Goal: Information Seeking & Learning: Learn about a topic

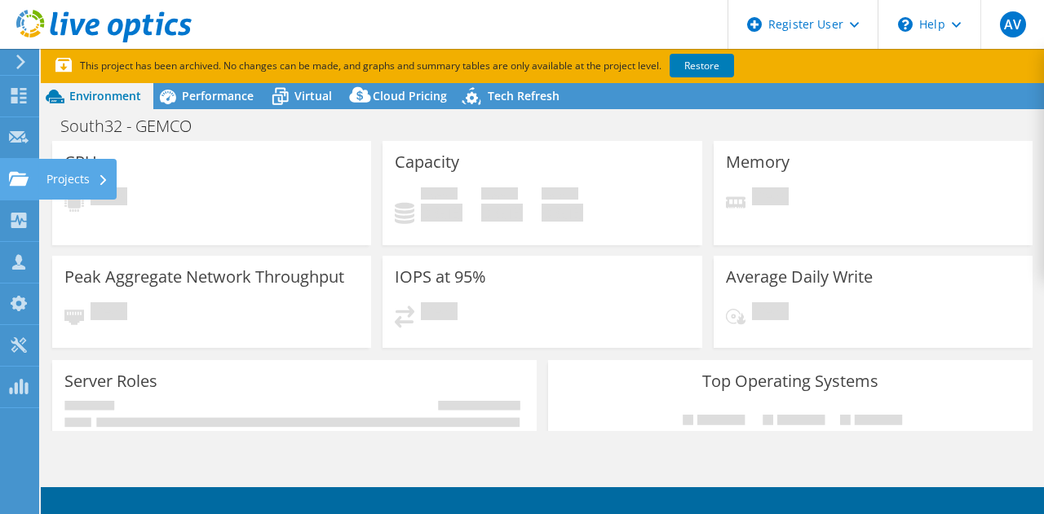
click at [21, 182] on use at bounding box center [19, 178] width 20 height 14
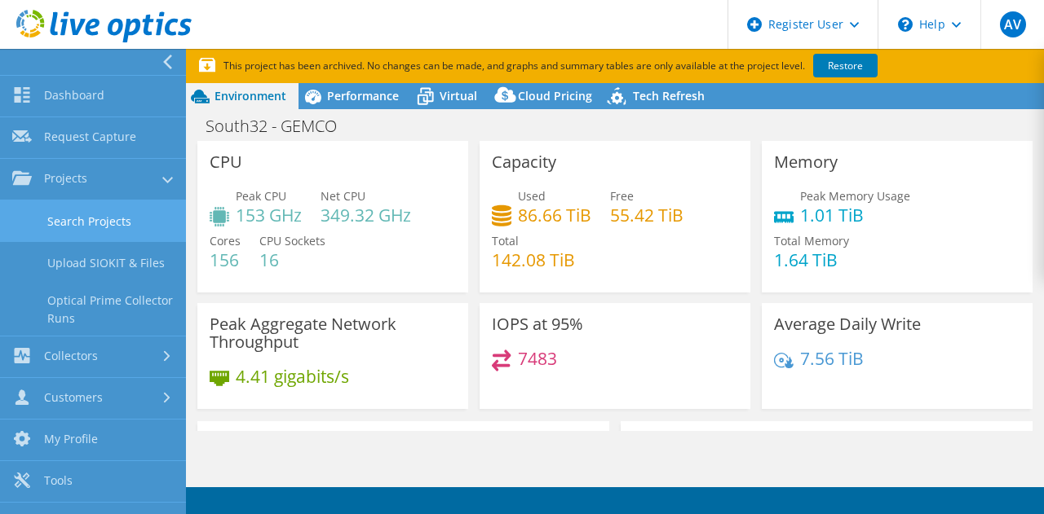
select select "USD"
click at [56, 220] on link "Search Projects" at bounding box center [93, 222] width 186 height 42
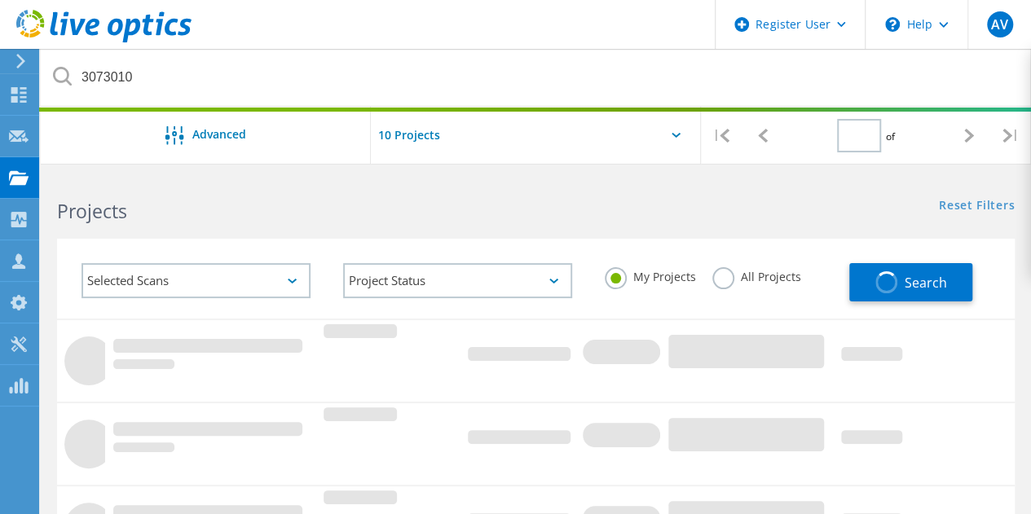
type input "1"
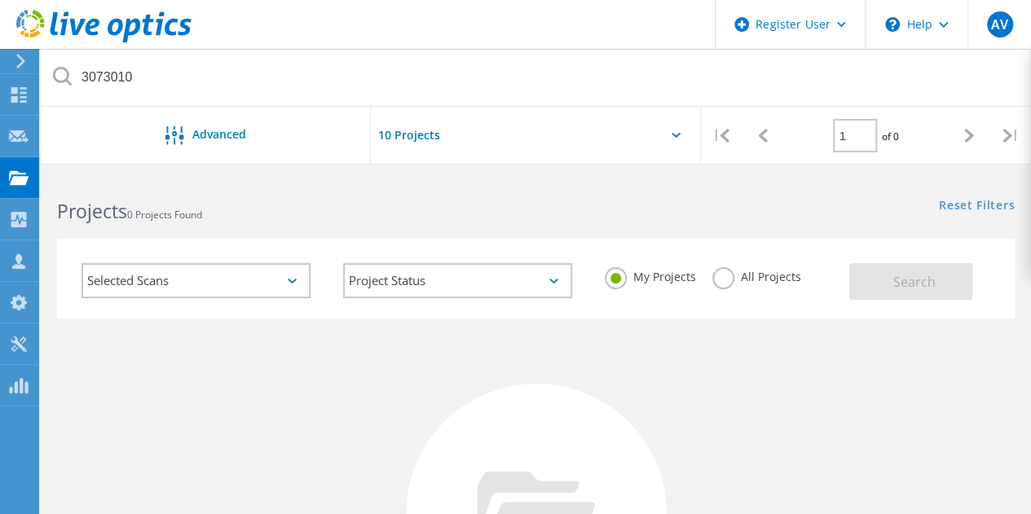
click at [719, 278] on label "All Projects" at bounding box center [757, 274] width 89 height 15
click at [0, 0] on input "All Projects" at bounding box center [0, 0] width 0 height 0
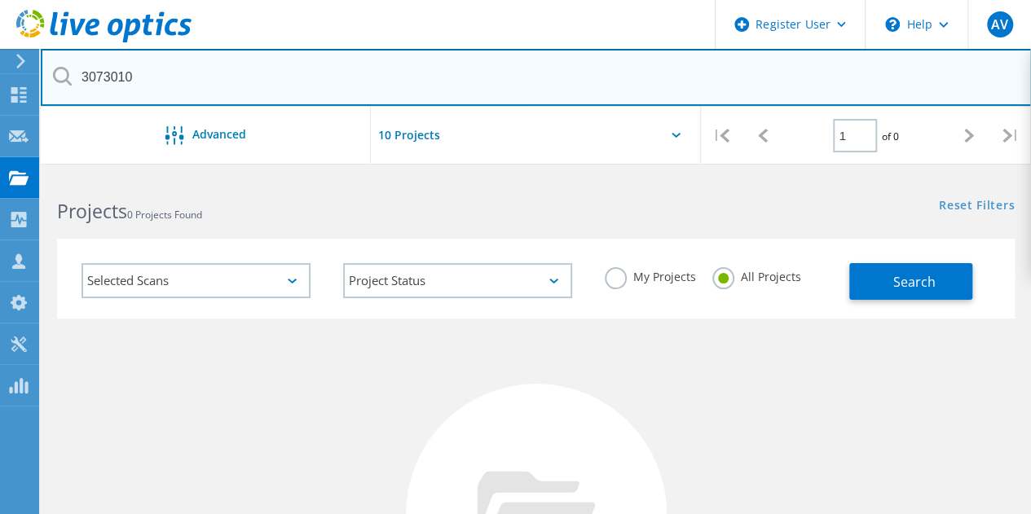
drag, startPoint x: 185, startPoint y: 68, endPoint x: 47, endPoint y: 61, distance: 138.0
click at [47, 61] on input "3073010" at bounding box center [536, 77] width 991 height 57
type input "3078578"
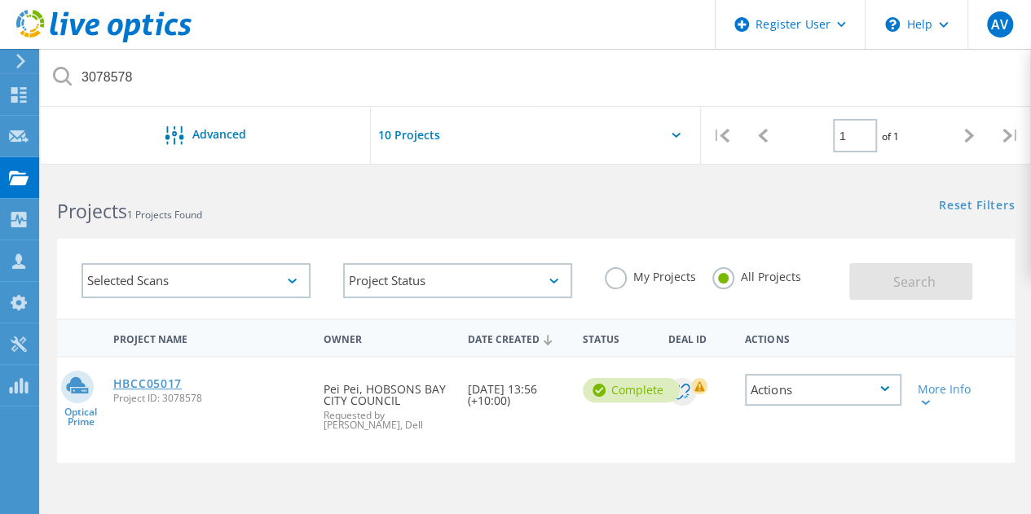
click at [175, 383] on link "HBCC05017" at bounding box center [147, 383] width 68 height 11
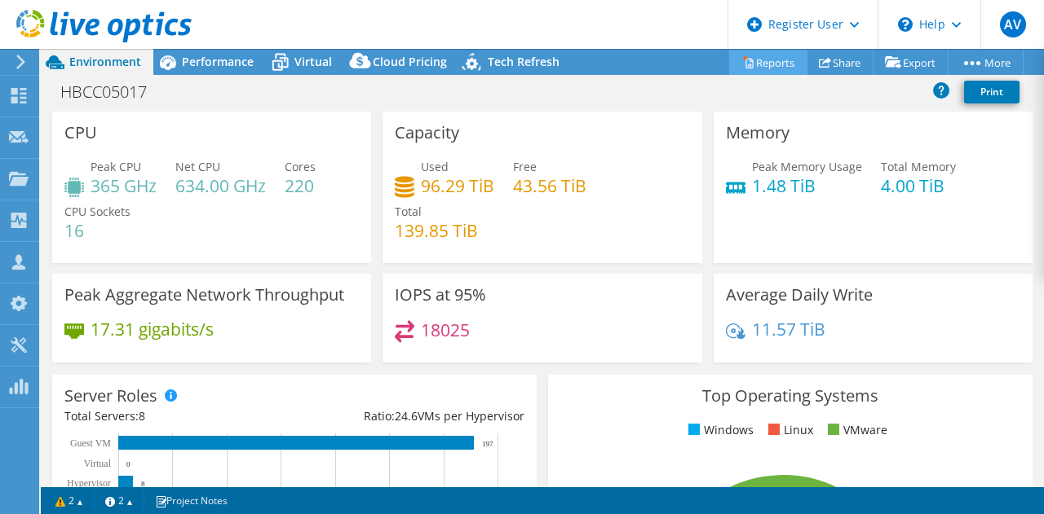
click at [742, 59] on icon at bounding box center [748, 62] width 12 height 12
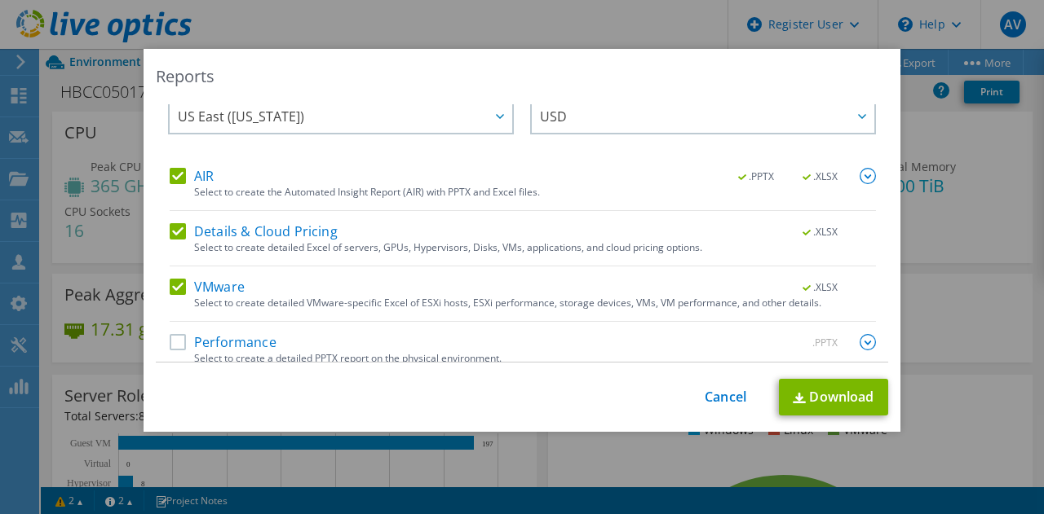
scroll to position [39, 0]
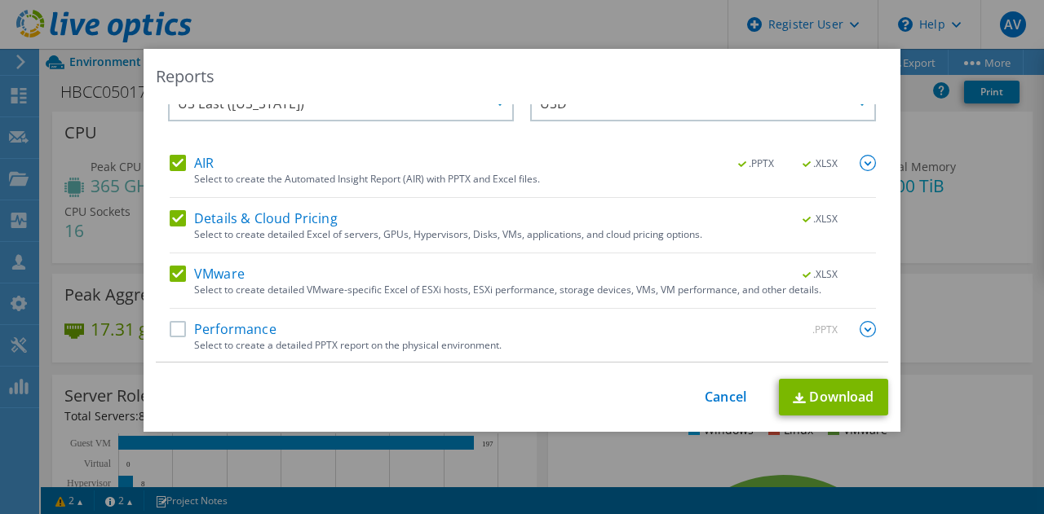
click at [170, 329] on label "Performance" at bounding box center [223, 329] width 107 height 16
click at [0, 0] on input "Performance" at bounding box center [0, 0] width 0 height 0
click at [819, 406] on link "Download" at bounding box center [833, 397] width 109 height 37
click at [729, 404] on link "Cancel" at bounding box center [725, 397] width 42 height 15
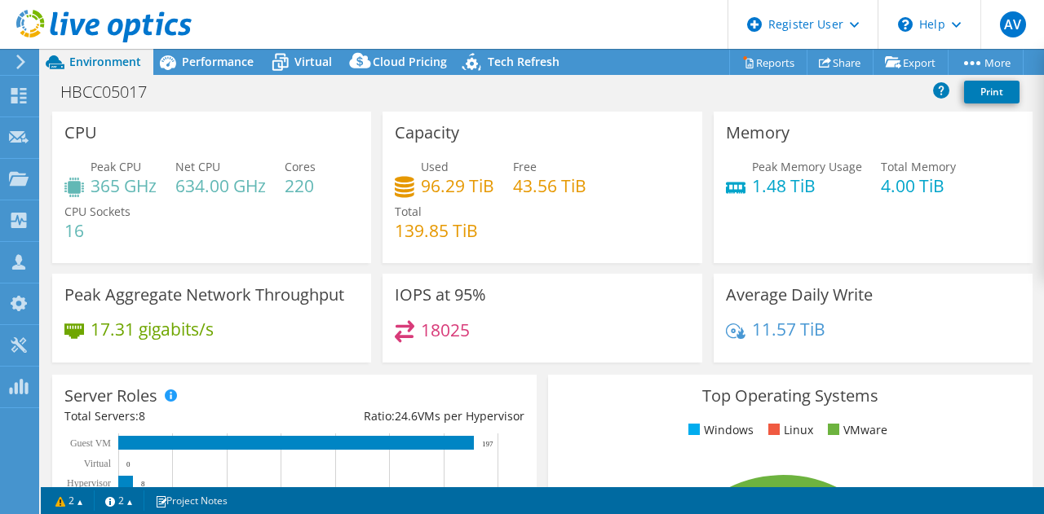
scroll to position [163, 0]
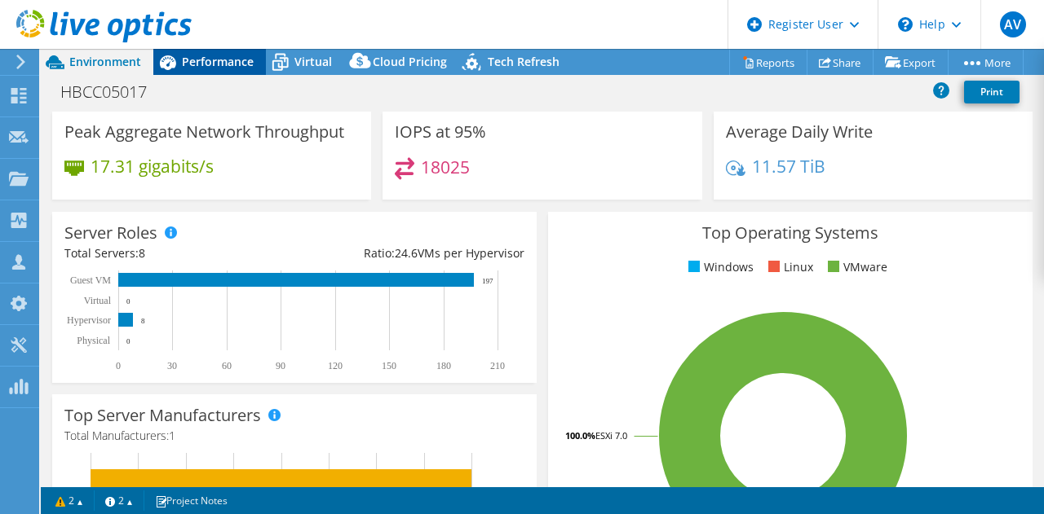
click at [231, 68] on span "Performance" at bounding box center [218, 61] width 72 height 15
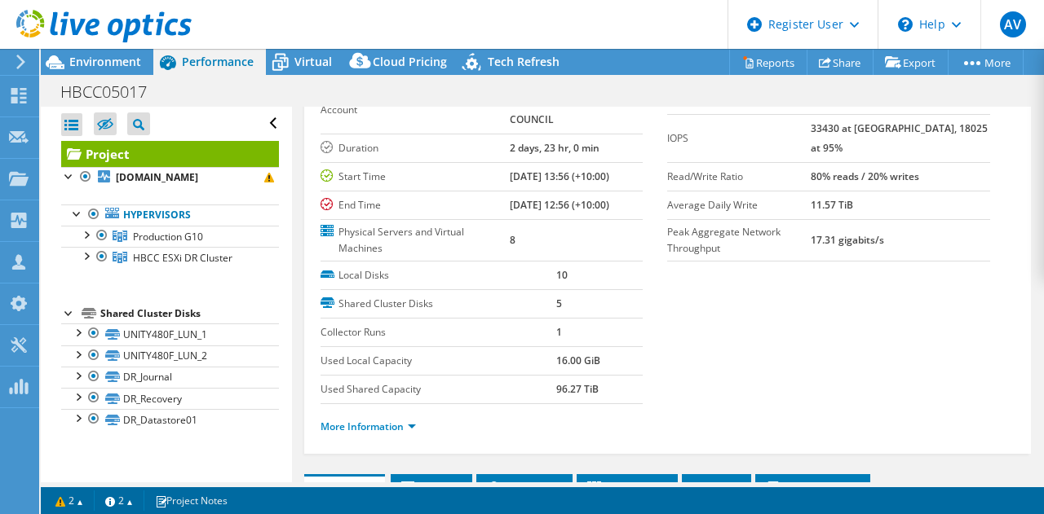
scroll to position [0, 0]
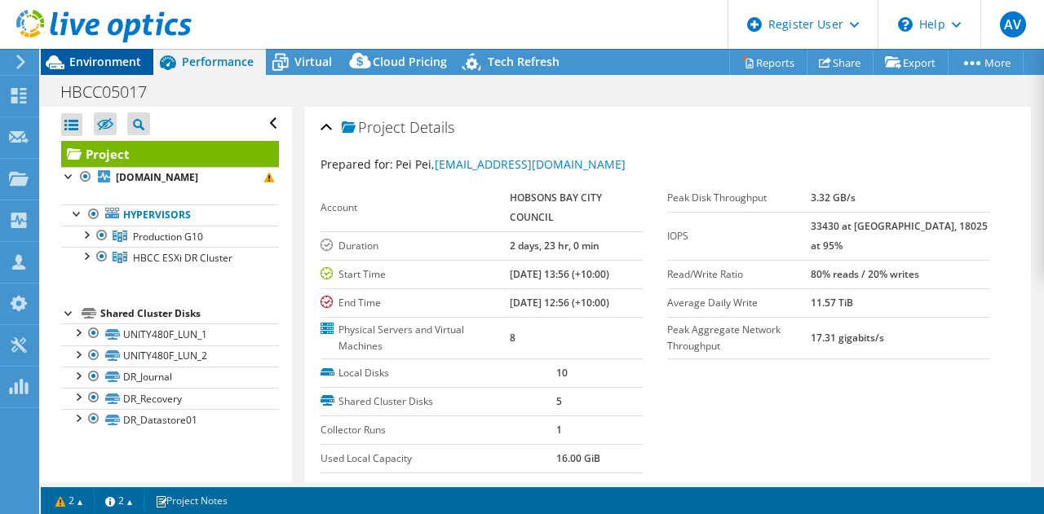
click at [86, 68] on span "Environment" at bounding box center [105, 61] width 72 height 15
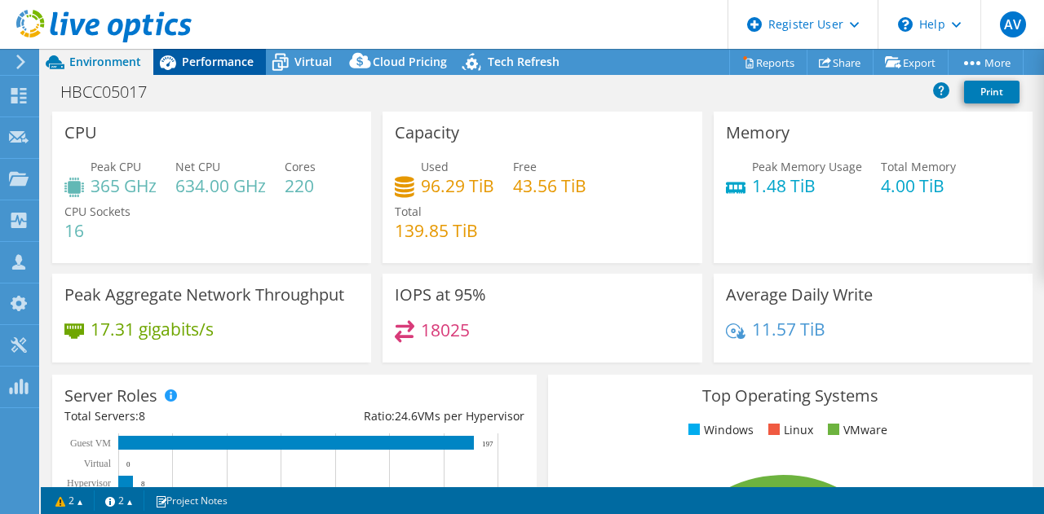
click at [164, 71] on icon at bounding box center [167, 62] width 29 height 29
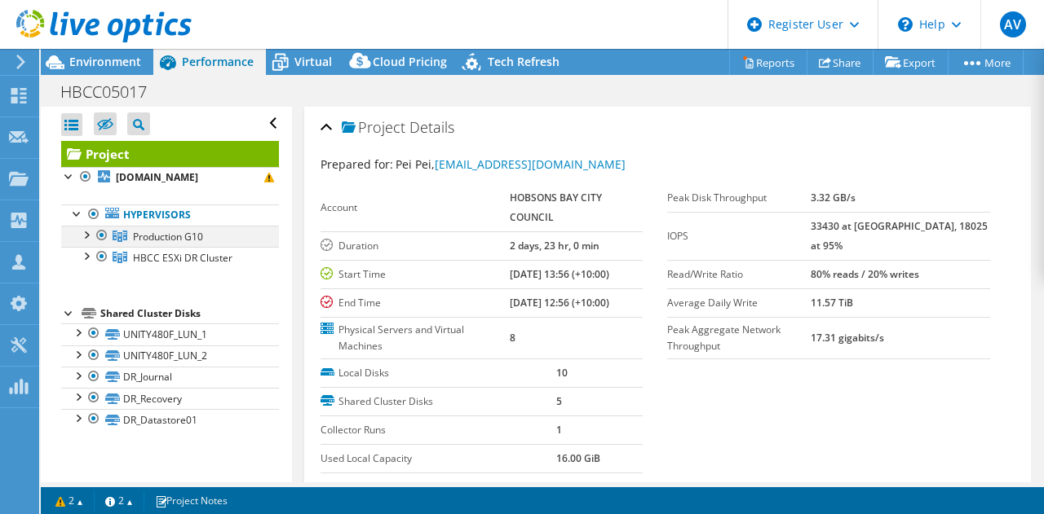
click at [90, 242] on div at bounding box center [85, 234] width 16 height 16
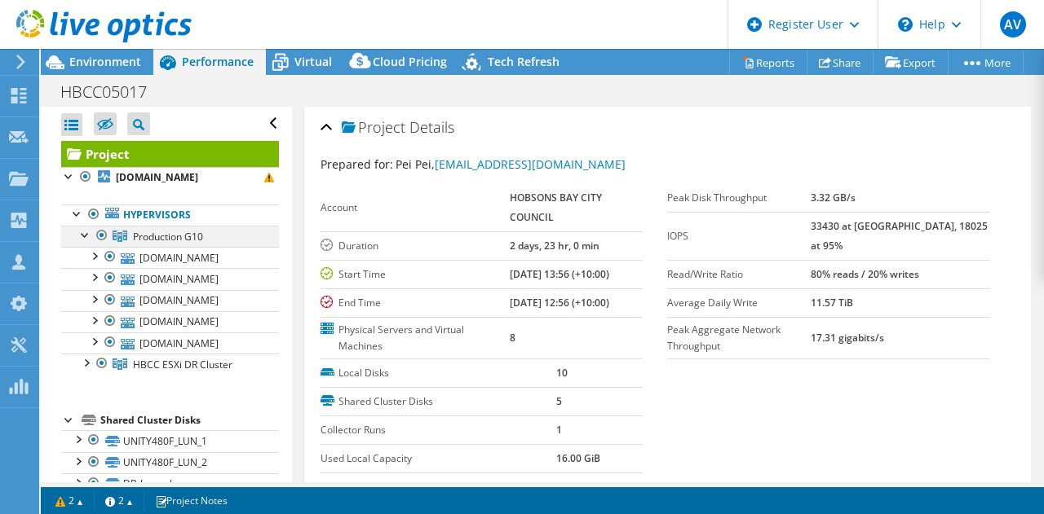
click at [90, 242] on div at bounding box center [85, 234] width 16 height 16
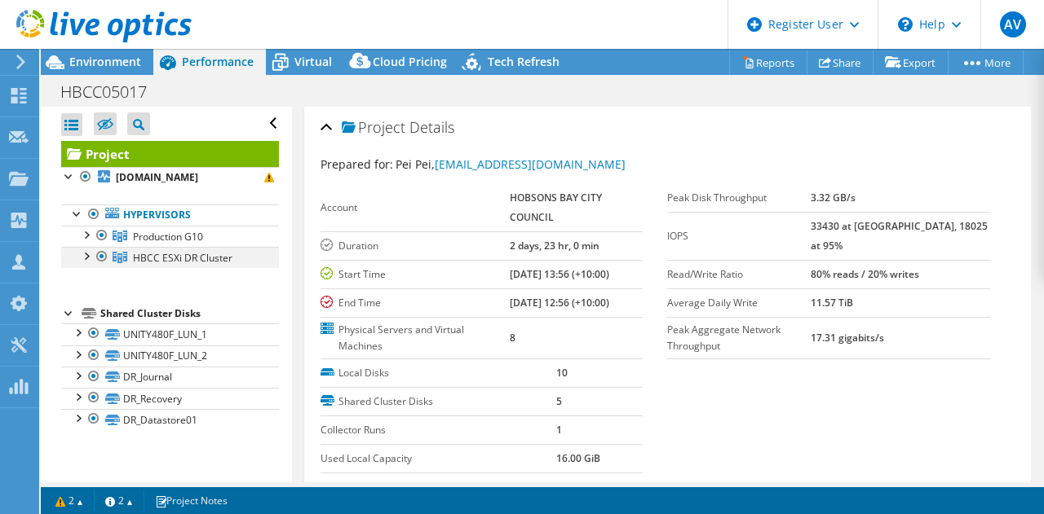
click at [86, 263] on div at bounding box center [85, 255] width 16 height 16
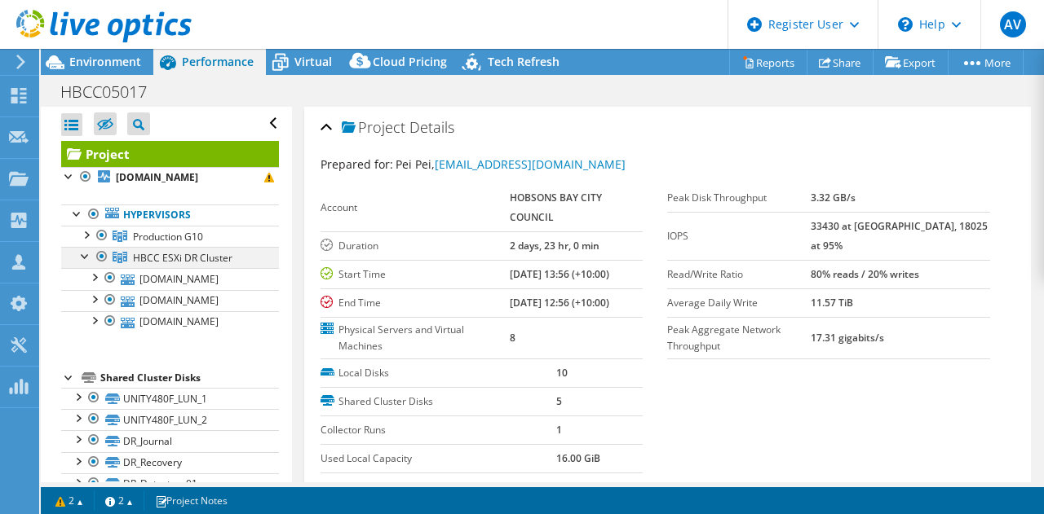
click at [86, 263] on div at bounding box center [85, 255] width 16 height 16
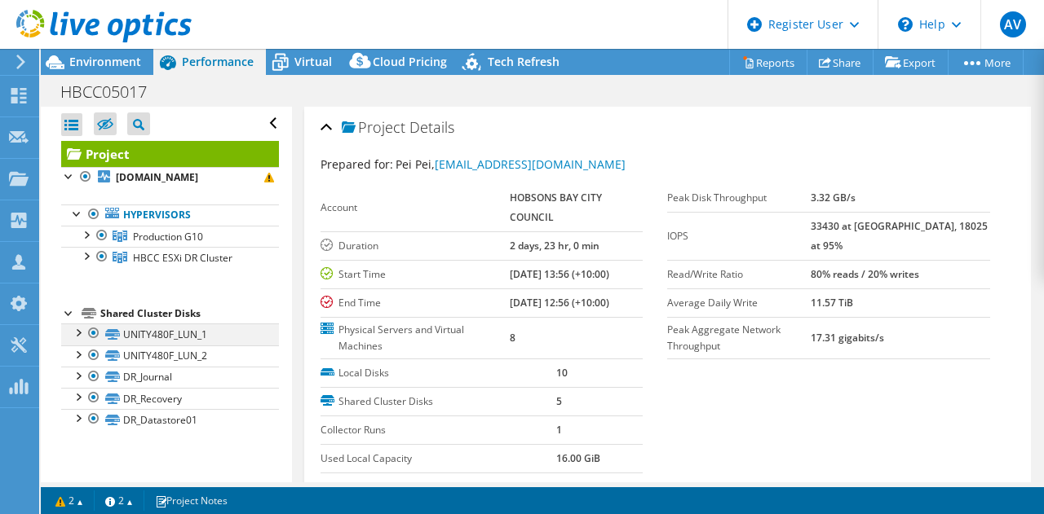
click at [79, 340] on div at bounding box center [77, 332] width 16 height 16
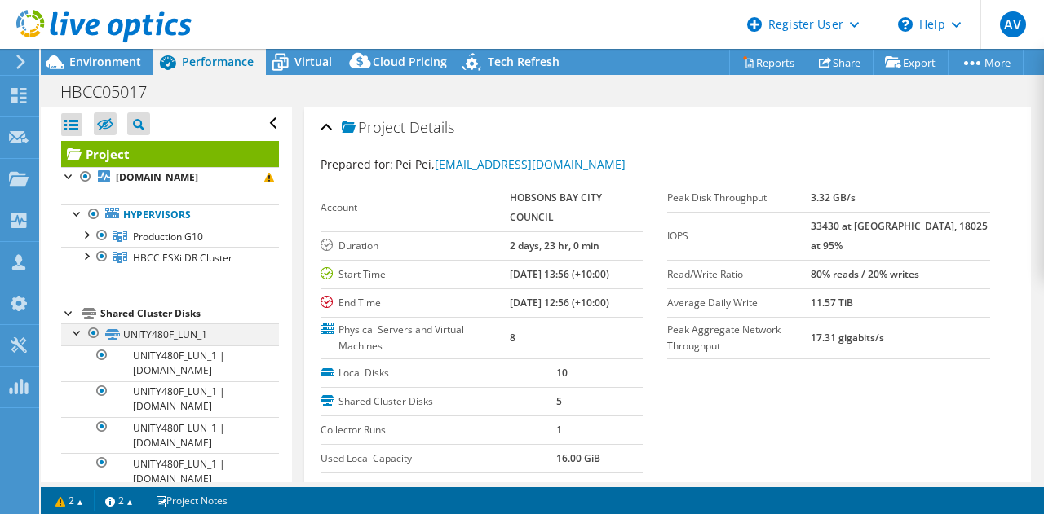
click at [79, 340] on div at bounding box center [77, 332] width 16 height 16
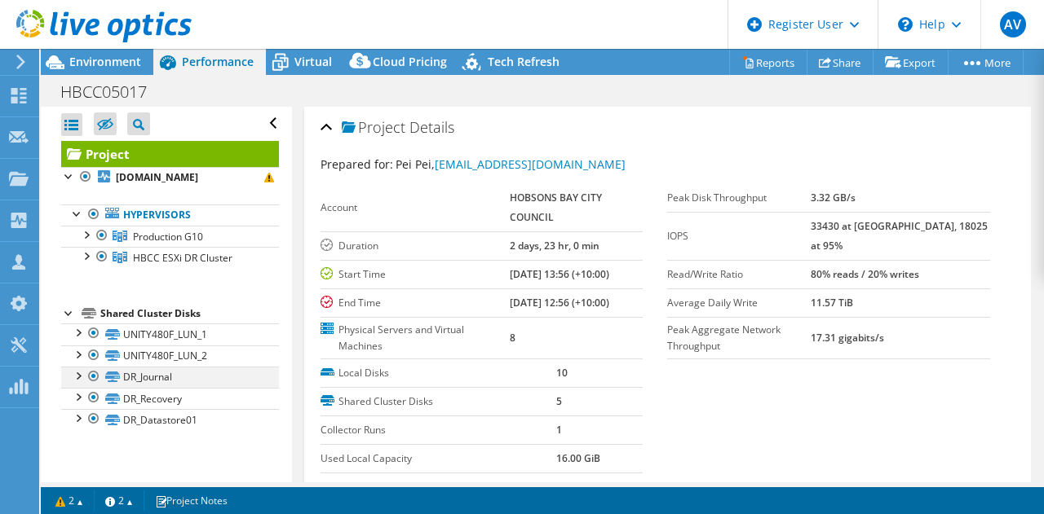
click at [77, 383] on div at bounding box center [77, 375] width 16 height 16
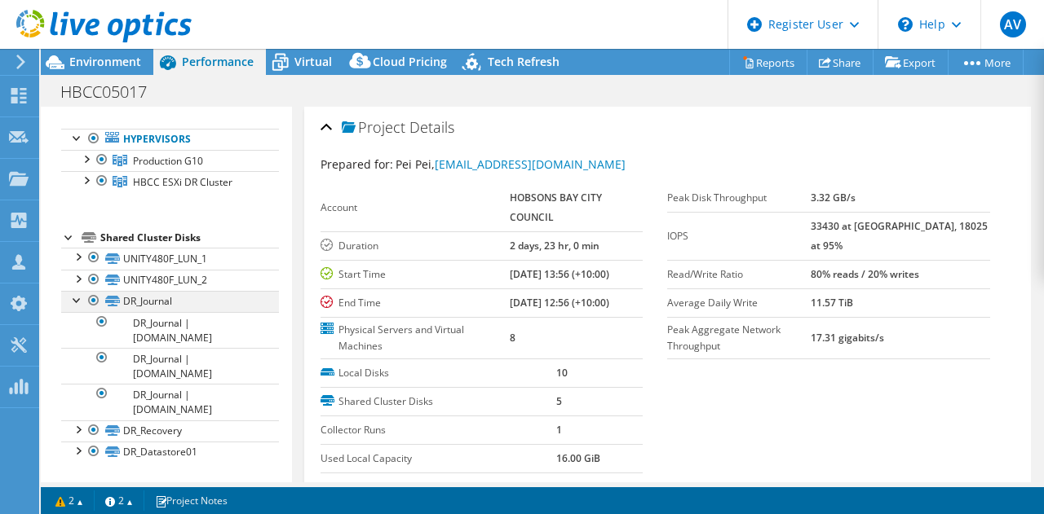
scroll to position [112, 0]
click at [75, 291] on div at bounding box center [77, 299] width 16 height 16
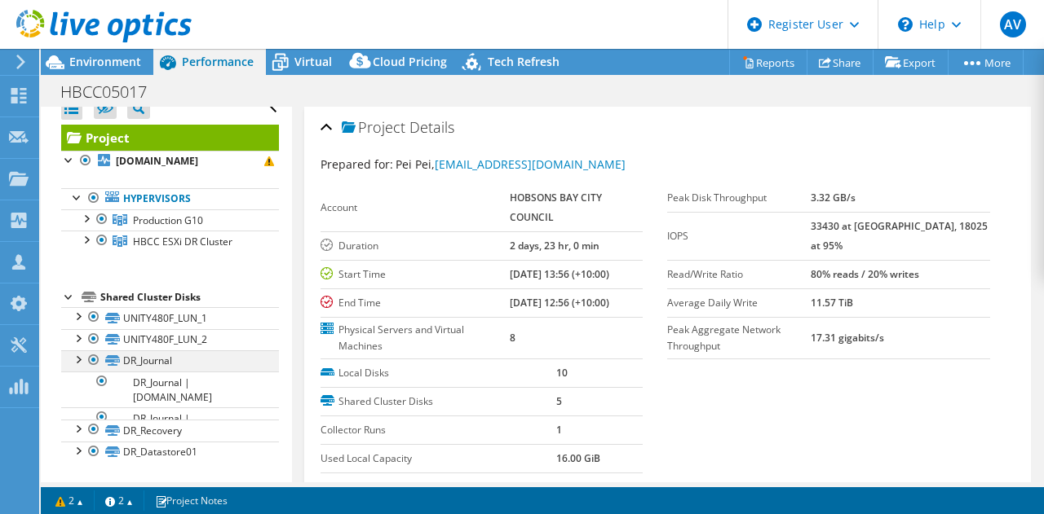
scroll to position [0, 0]
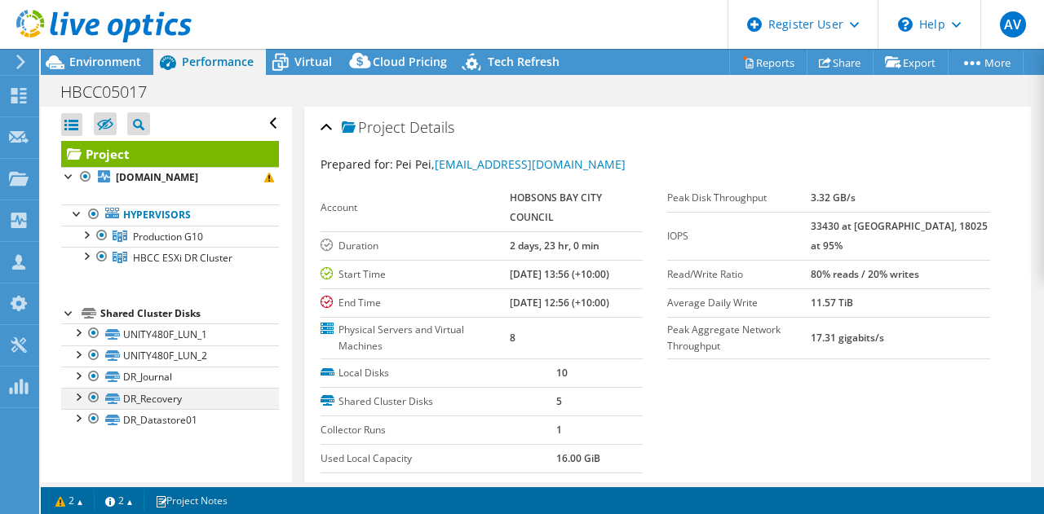
click at [74, 404] on div at bounding box center [77, 396] width 16 height 16
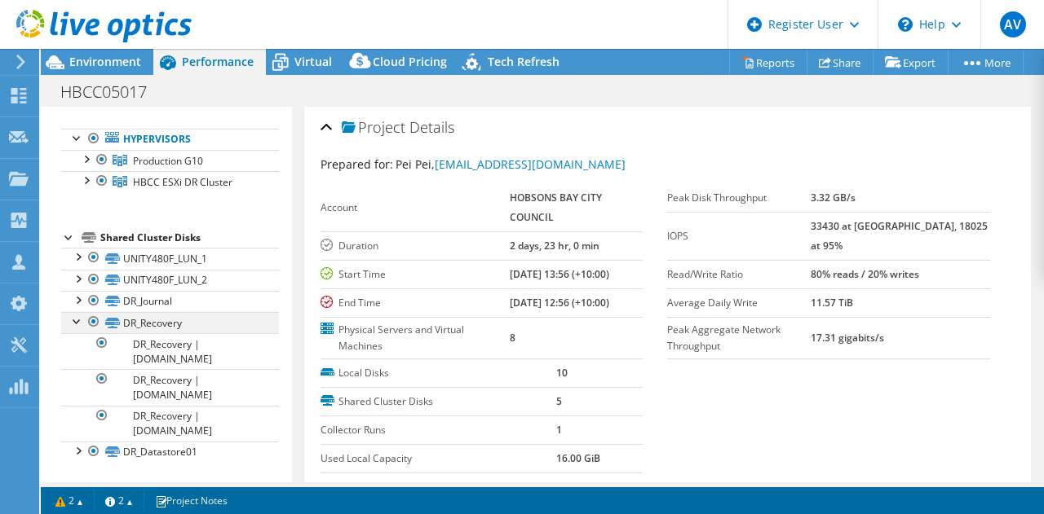
scroll to position [86, 0]
click at [75, 324] on div at bounding box center [77, 320] width 16 height 16
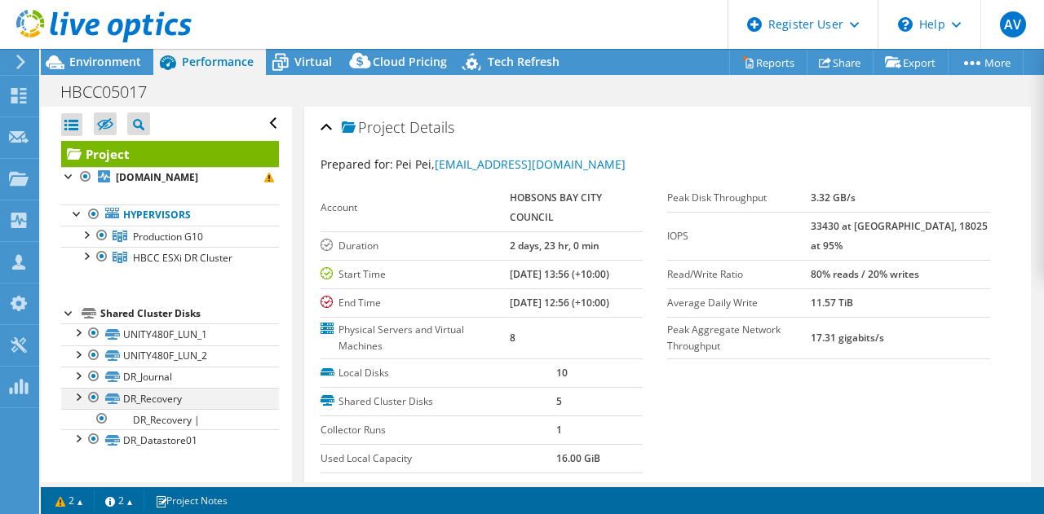
scroll to position [0, 0]
click at [82, 426] on div at bounding box center [77, 417] width 16 height 16
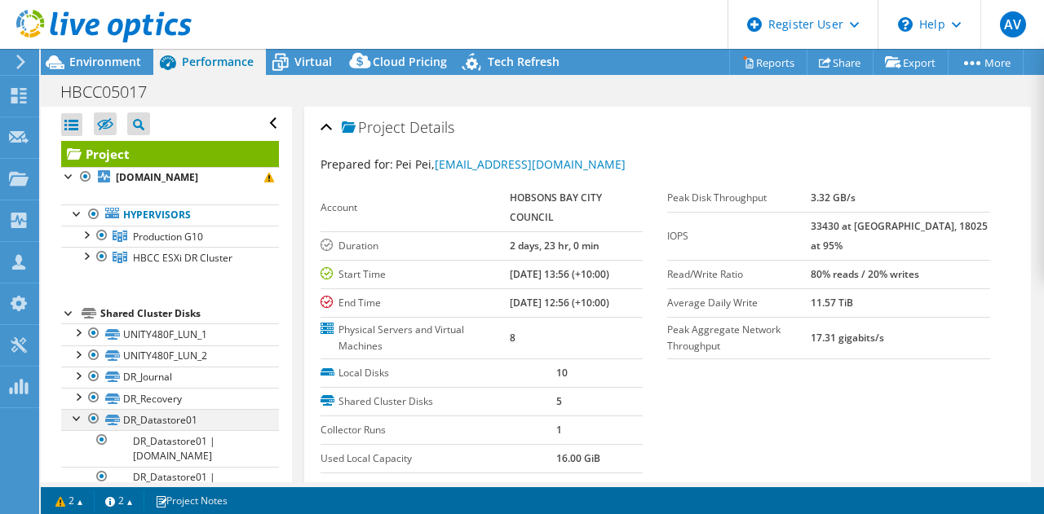
scroll to position [130, 0]
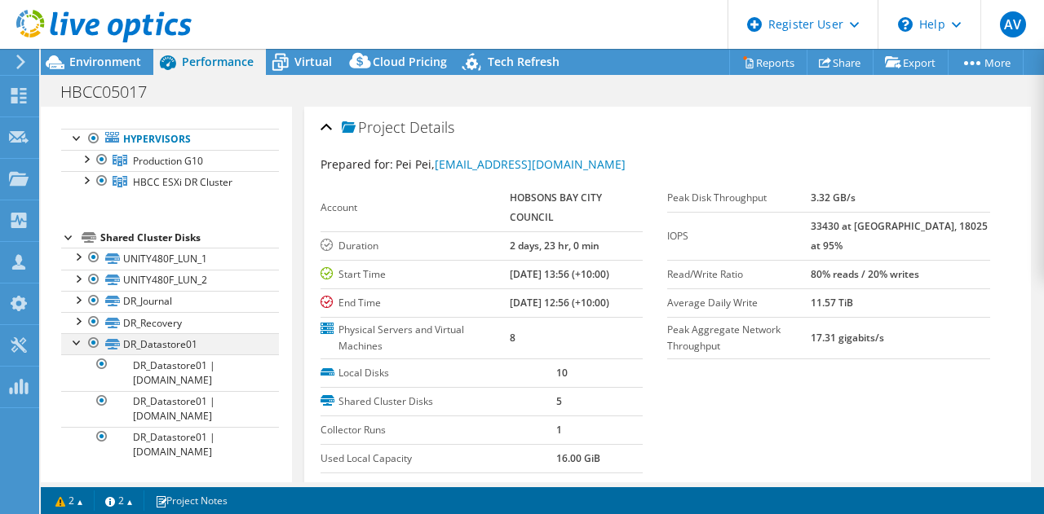
click at [73, 333] on div at bounding box center [77, 341] width 16 height 16
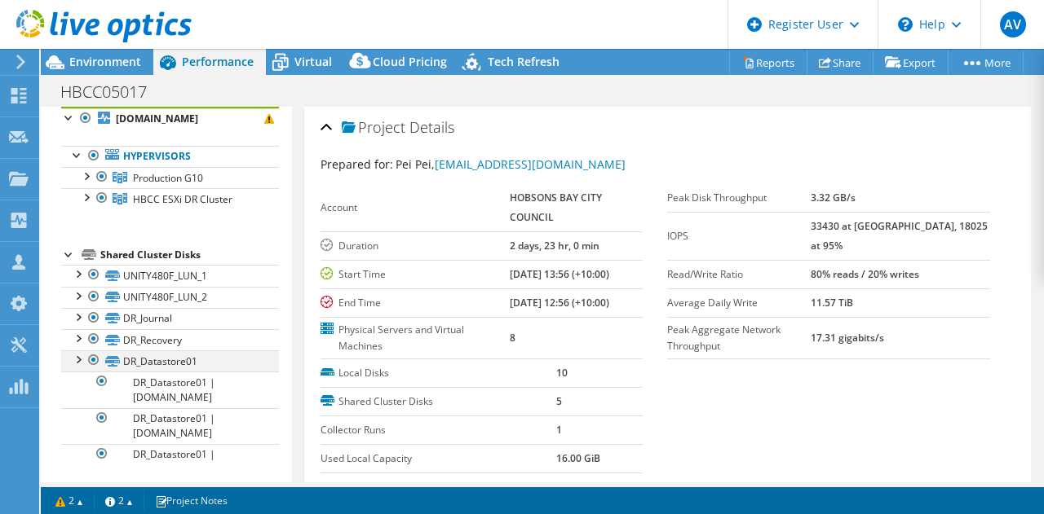
scroll to position [0, 0]
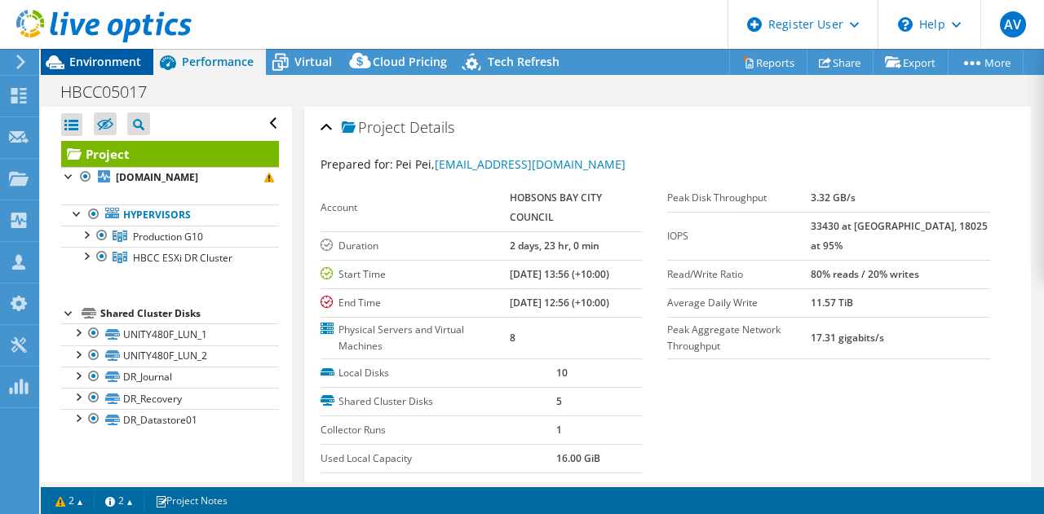
click at [119, 73] on div "Environment" at bounding box center [97, 62] width 113 height 26
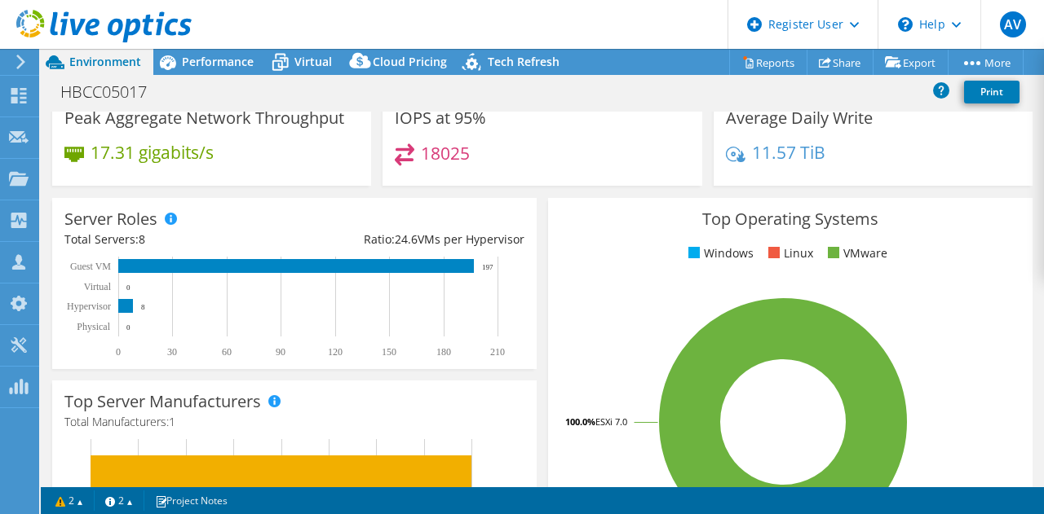
scroll to position [178, 0]
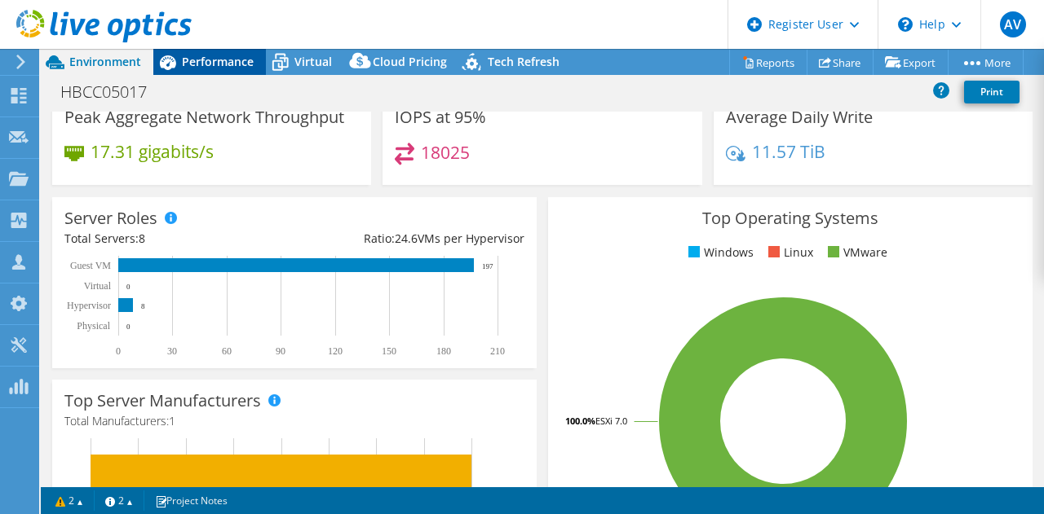
click at [242, 73] on div "Performance" at bounding box center [209, 62] width 113 height 26
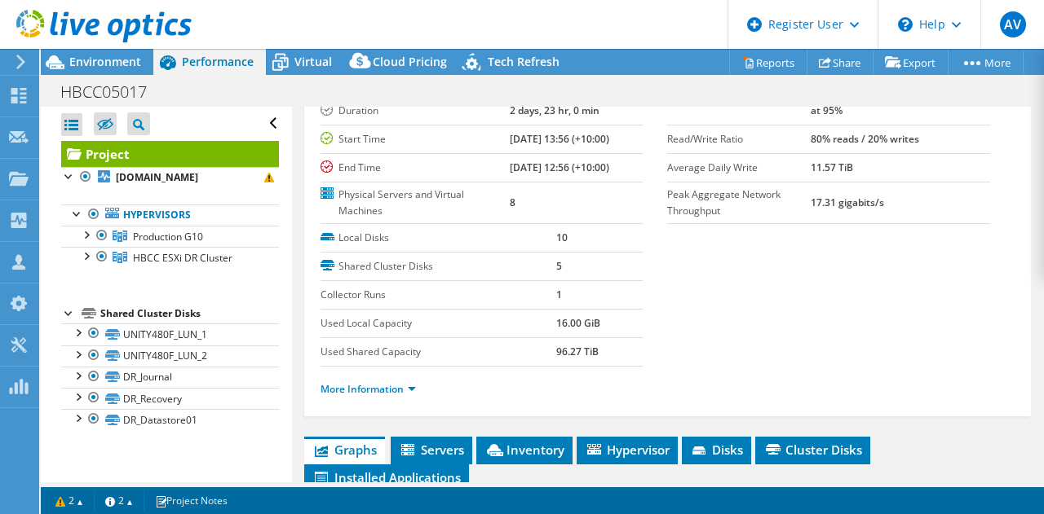
scroll to position [137, 0]
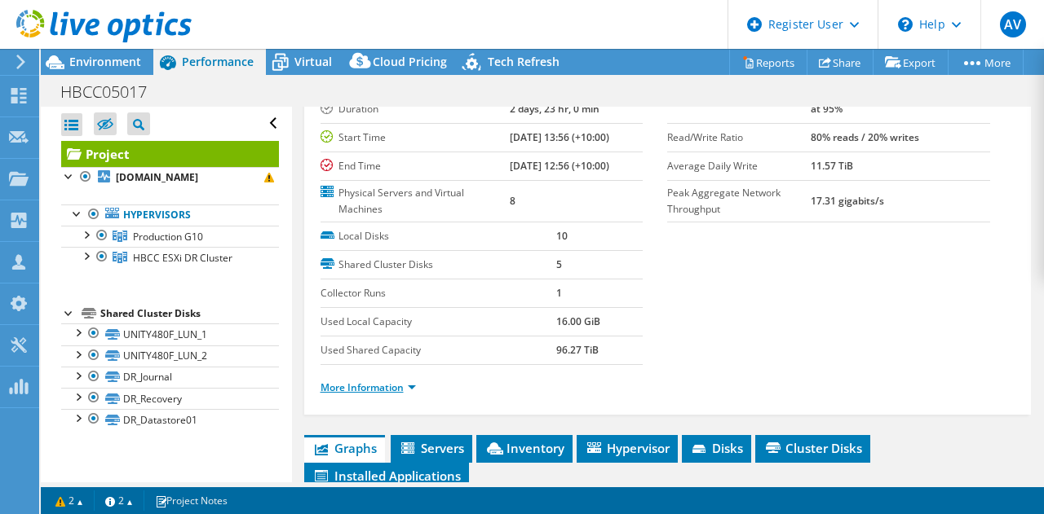
click at [382, 383] on link "More Information" at bounding box center [367, 388] width 95 height 14
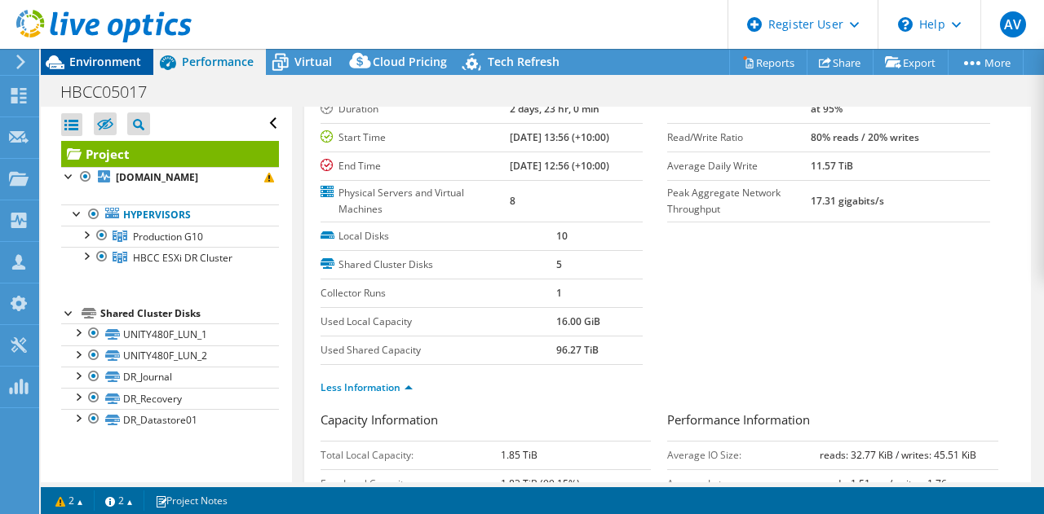
click at [61, 58] on icon at bounding box center [55, 62] width 29 height 29
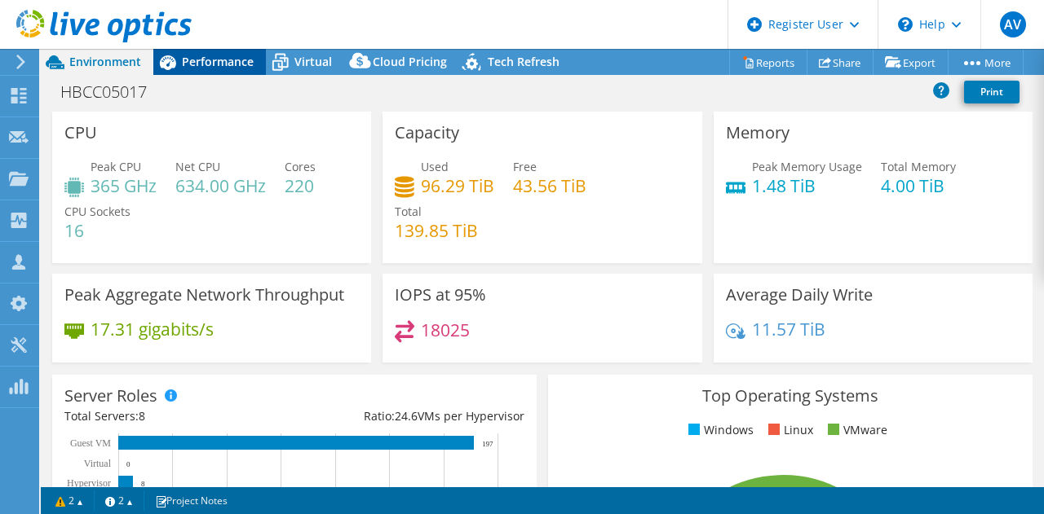
click at [186, 61] on span "Performance" at bounding box center [218, 61] width 72 height 15
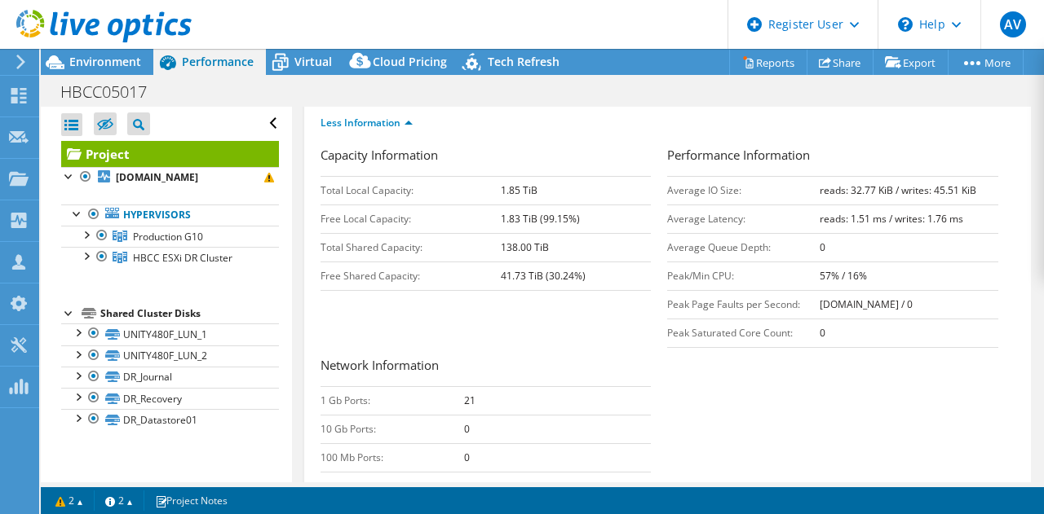
scroll to position [403, 0]
drag, startPoint x: 785, startPoint y: 212, endPoint x: 975, endPoint y: 200, distance: 190.4
click at [975, 204] on tr "Average Latency: reads: 1.51 ms / writes: 1.76 ms" at bounding box center [832, 218] width 331 height 29
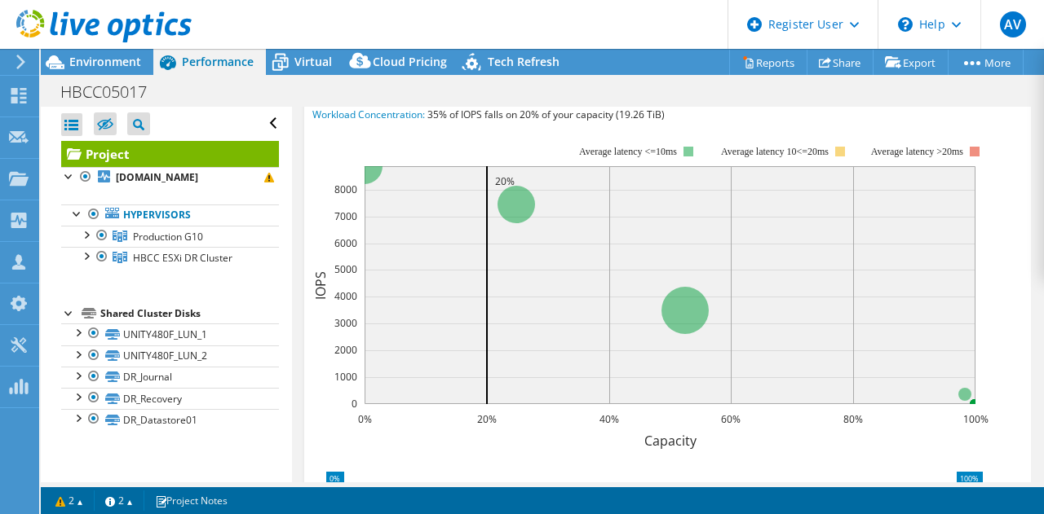
scroll to position [1036, 0]
click at [412, 148] on rect at bounding box center [650, 286] width 676 height 326
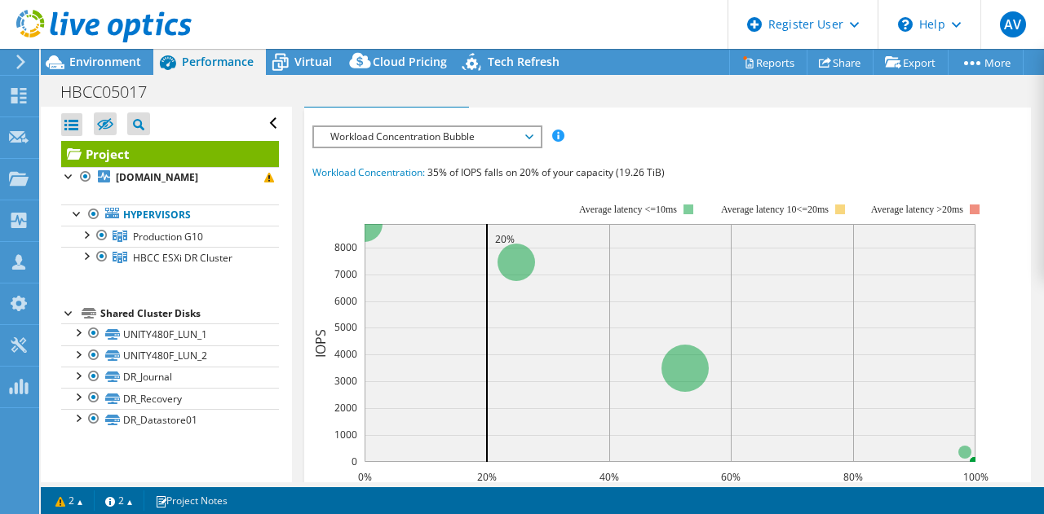
click at [412, 147] on span "Workload Concentration Bubble" at bounding box center [427, 137] width 210 height 20
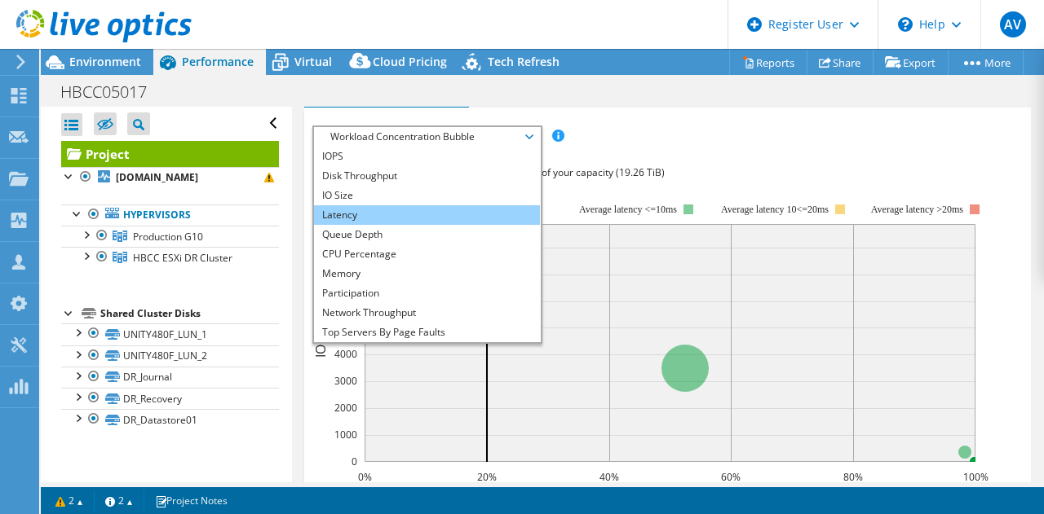
click at [377, 223] on li "Latency" at bounding box center [427, 215] width 226 height 20
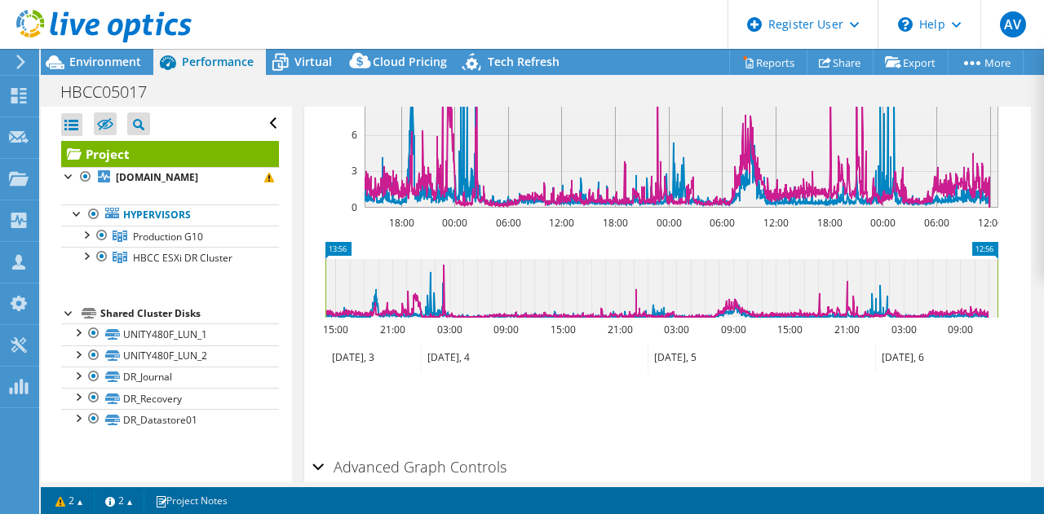
scroll to position [1135, 0]
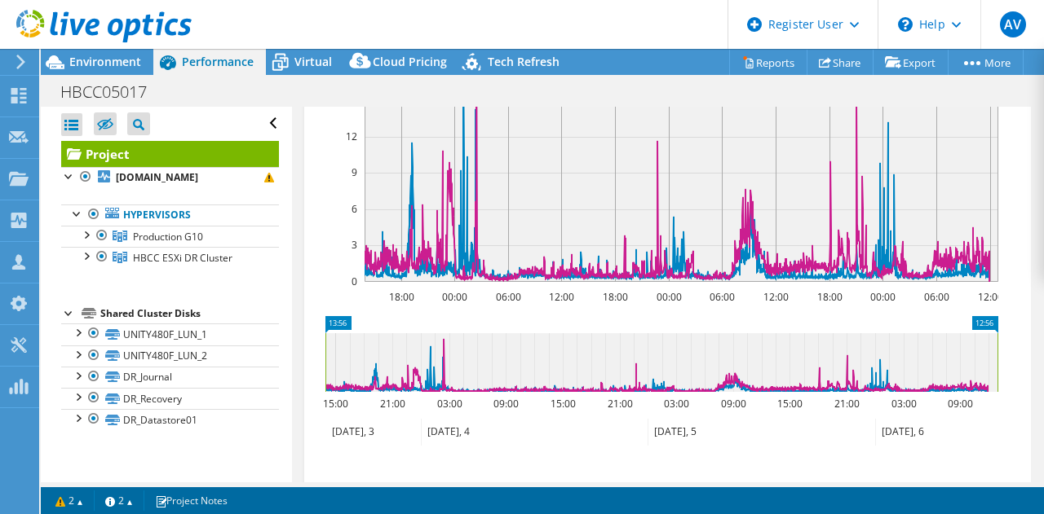
click at [434, 372] on icon at bounding box center [661, 362] width 672 height 59
click at [442, 372] on icon at bounding box center [661, 362] width 672 height 59
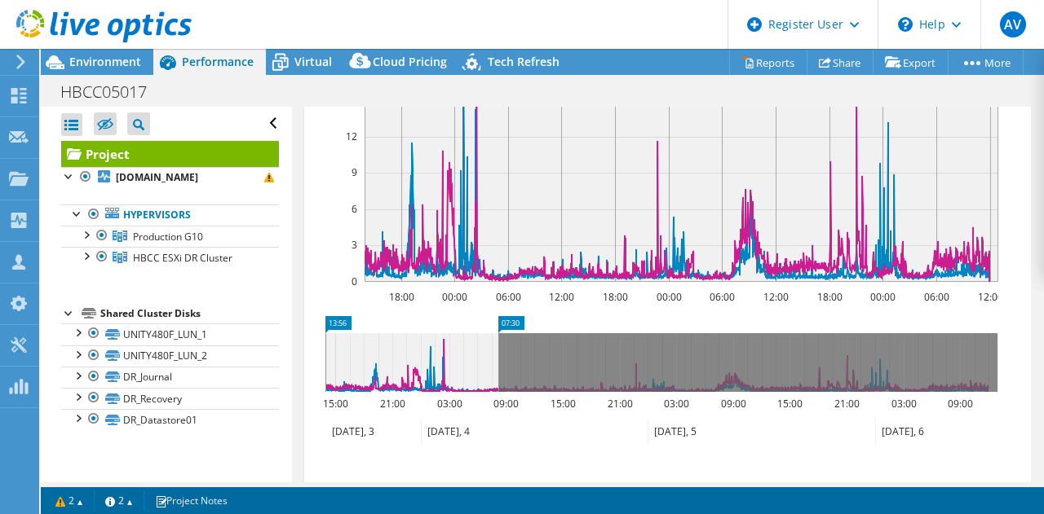
drag, startPoint x: 995, startPoint y: 364, endPoint x: 497, endPoint y: 379, distance: 499.2
click at [497, 379] on rect at bounding box center [498, 362] width 7 height 59
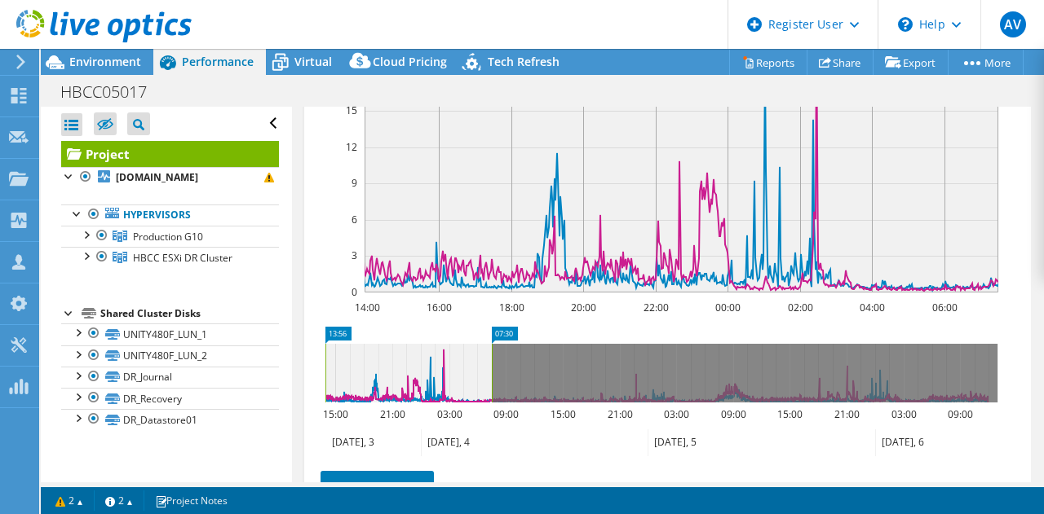
scroll to position [1125, 0]
drag, startPoint x: 490, startPoint y: 377, endPoint x: 470, endPoint y: 375, distance: 19.6
click at [470, 375] on rect at bounding box center [472, 372] width 7 height 59
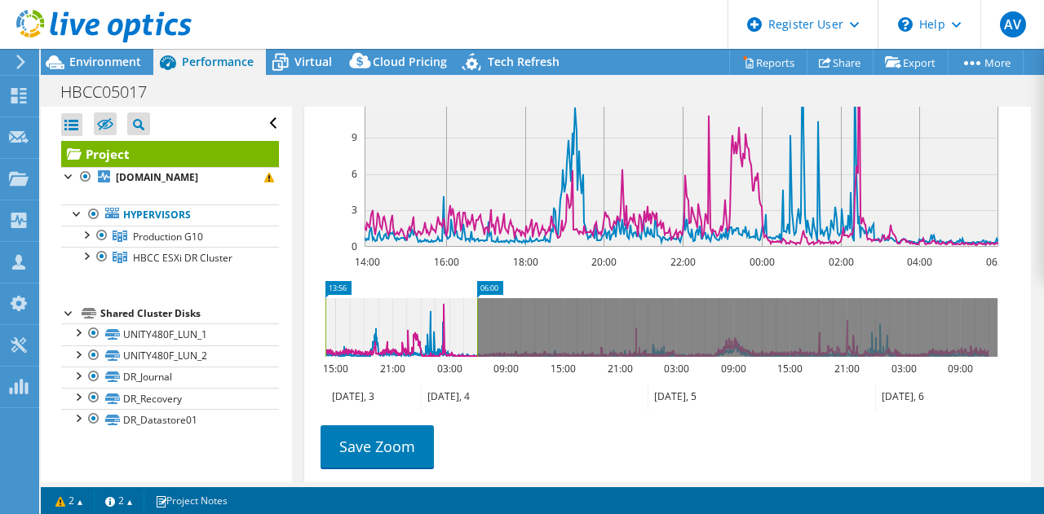
scroll to position [1181, 0]
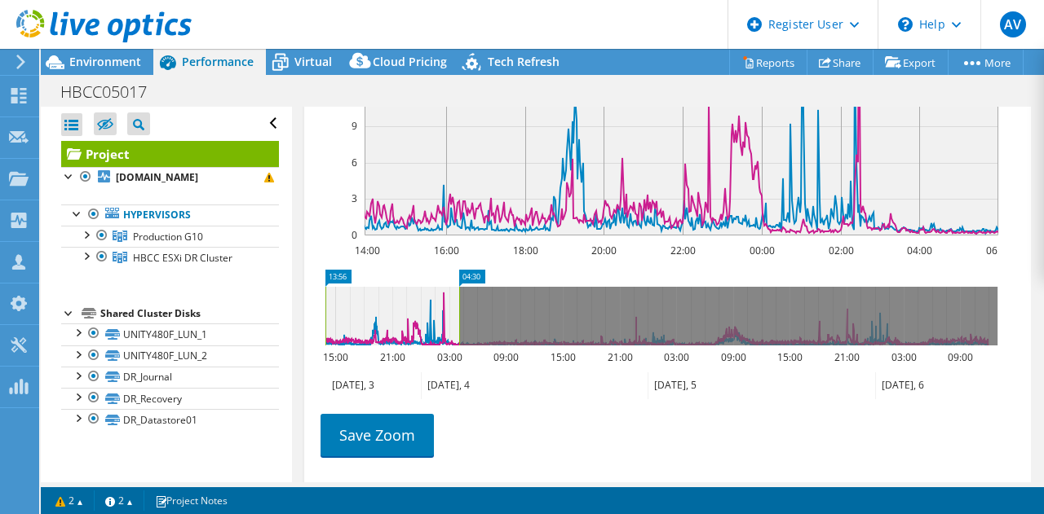
drag, startPoint x: 476, startPoint y: 322, endPoint x: 458, endPoint y: 320, distance: 18.0
click at [458, 320] on rect at bounding box center [459, 316] width 7 height 59
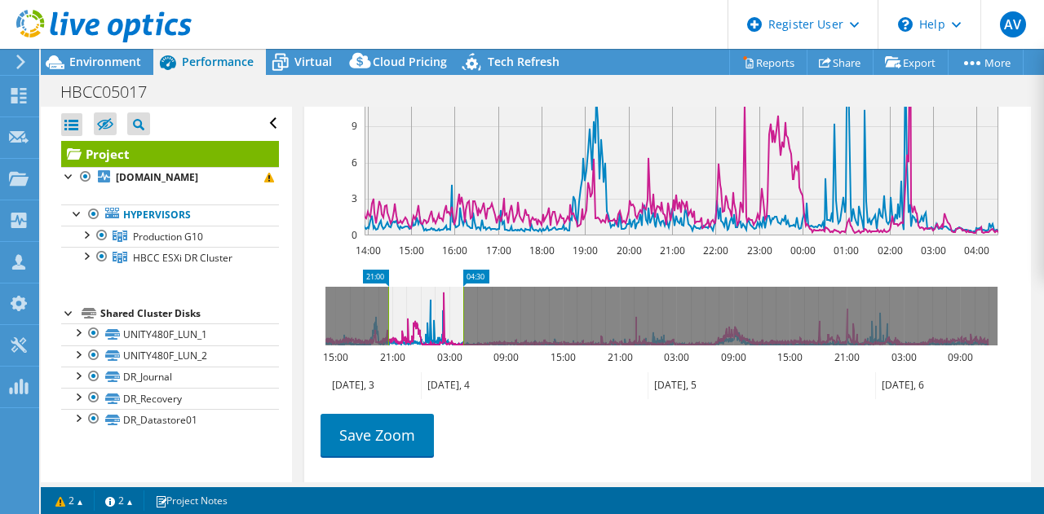
drag, startPoint x: 326, startPoint y: 316, endPoint x: 389, endPoint y: 316, distance: 62.8
click at [389, 316] on rect at bounding box center [388, 316] width 7 height 59
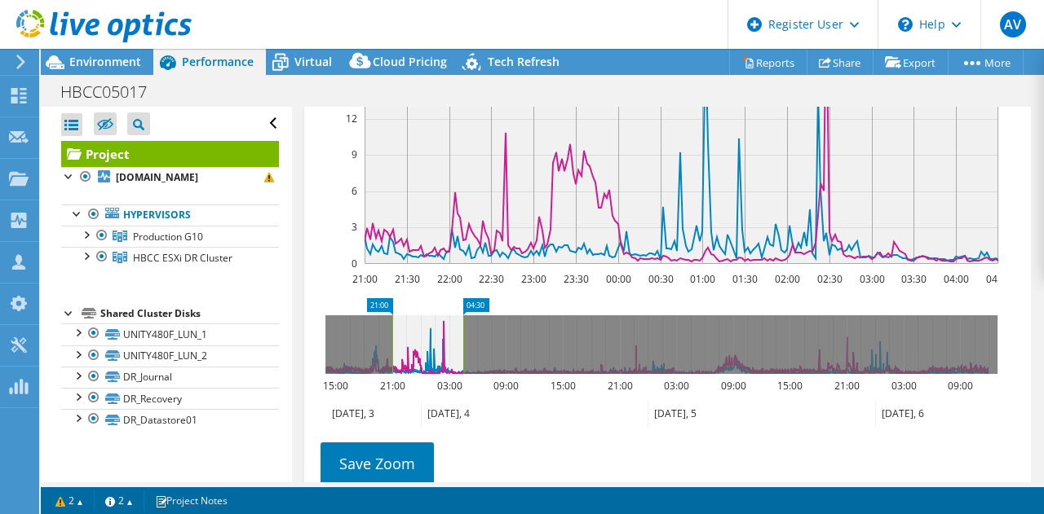
scroll to position [1157, 0]
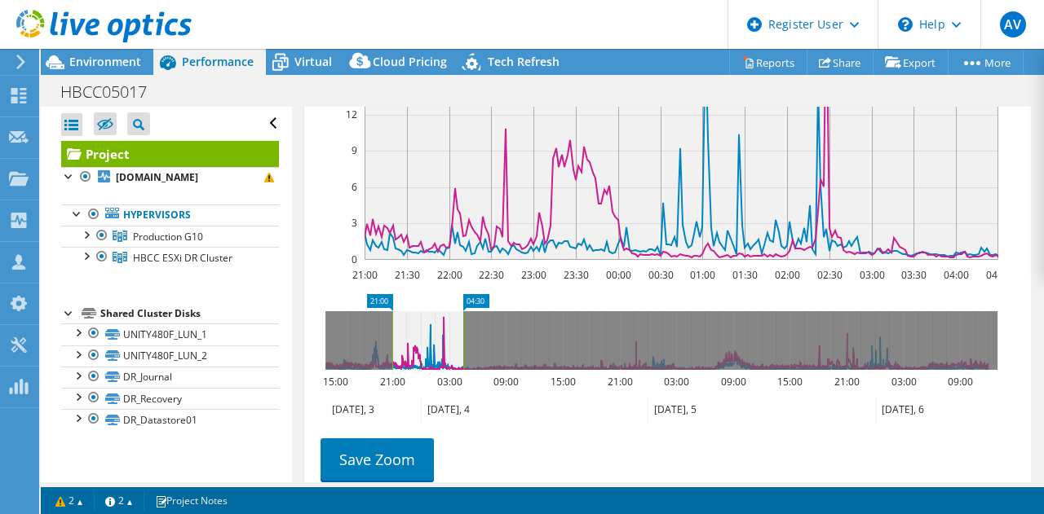
click at [494, 370] on icon at bounding box center [661, 340] width 672 height 59
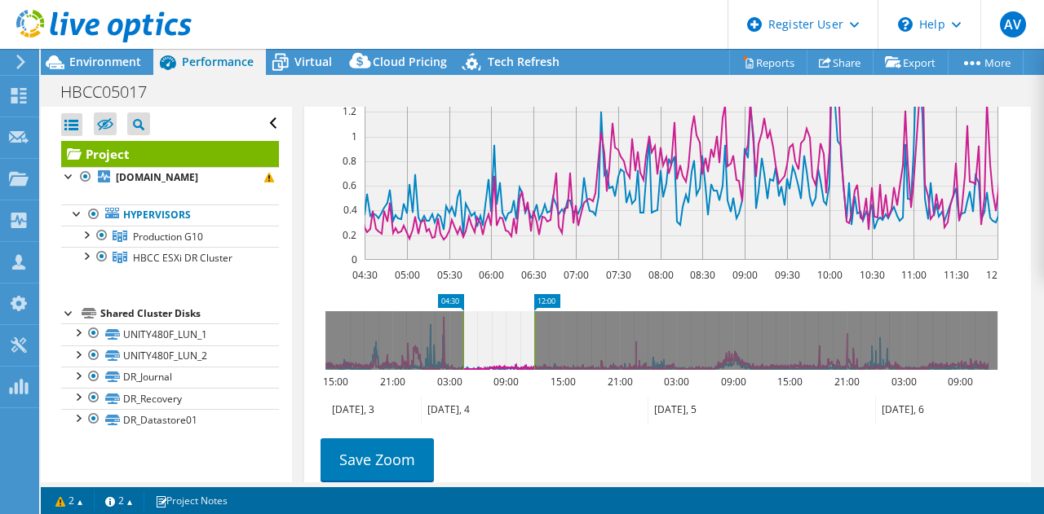
click at [435, 346] on icon at bounding box center [661, 340] width 672 height 59
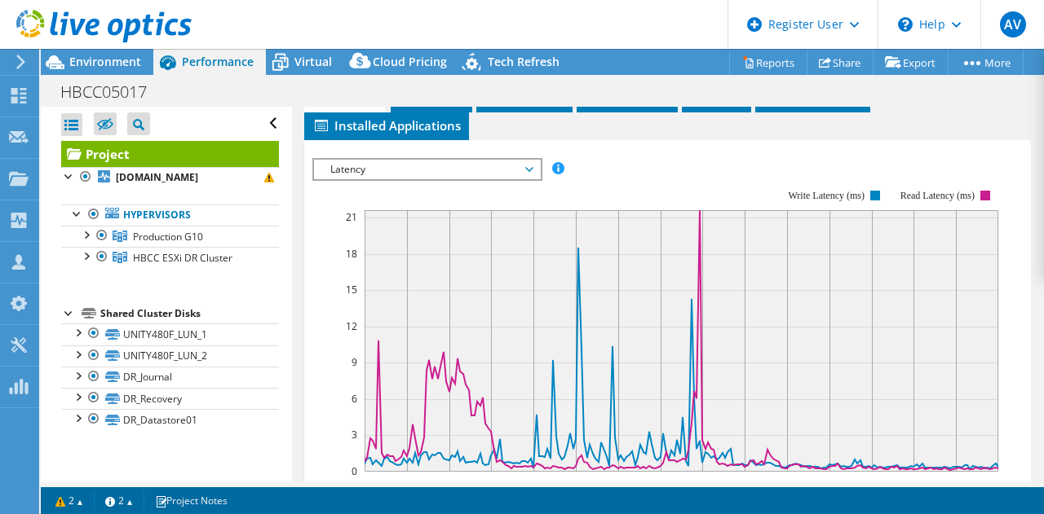
scroll to position [946, 0]
click at [646, 167] on div "IOPS Disk Throughput IO Size Latency Queue Depth CPU Percentage Memory Page Fau…" at bounding box center [667, 168] width 711 height 22
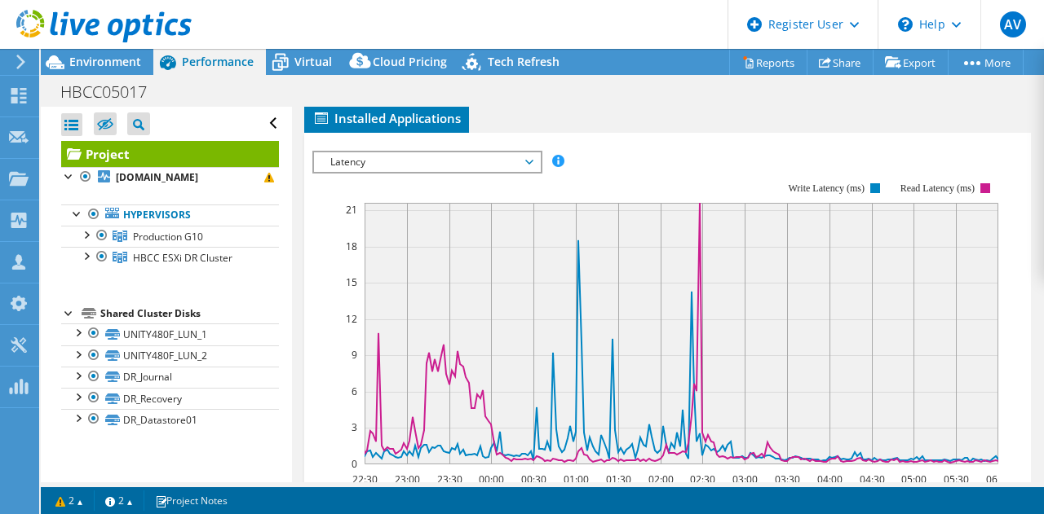
scroll to position [953, 0]
click at [622, 162] on div "IOPS Disk Throughput IO Size Latency Queue Depth CPU Percentage Memory Page Fau…" at bounding box center [667, 161] width 711 height 22
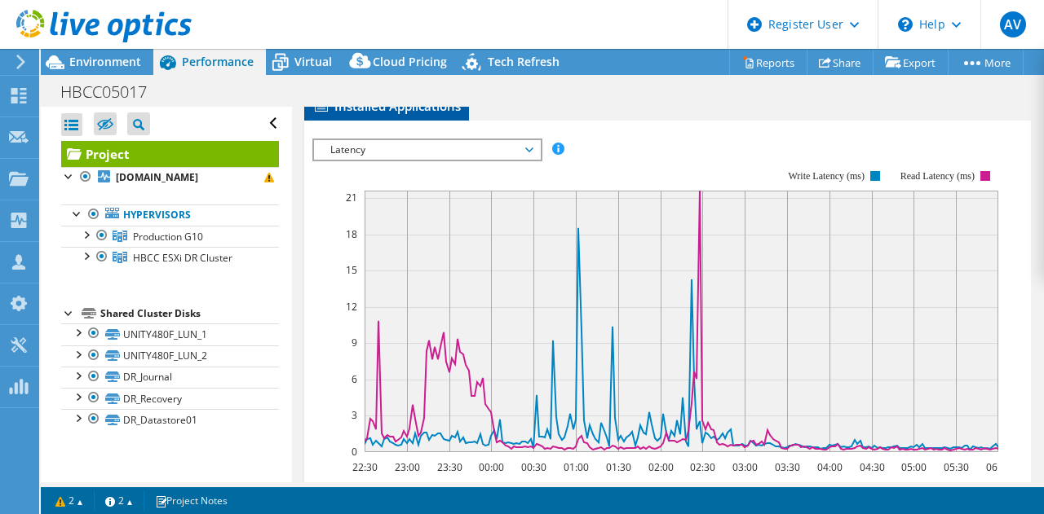
scroll to position [965, 0]
click at [432, 158] on span "Latency" at bounding box center [427, 149] width 210 height 20
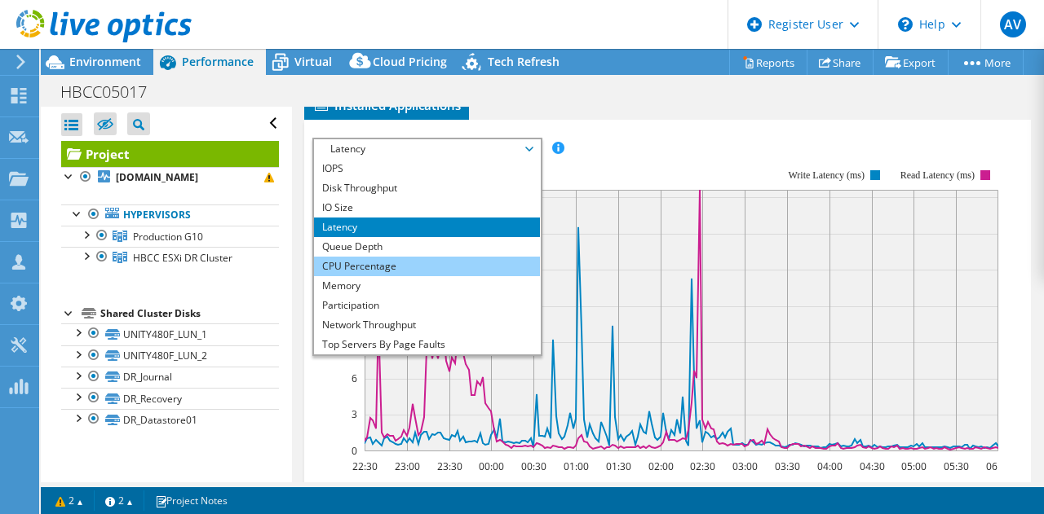
click at [391, 276] on li "CPU Percentage" at bounding box center [427, 267] width 226 height 20
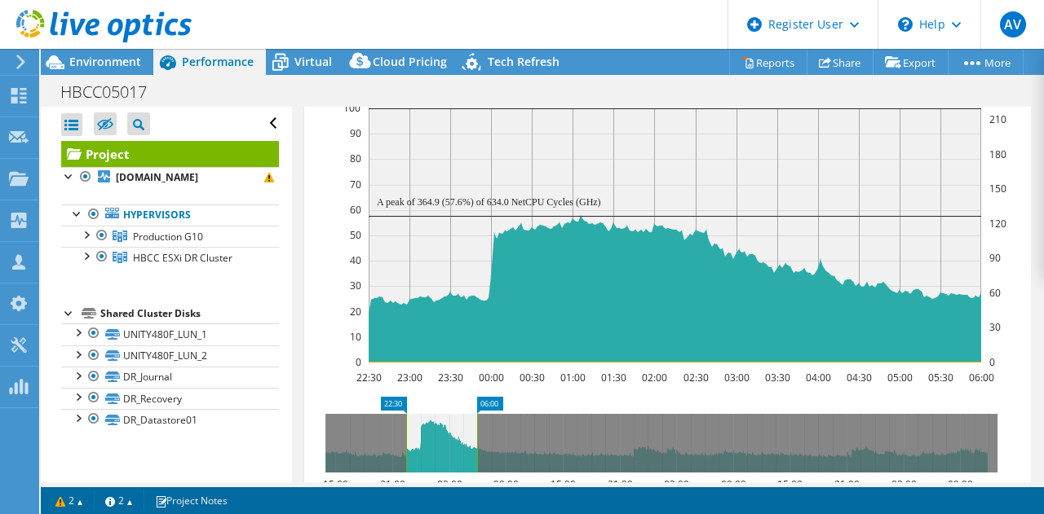
scroll to position [1065, 0]
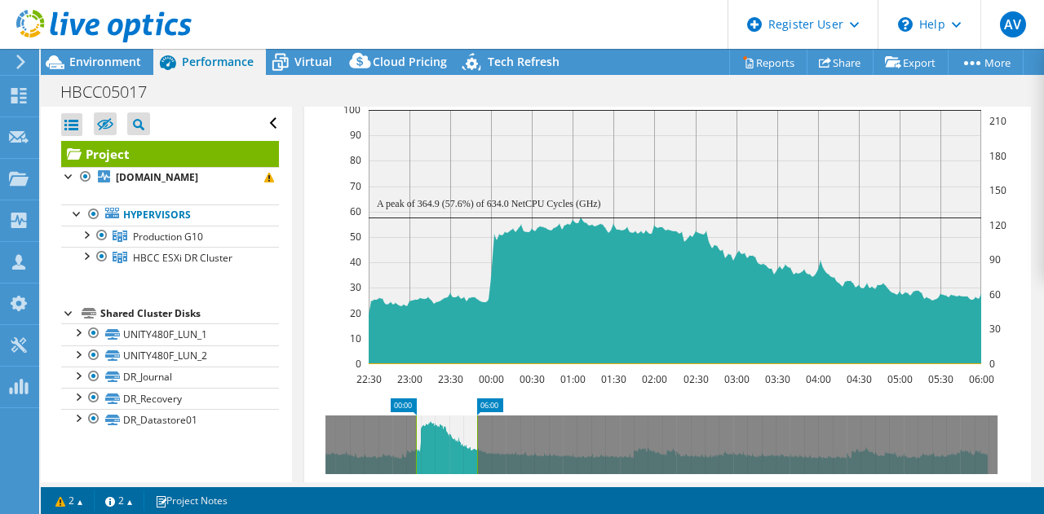
drag, startPoint x: 404, startPoint y: 448, endPoint x: 414, endPoint y: 453, distance: 11.3
click at [414, 453] on rect at bounding box center [416, 445] width 7 height 59
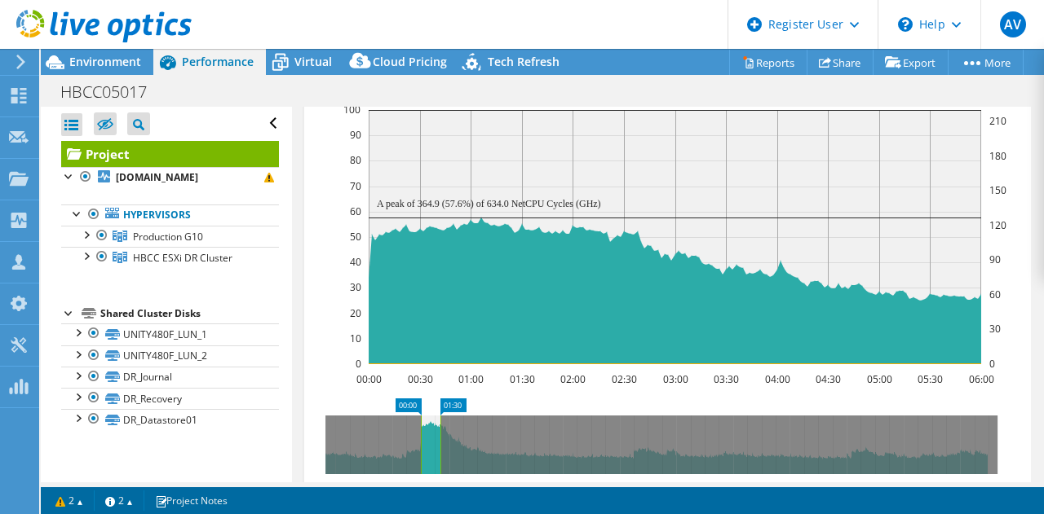
drag, startPoint x: 479, startPoint y: 446, endPoint x: 442, endPoint y: 443, distance: 36.8
click at [442, 443] on rect at bounding box center [440, 445] width 7 height 59
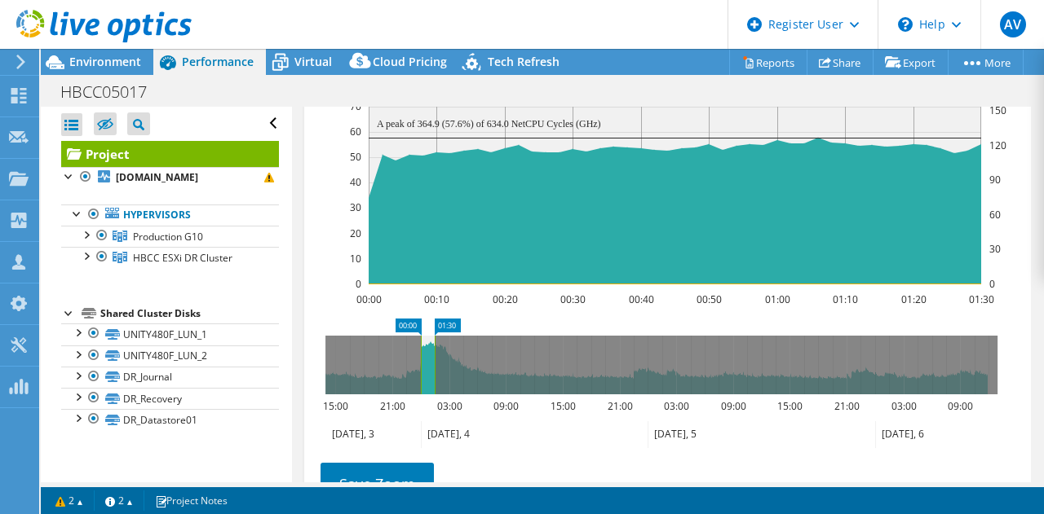
scroll to position [1147, 0]
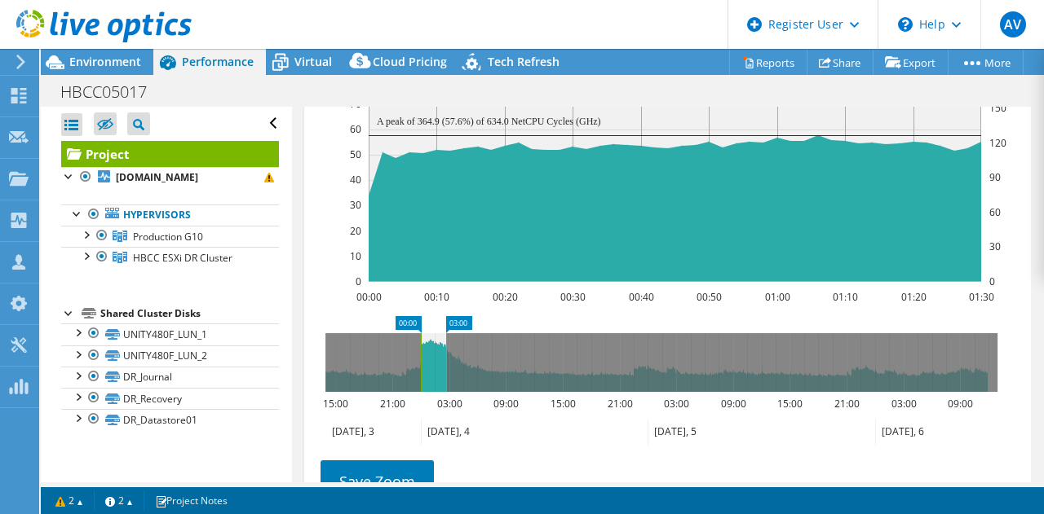
drag, startPoint x: 434, startPoint y: 370, endPoint x: 447, endPoint y: 373, distance: 13.4
click at [447, 373] on rect at bounding box center [446, 362] width 7 height 59
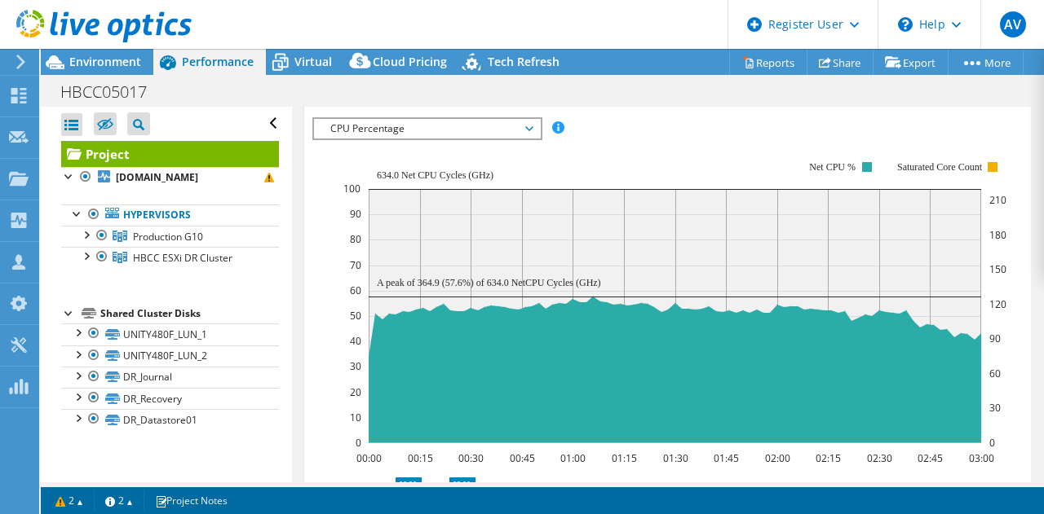
scroll to position [985, 0]
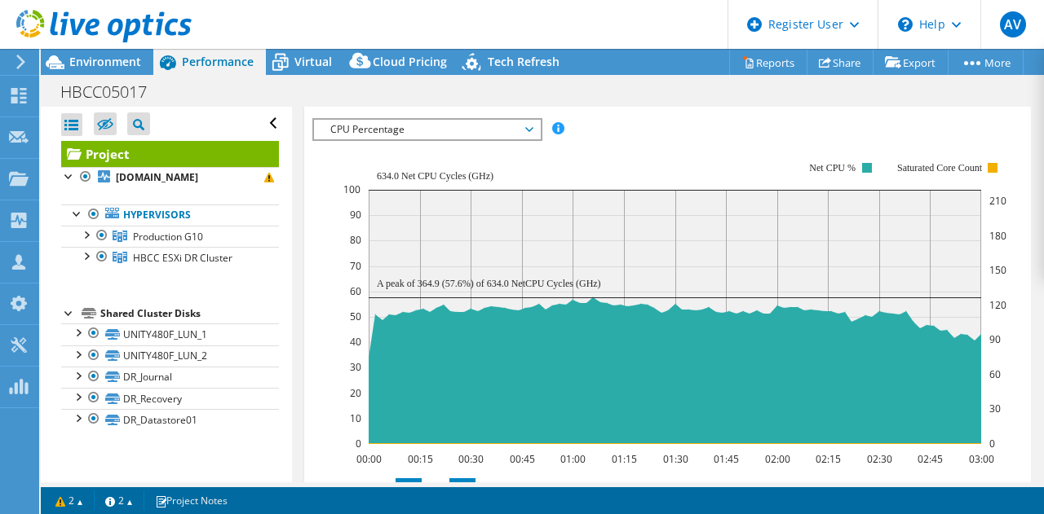
click at [505, 139] on span "CPU Percentage" at bounding box center [427, 130] width 210 height 20
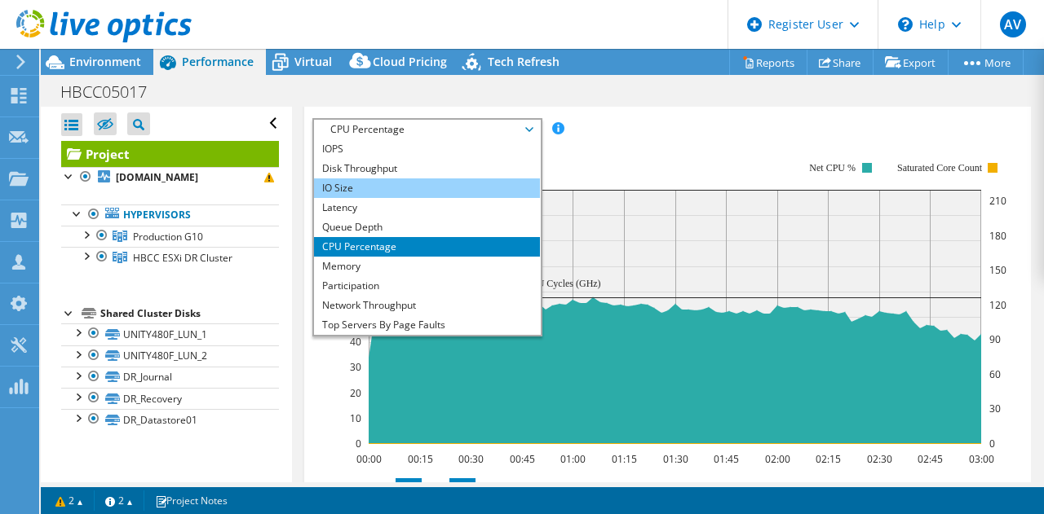
click at [386, 194] on li "IO Size" at bounding box center [427, 189] width 226 height 20
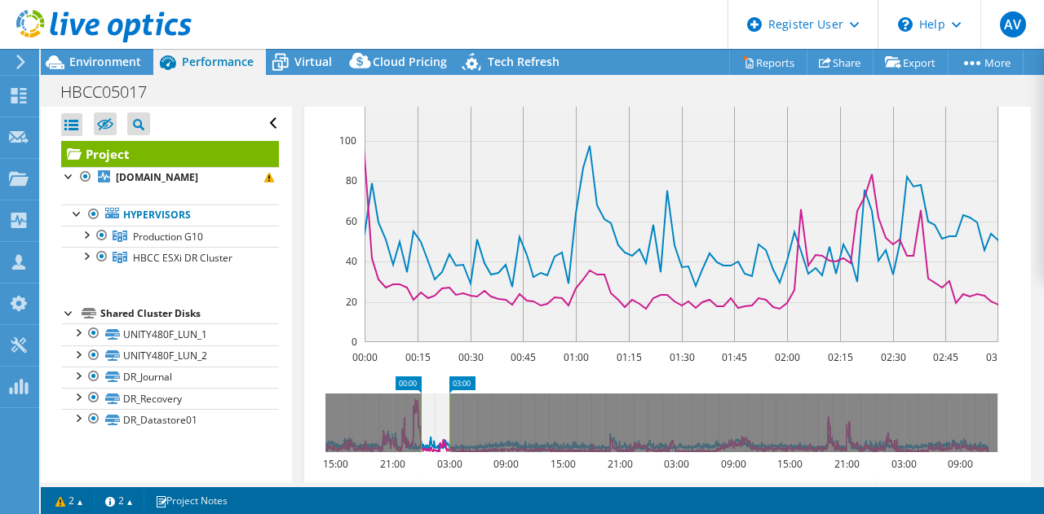
scroll to position [1089, 0]
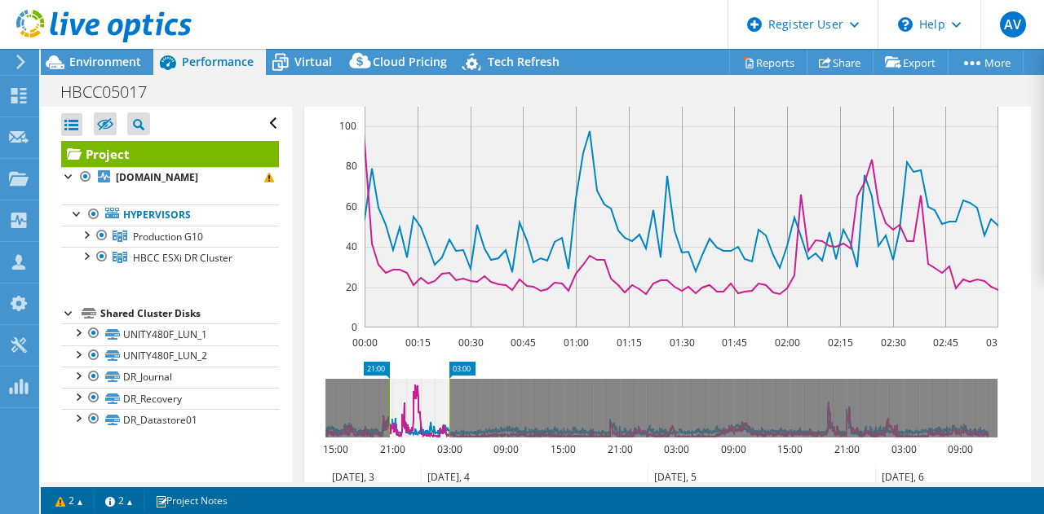
drag, startPoint x: 419, startPoint y: 402, endPoint x: 387, endPoint y: 407, distance: 32.2
click at [387, 407] on rect at bounding box center [389, 408] width 7 height 59
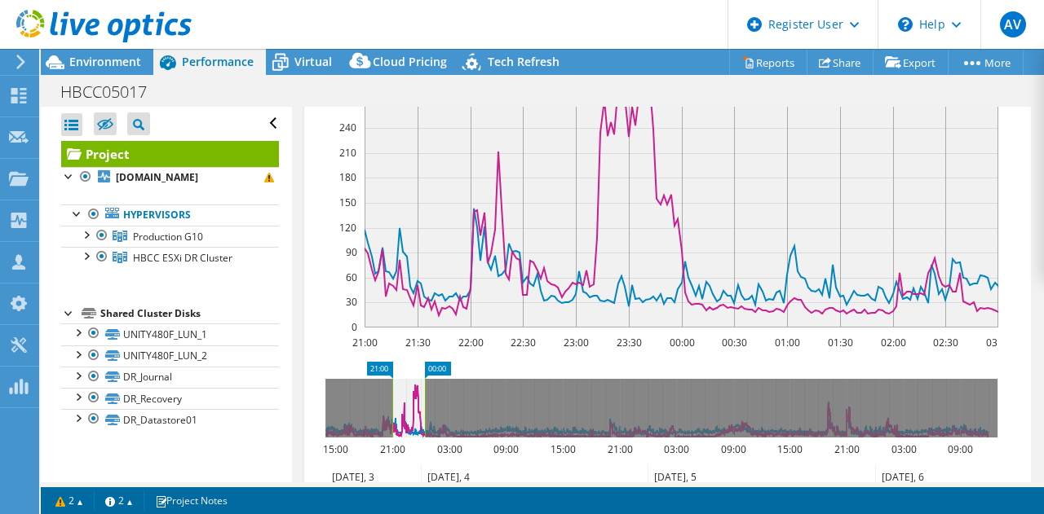
drag, startPoint x: 448, startPoint y: 420, endPoint x: 424, endPoint y: 418, distance: 24.5
click at [424, 418] on rect at bounding box center [425, 408] width 7 height 59
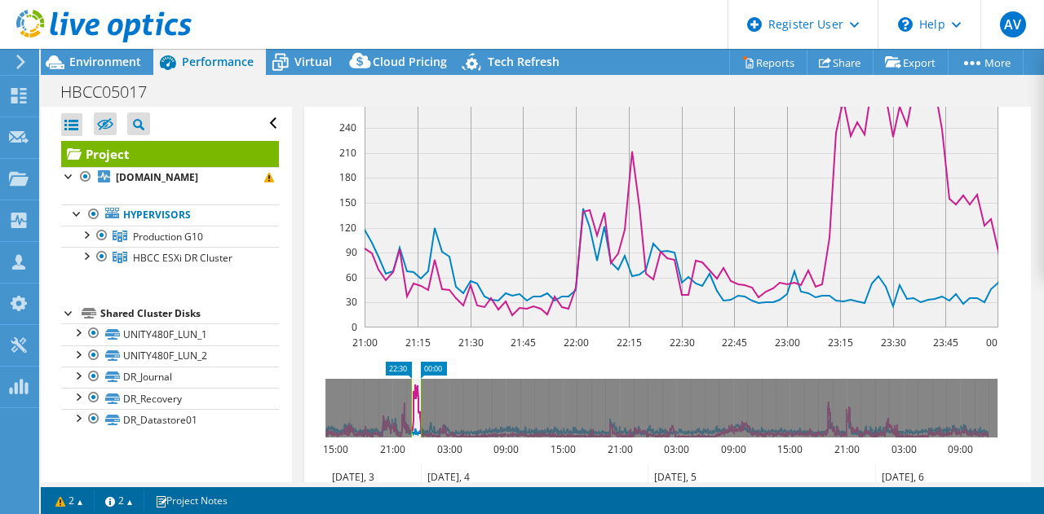
drag, startPoint x: 392, startPoint y: 418, endPoint x: 411, endPoint y: 424, distance: 19.6
click at [411, 424] on rect at bounding box center [411, 408] width 7 height 59
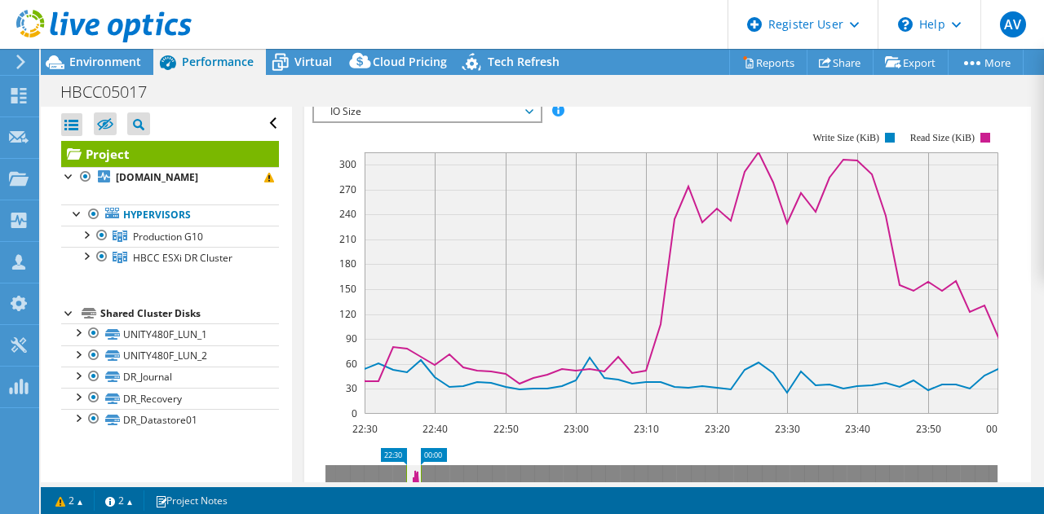
scroll to position [982, 0]
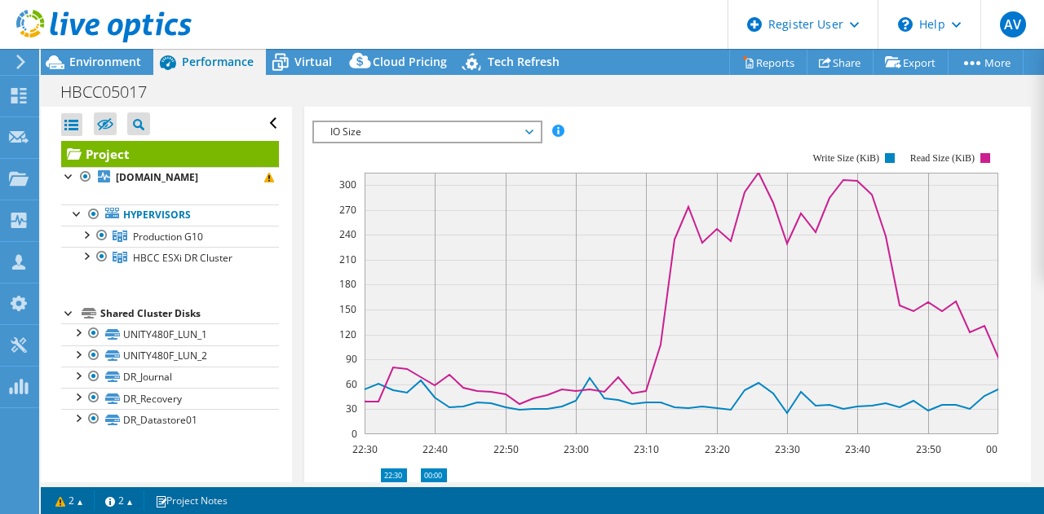
click at [473, 142] on span "IO Size" at bounding box center [427, 132] width 210 height 20
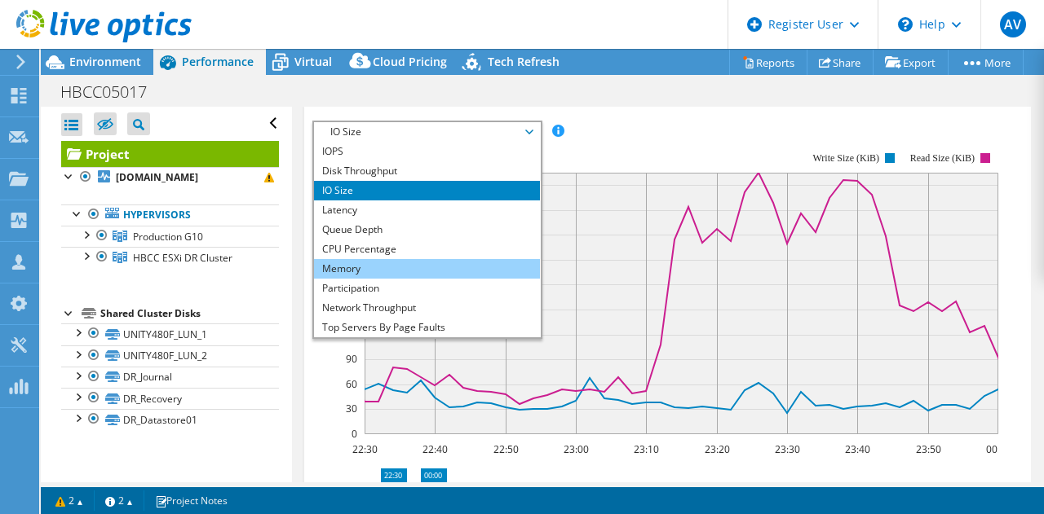
scroll to position [59, 0]
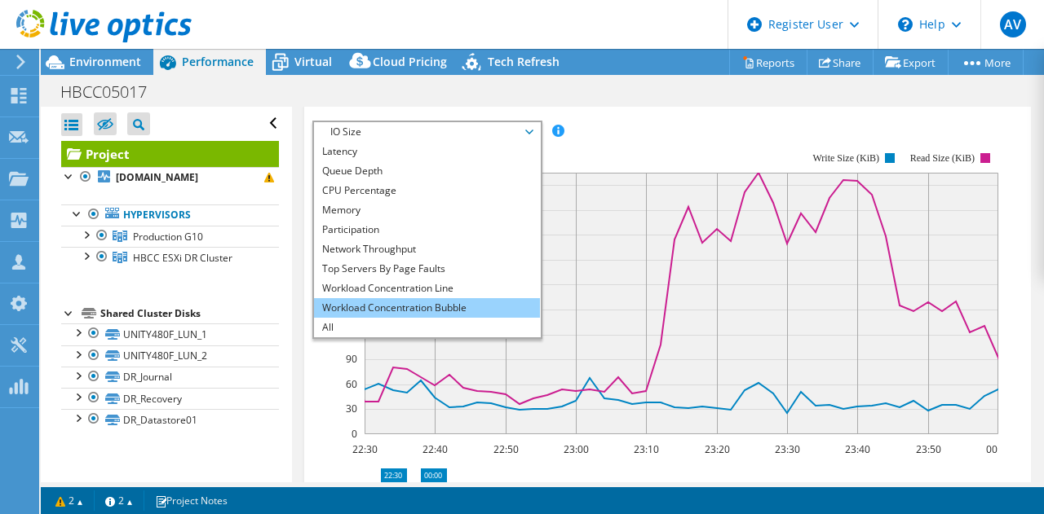
click at [410, 314] on li "Workload Concentration Bubble" at bounding box center [427, 308] width 226 height 20
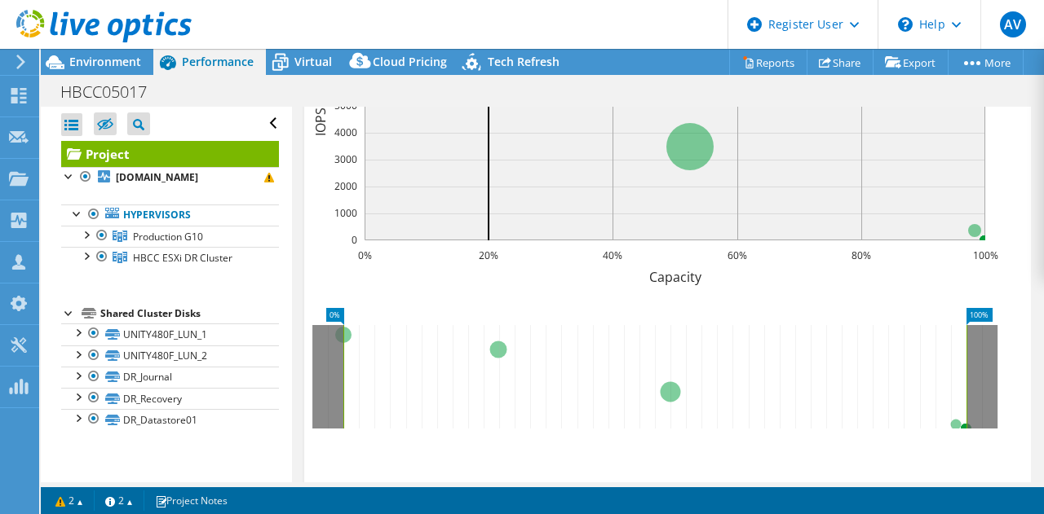
scroll to position [1200, 0]
drag, startPoint x: 343, startPoint y: 364, endPoint x: 324, endPoint y: 366, distance: 18.9
click at [324, 366] on rect at bounding box center [323, 376] width 7 height 104
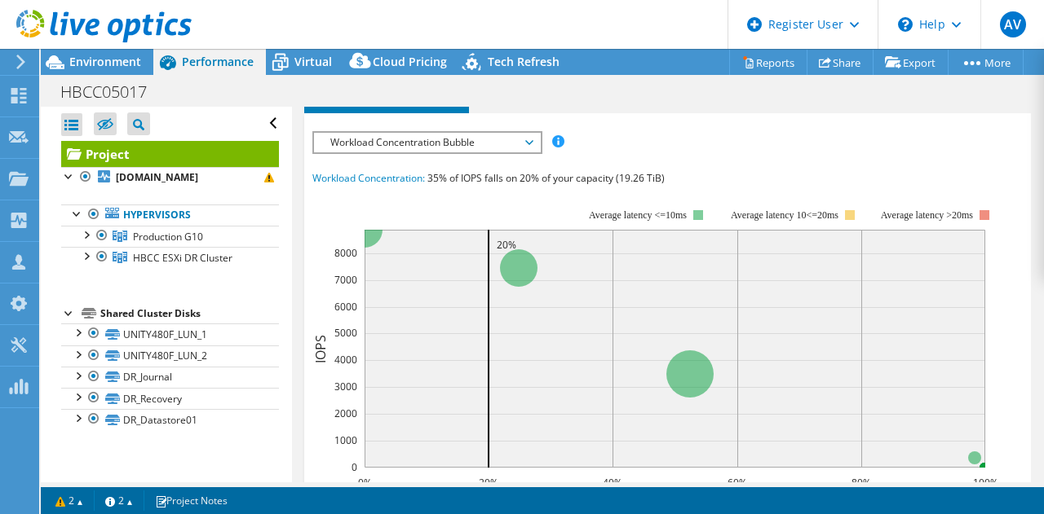
scroll to position [971, 0]
click at [426, 201] on rect at bounding box center [655, 351] width 686 height 326
drag, startPoint x: 527, startPoint y: 277, endPoint x: 505, endPoint y: 299, distance: 31.1
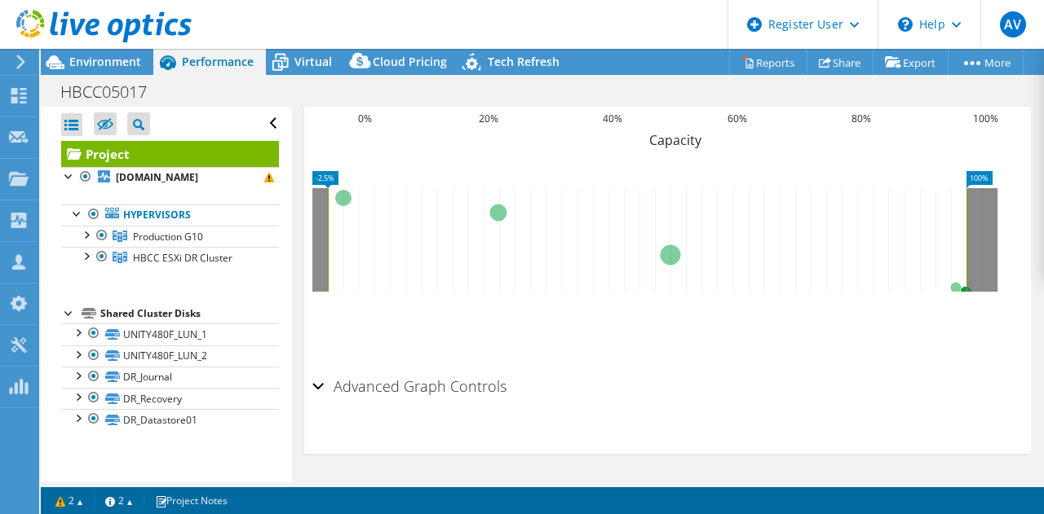
scroll to position [1345, 0]
click at [315, 386] on div "Advanced Graph Controls" at bounding box center [667, 387] width 711 height 35
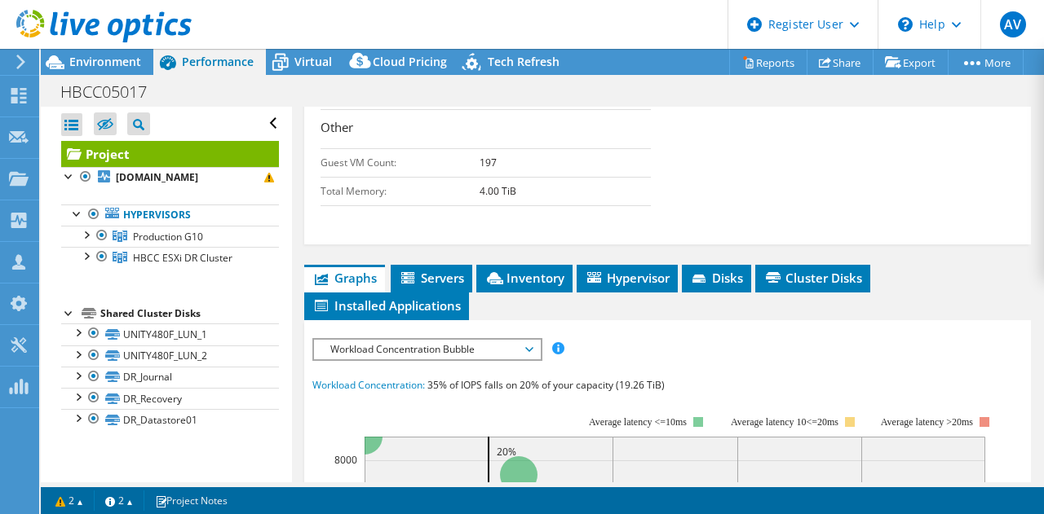
scroll to position [771, 0]
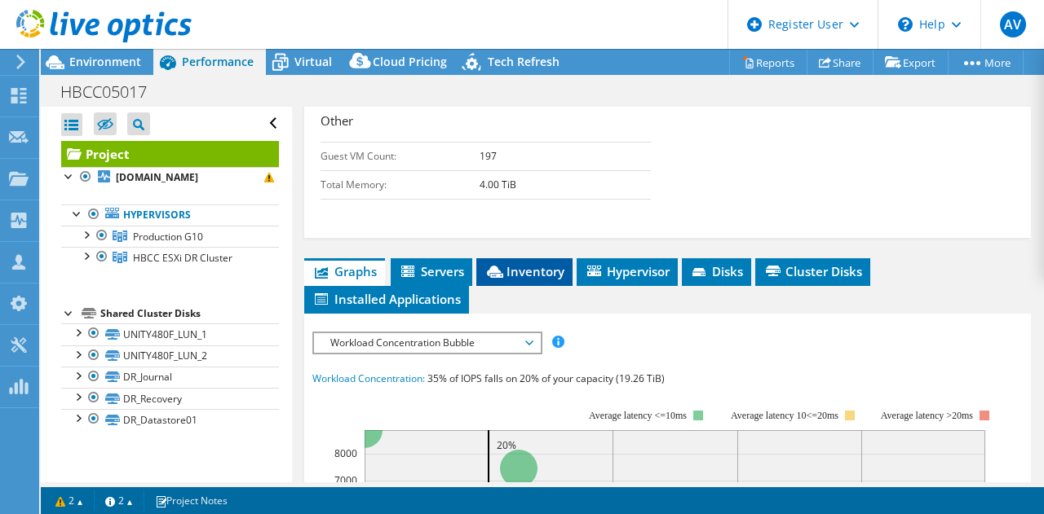
click at [545, 271] on li "Inventory" at bounding box center [524, 272] width 96 height 28
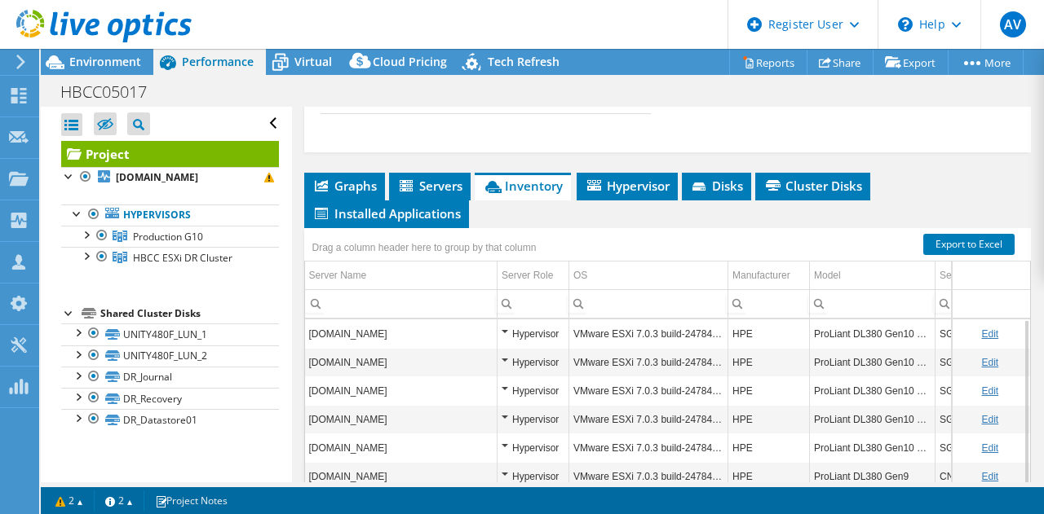
scroll to position [858, 0]
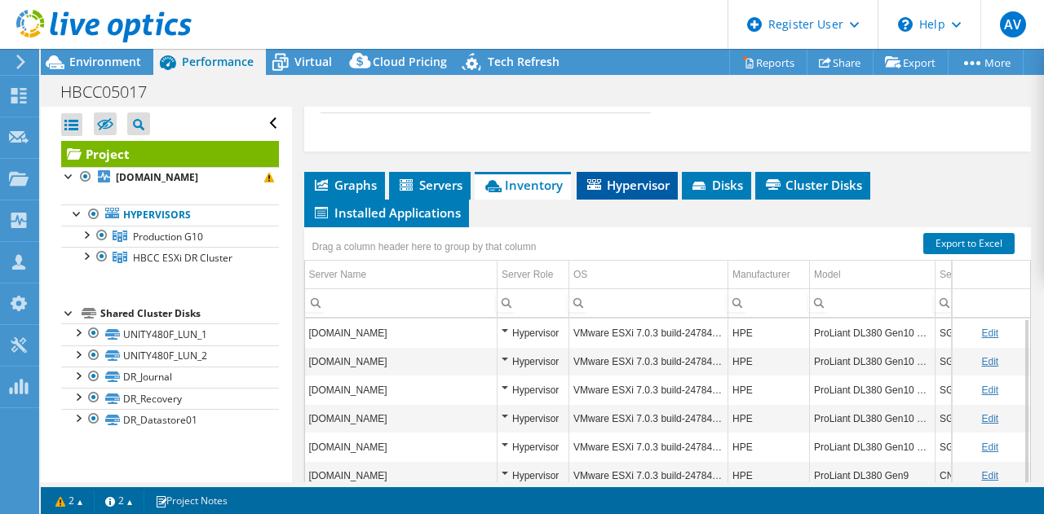
click at [626, 200] on li "Hypervisor" at bounding box center [626, 186] width 101 height 28
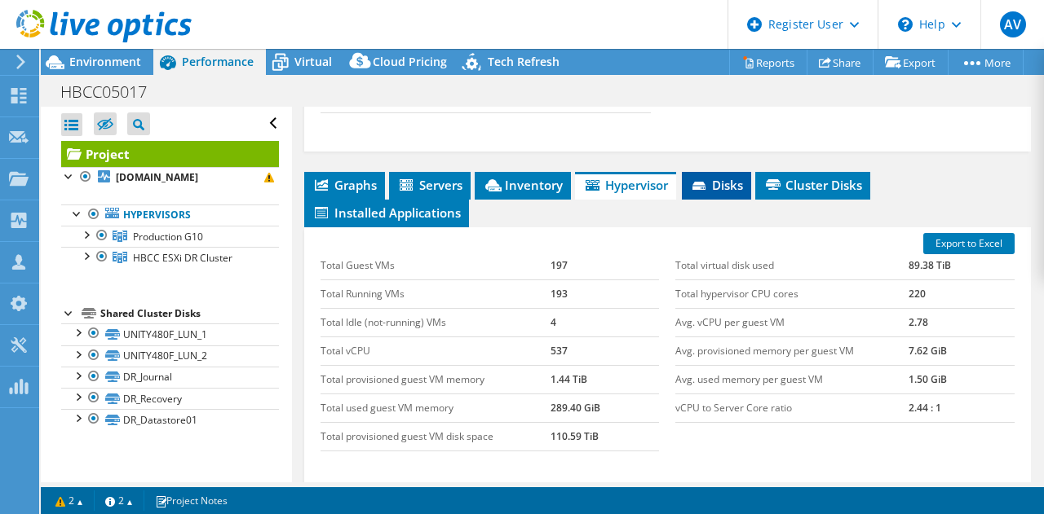
click at [731, 193] on span "Disks" at bounding box center [716, 185] width 53 height 16
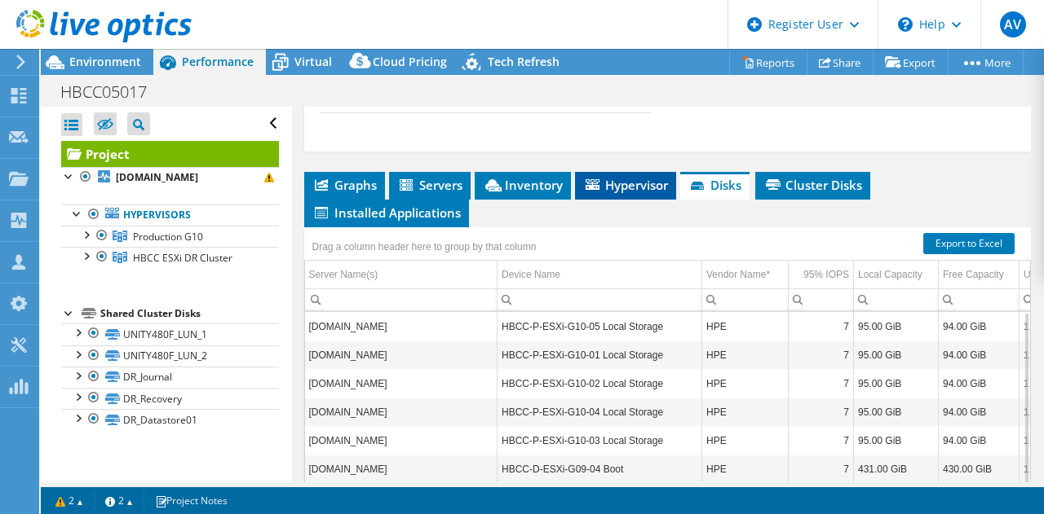
click at [634, 187] on li "Hypervisor" at bounding box center [625, 186] width 101 height 28
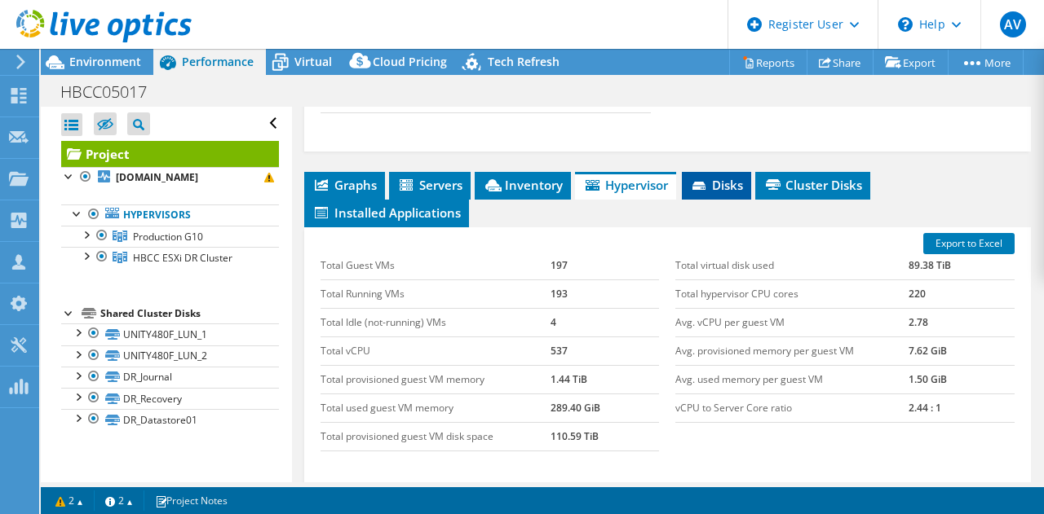
click at [721, 200] on li "Disks" at bounding box center [716, 186] width 69 height 28
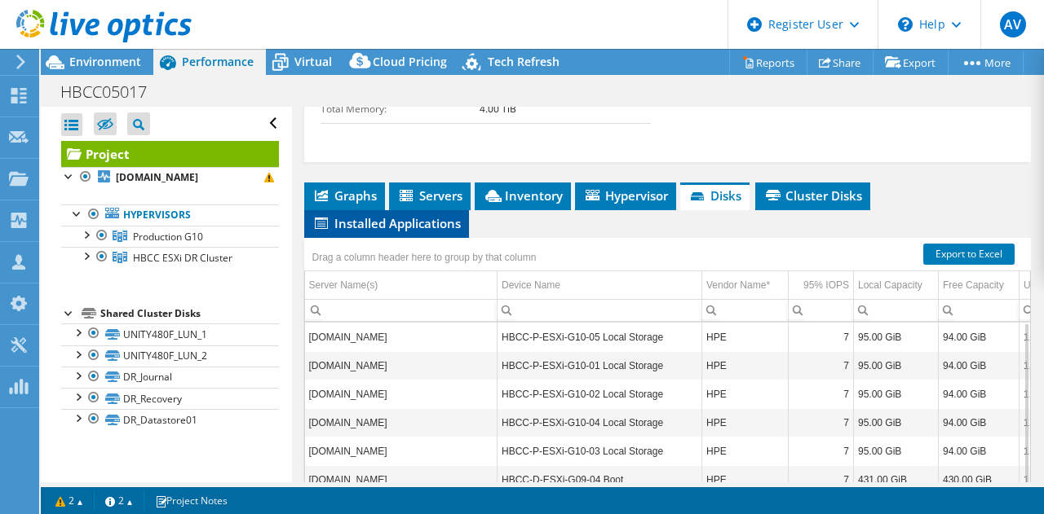
scroll to position [843, 0]
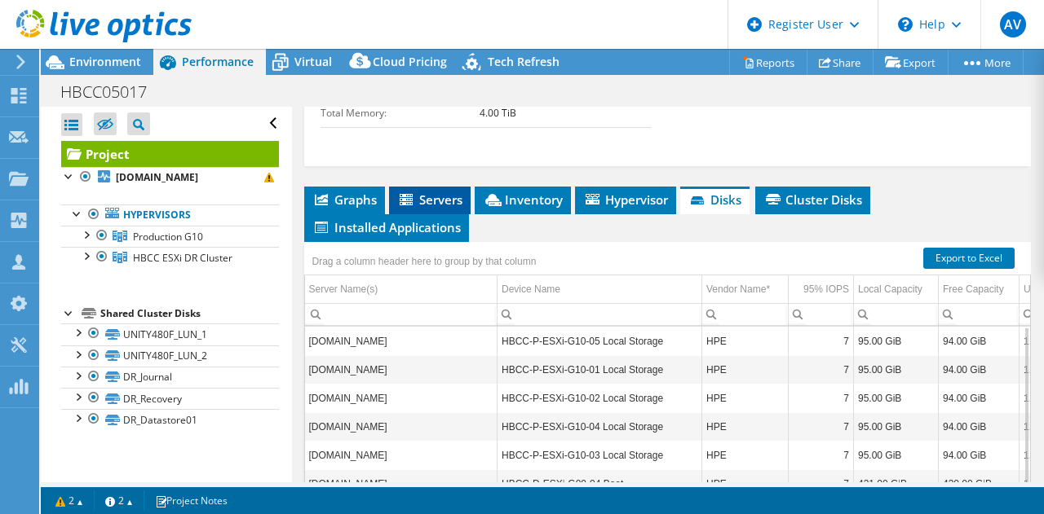
click at [435, 208] on span "Servers" at bounding box center [429, 200] width 65 height 16
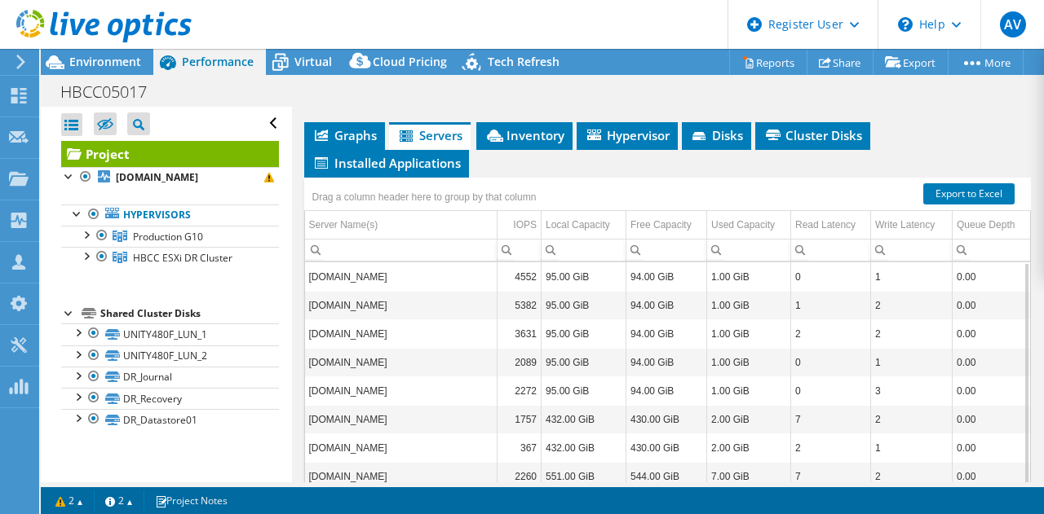
scroll to position [926, 0]
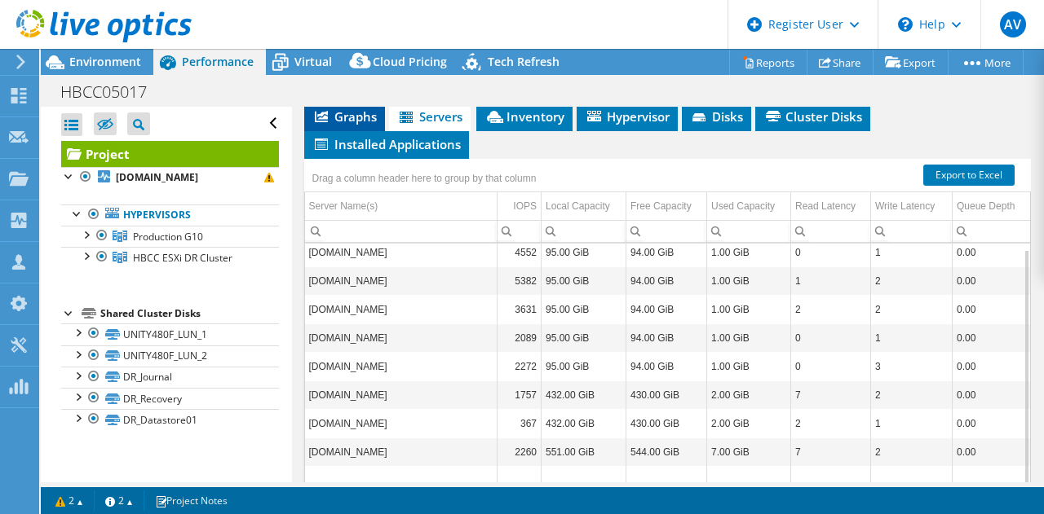
click at [357, 125] on span "Graphs" at bounding box center [344, 116] width 64 height 16
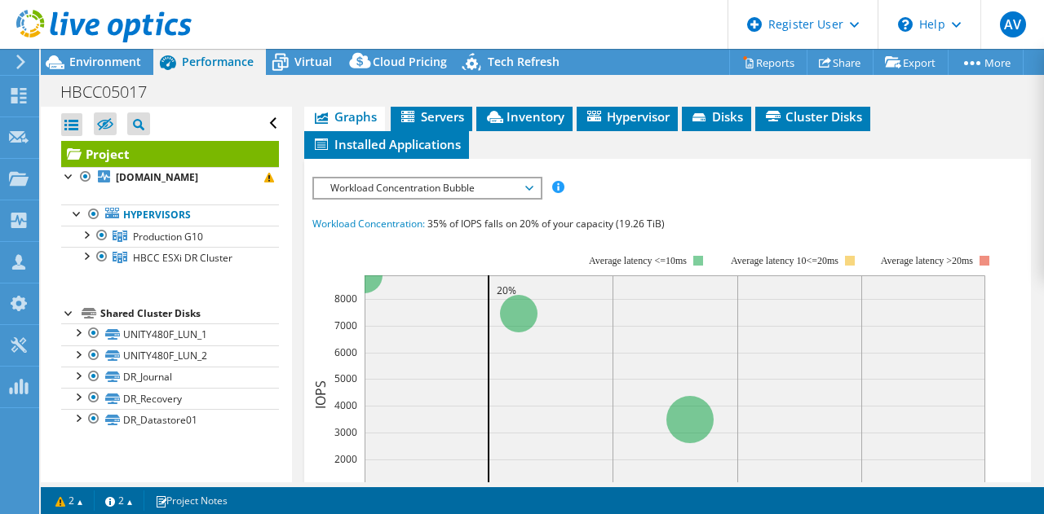
click at [444, 198] on span "Workload Concentration Bubble" at bounding box center [427, 189] width 210 height 20
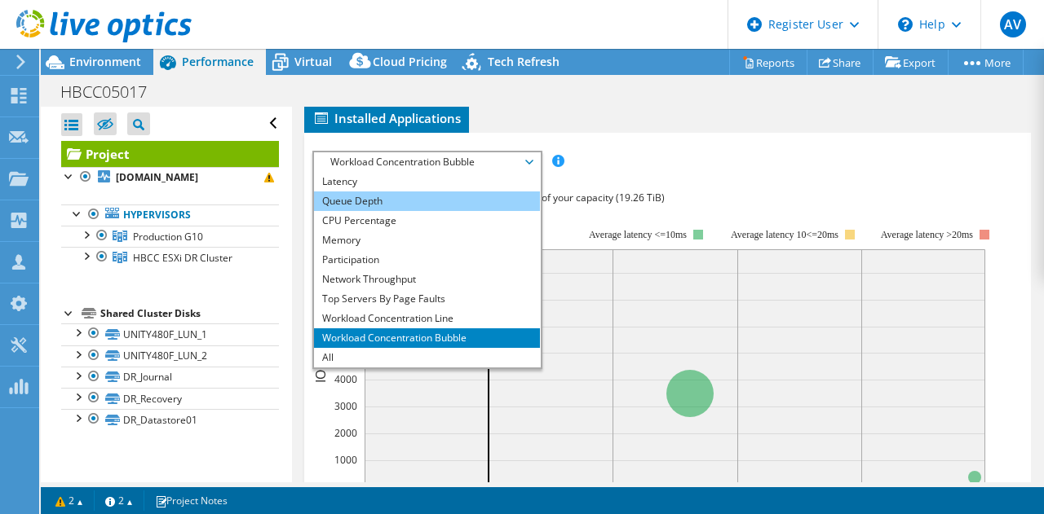
scroll to position [968, 0]
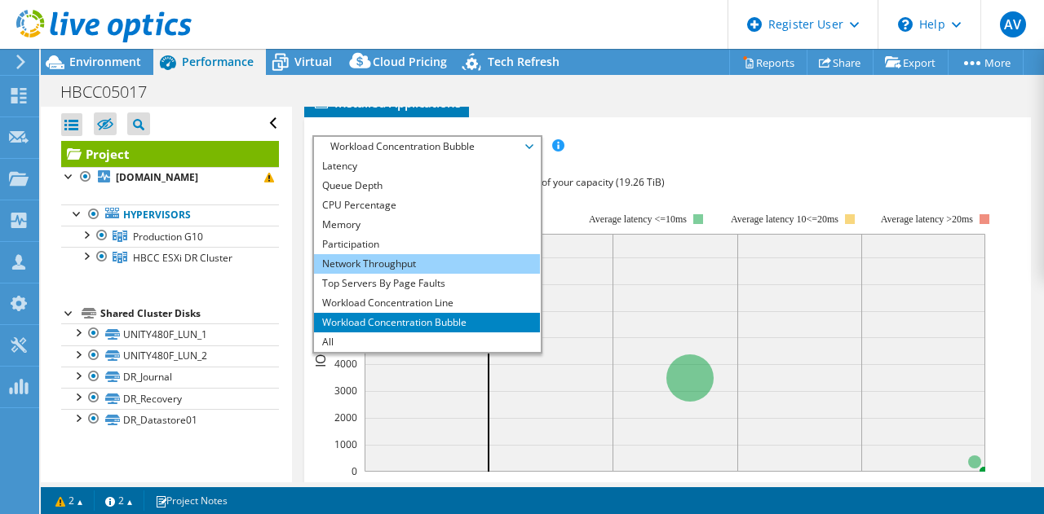
click at [406, 266] on li "Network Throughput" at bounding box center [427, 264] width 226 height 20
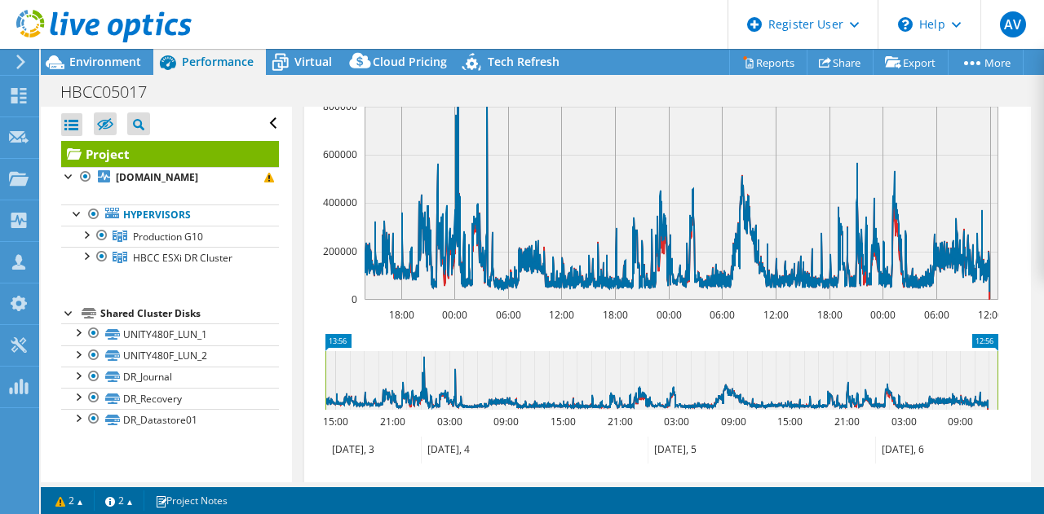
scroll to position [1119, 0]
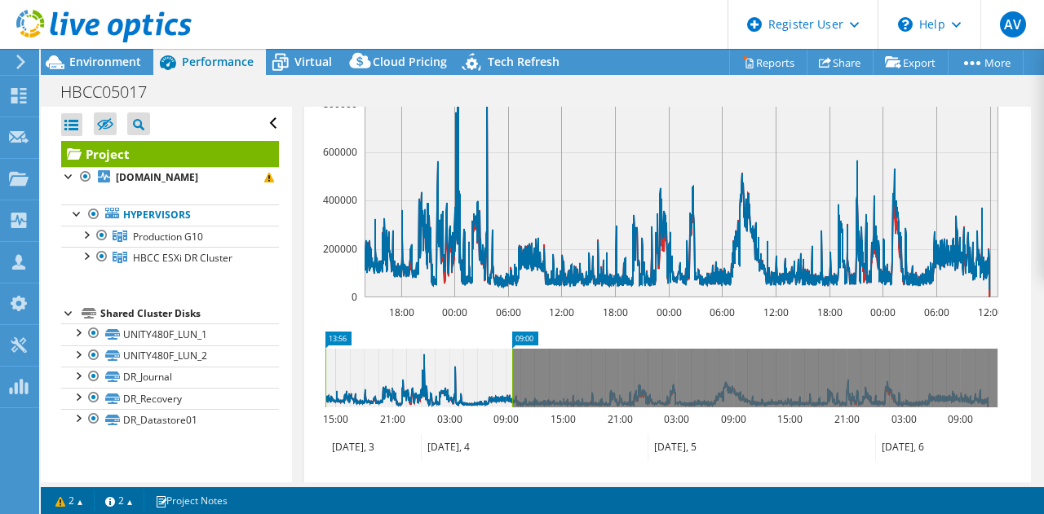
drag, startPoint x: 998, startPoint y: 379, endPoint x: 506, endPoint y: 426, distance: 493.8
click at [506, 426] on icon "13:56 09:00 15:00 21:00 03:00 09:00 15:00 21:00 03:00 09:00 15:00 21:00 03:00 0…" at bounding box center [661, 397] width 698 height 130
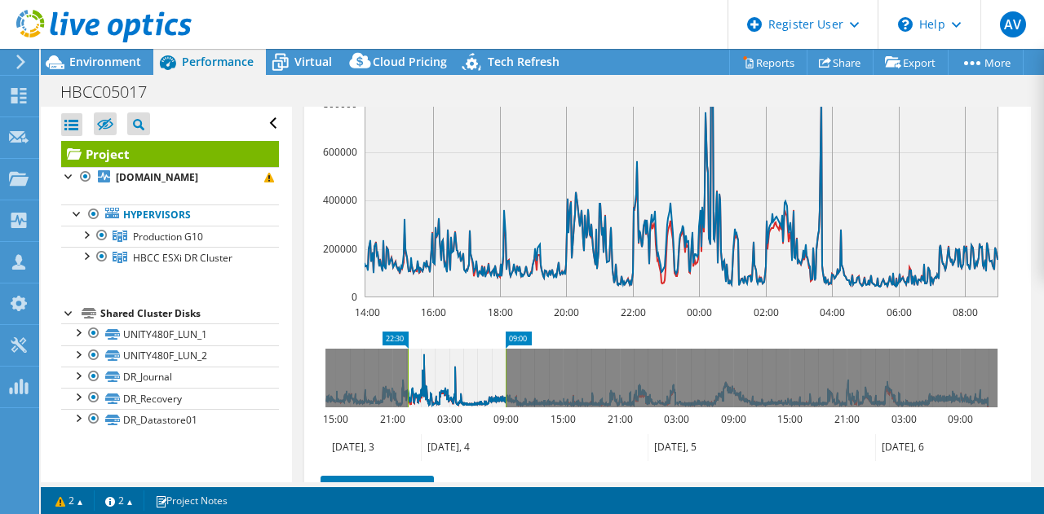
drag, startPoint x: 323, startPoint y: 383, endPoint x: 405, endPoint y: 400, distance: 84.1
click at [405, 400] on rect at bounding box center [407, 378] width 7 height 59
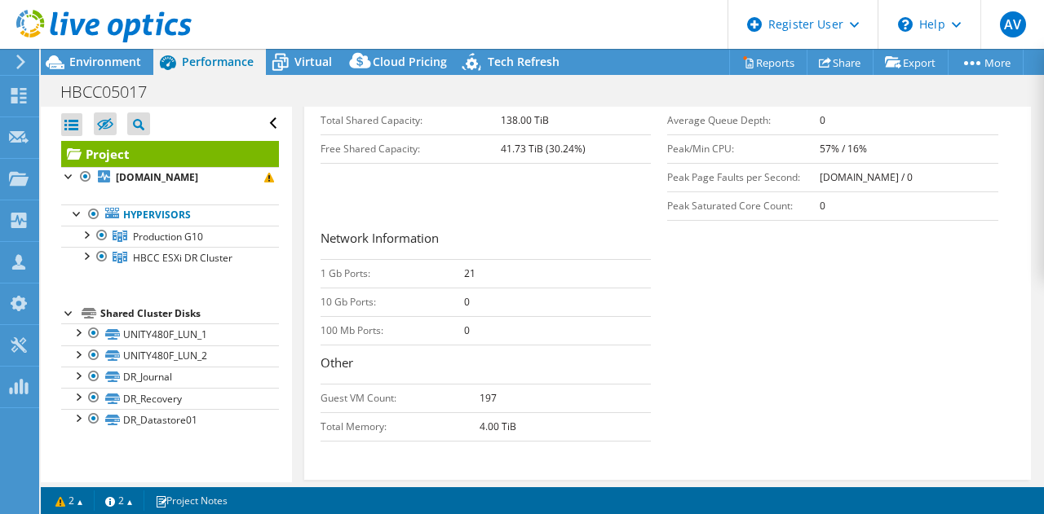
scroll to position [536, 0]
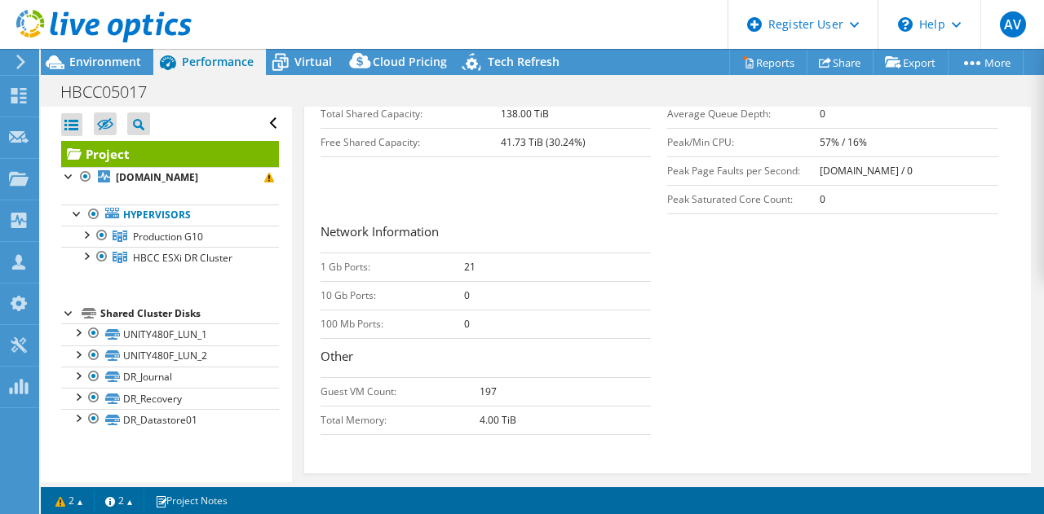
click at [352, 308] on td "10 Gb Ports:" at bounding box center [391, 295] width 143 height 29
click at [367, 333] on td "100 Mb Ports:" at bounding box center [391, 324] width 143 height 29
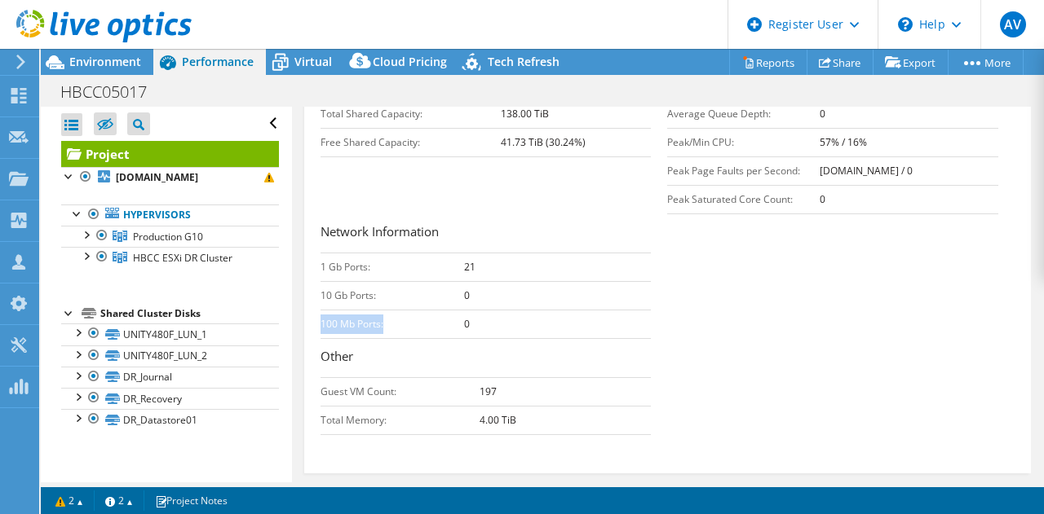
click at [367, 333] on td "100 Mb Ports:" at bounding box center [391, 324] width 143 height 29
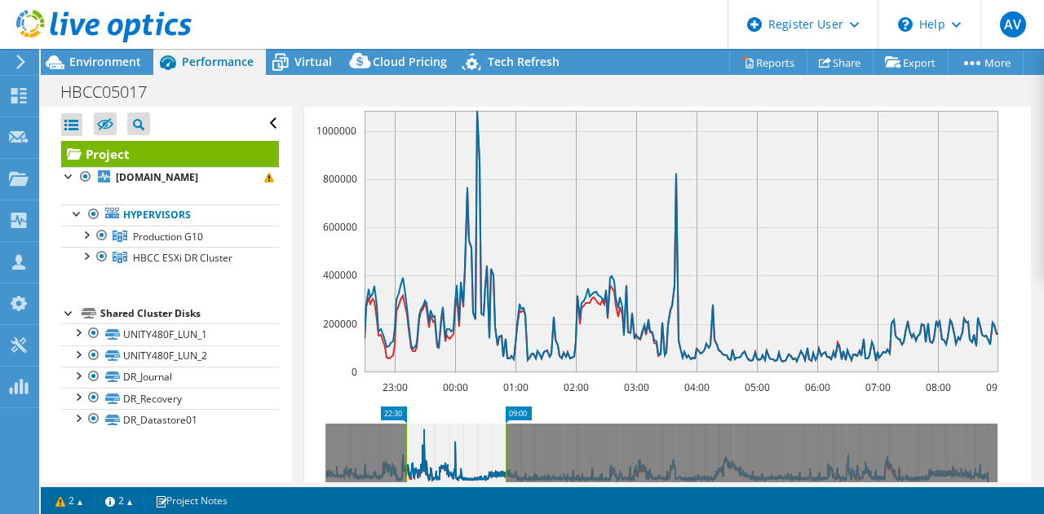
scroll to position [1045, 0]
click at [415, 253] on rect at bounding box center [680, 241] width 633 height 262
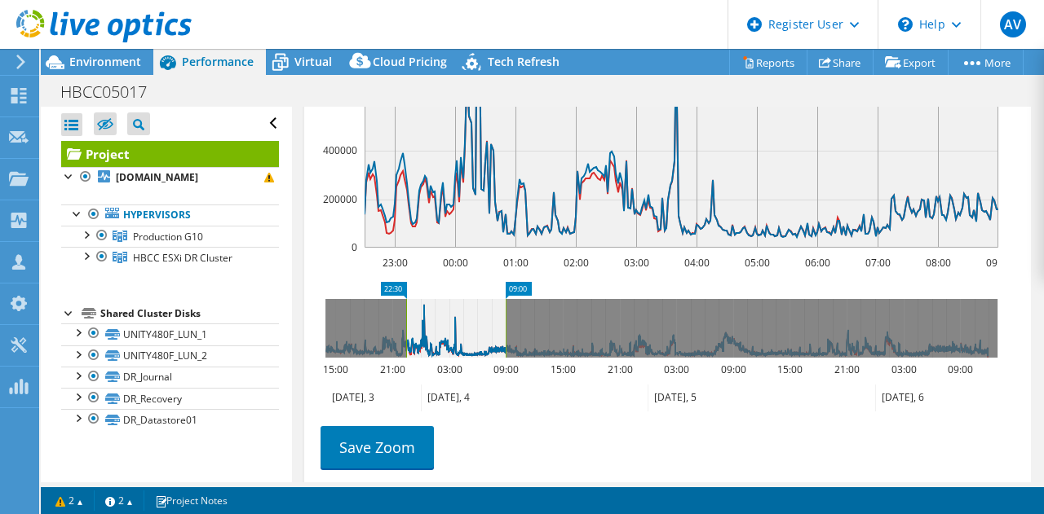
scroll to position [1190, 0]
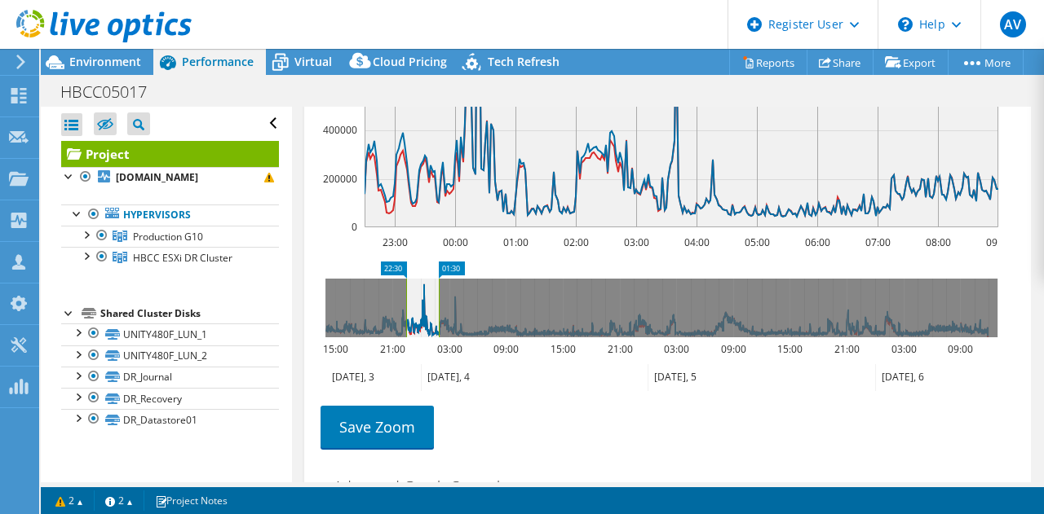
drag, startPoint x: 504, startPoint y: 307, endPoint x: 436, endPoint y: 307, distance: 67.7
click at [436, 307] on rect at bounding box center [438, 308] width 7 height 59
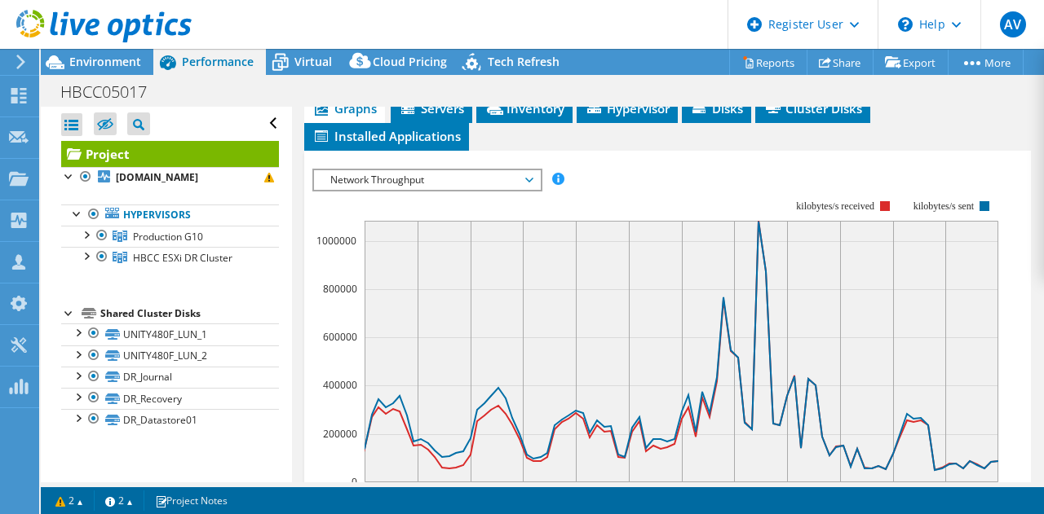
scroll to position [935, 0]
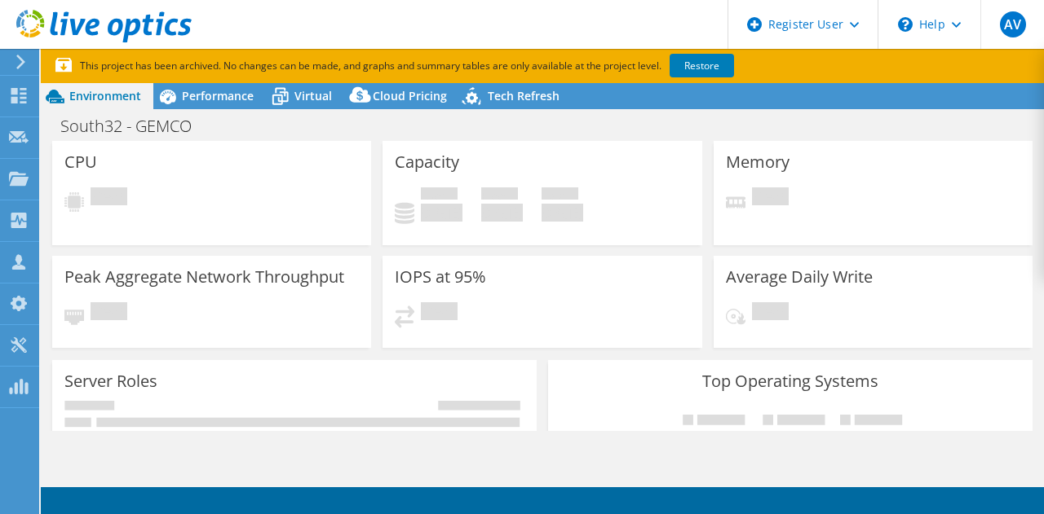
select select "Australia"
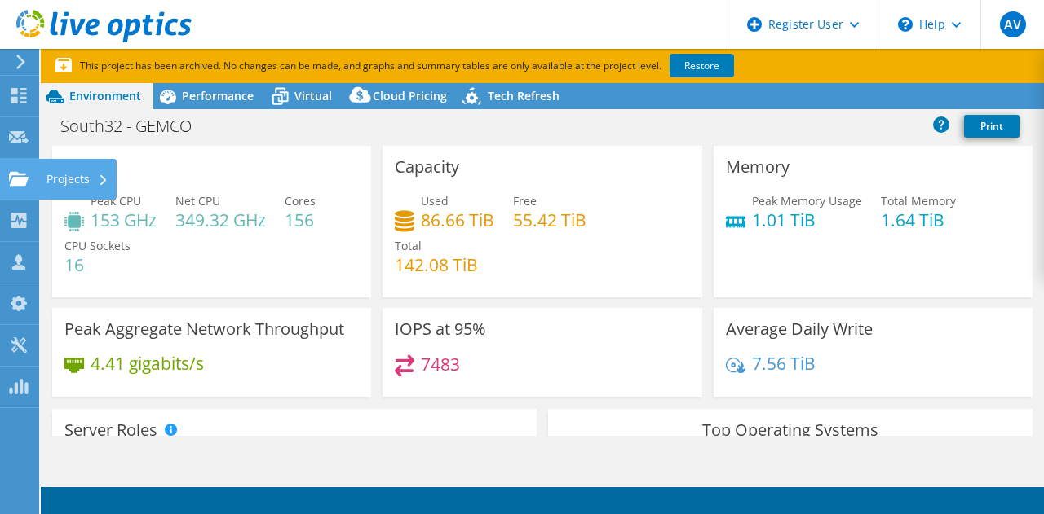
click at [23, 177] on use at bounding box center [19, 178] width 20 height 14
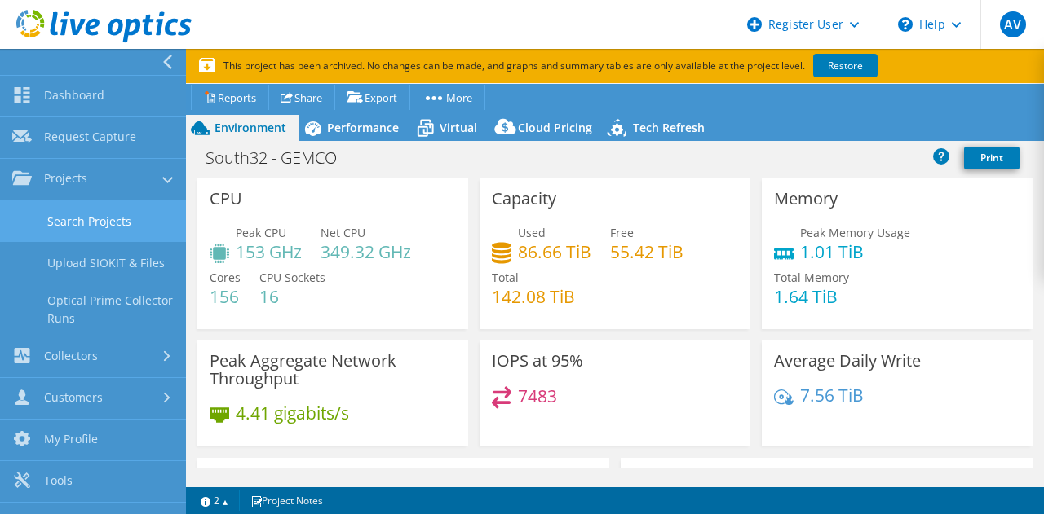
click at [133, 211] on link "Search Projects" at bounding box center [93, 222] width 186 height 42
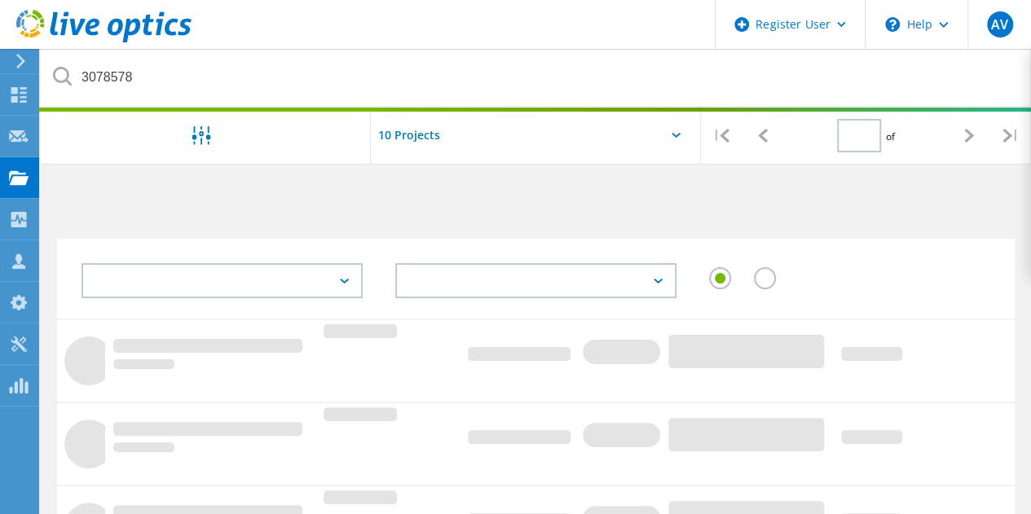
type input "1"
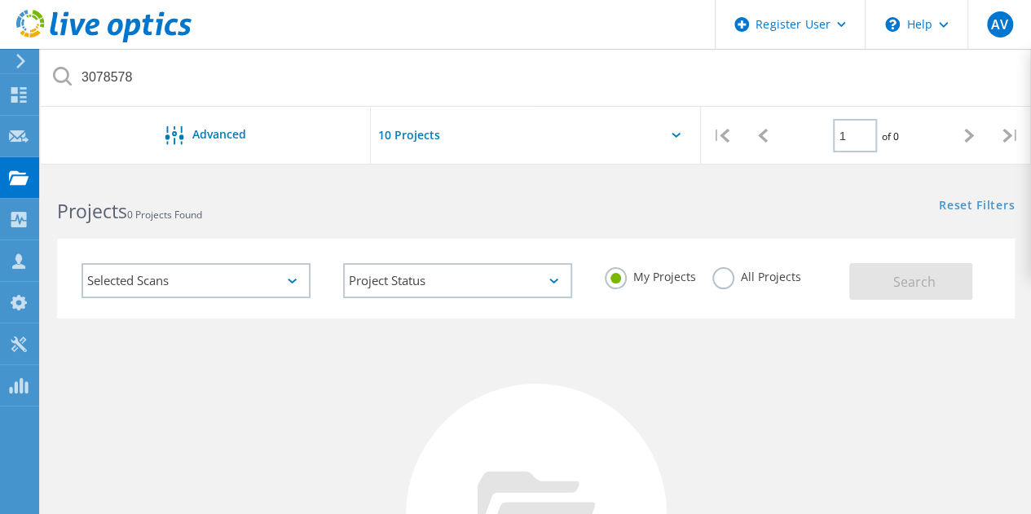
click at [718, 283] on label "All Projects" at bounding box center [757, 274] width 89 height 15
click at [0, 0] on input "All Projects" at bounding box center [0, 0] width 0 height 0
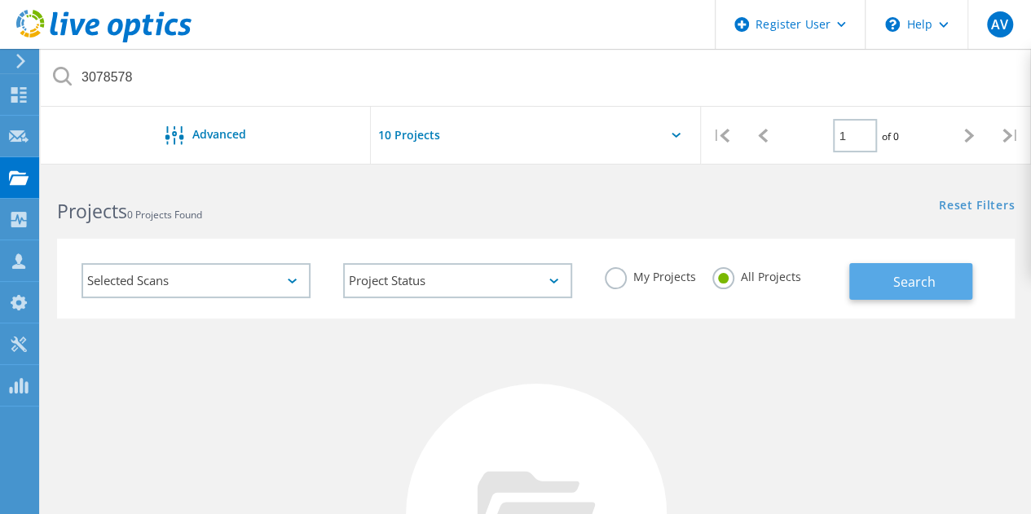
click at [860, 291] on button "Search" at bounding box center [911, 281] width 123 height 37
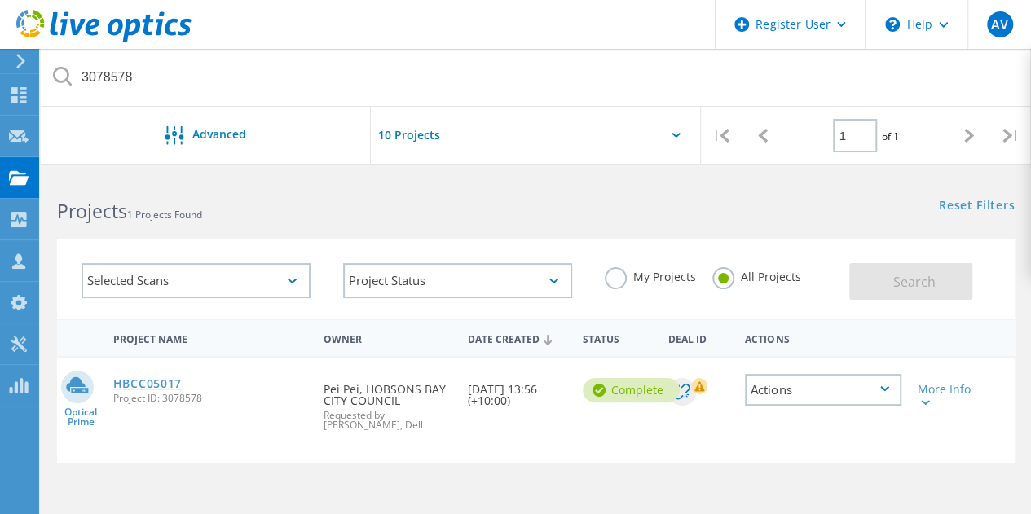
click at [131, 390] on link "HBCC05017" at bounding box center [147, 383] width 68 height 11
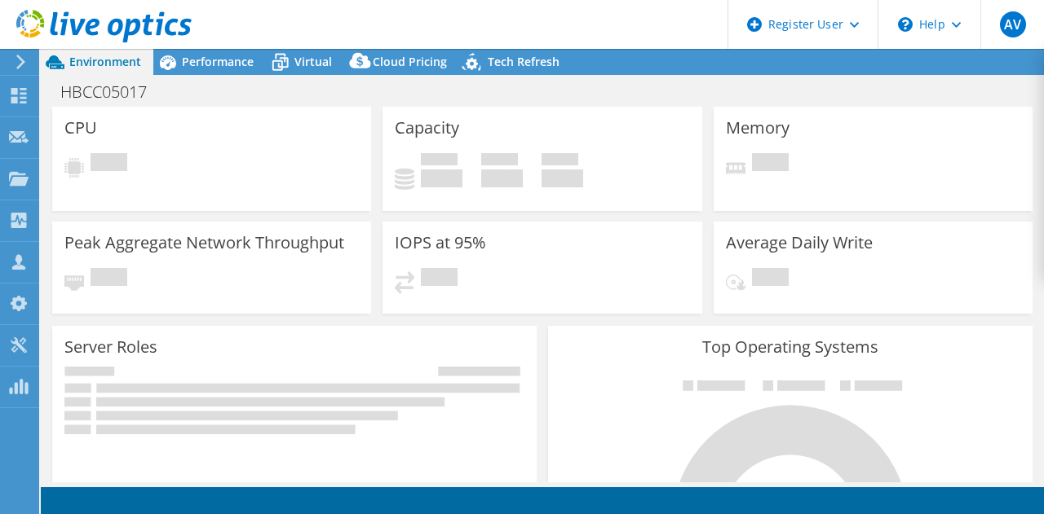
select select "USD"
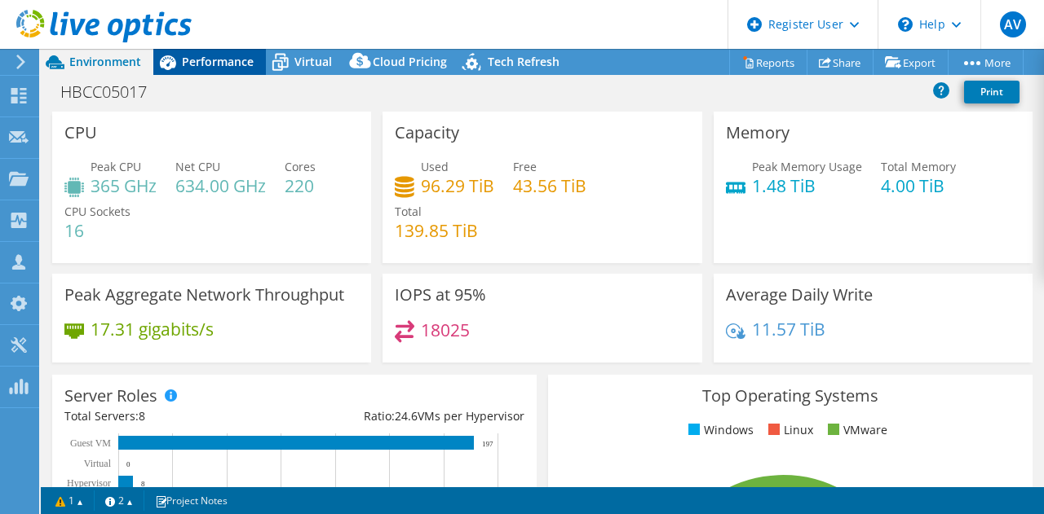
click at [204, 64] on span "Performance" at bounding box center [218, 61] width 72 height 15
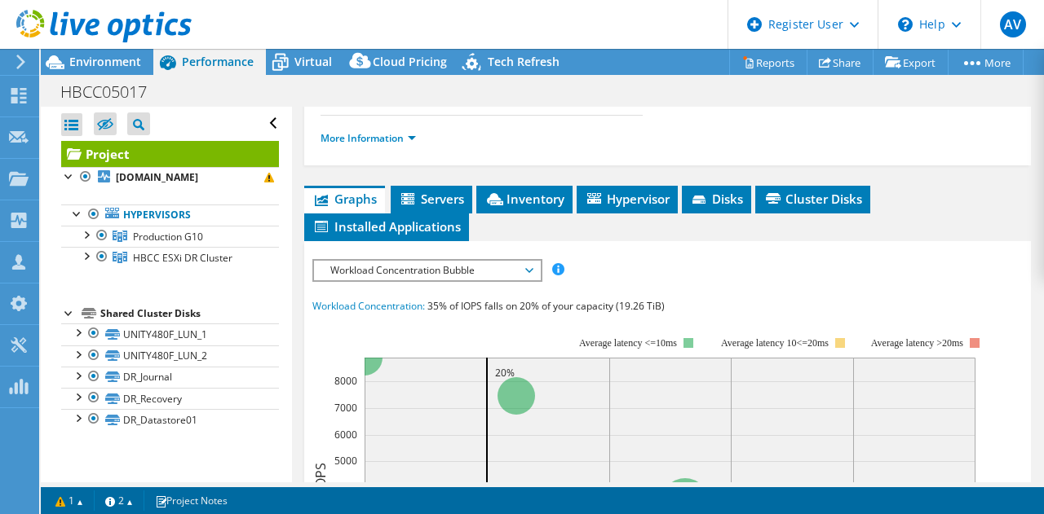
scroll to position [408, 0]
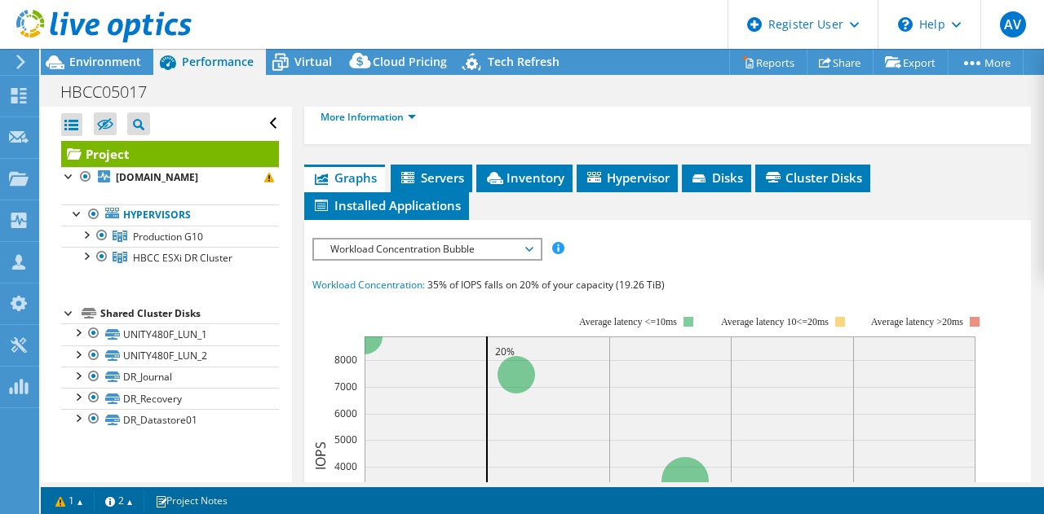
click at [422, 245] on span "Workload Concentration Bubble" at bounding box center [427, 250] width 210 height 20
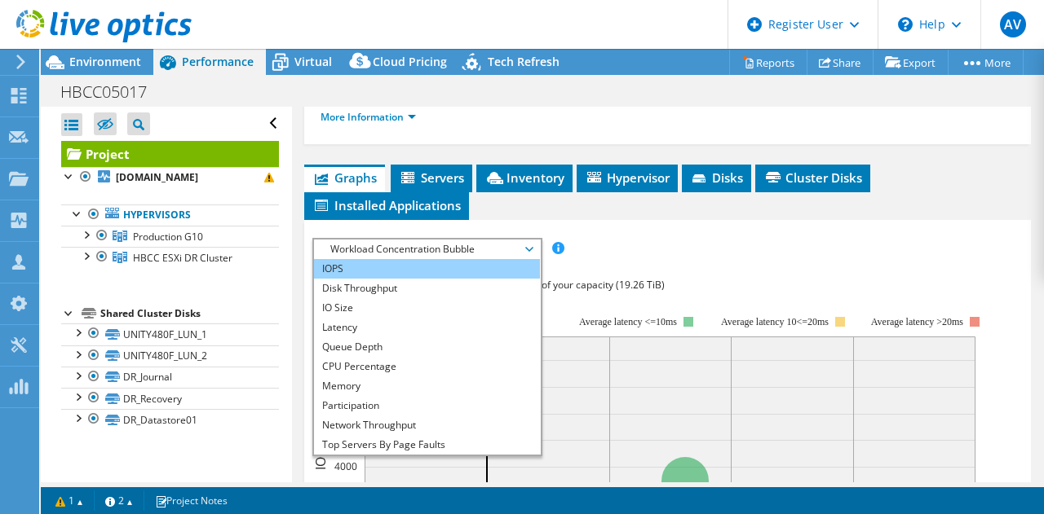
click at [387, 263] on li "IOPS" at bounding box center [427, 269] width 226 height 20
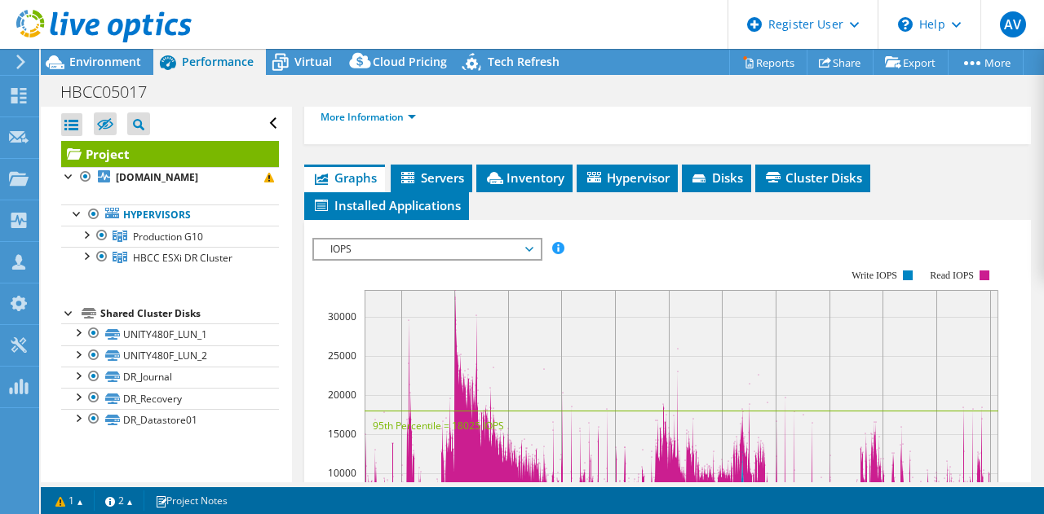
click at [491, 245] on span "IOPS" at bounding box center [427, 250] width 210 height 20
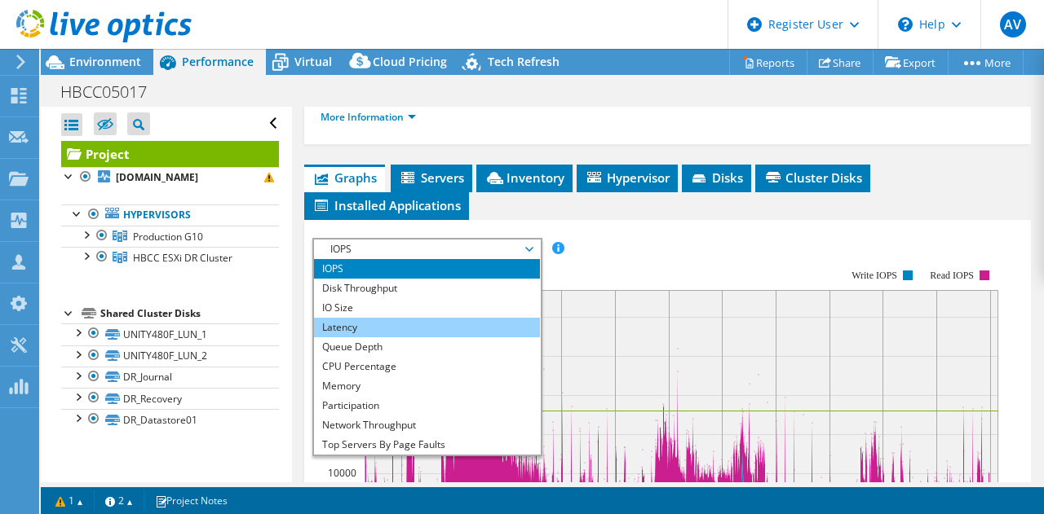
click at [383, 322] on li "Latency" at bounding box center [427, 328] width 226 height 20
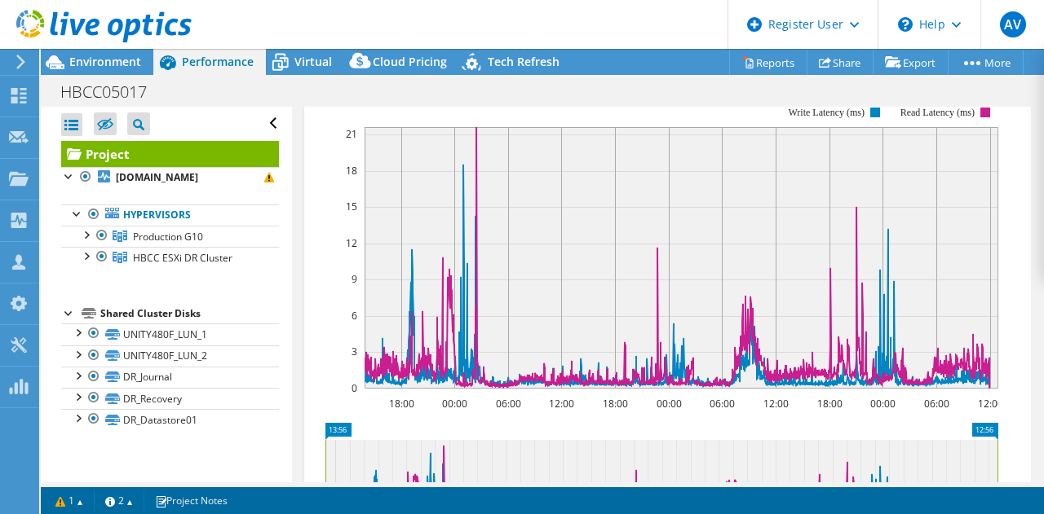
scroll to position [652, 0]
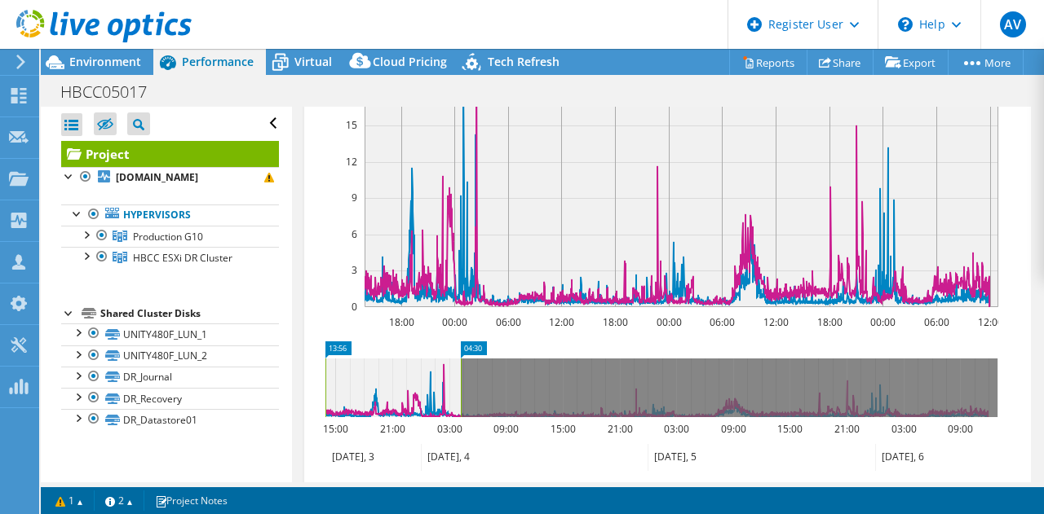
drag, startPoint x: 998, startPoint y: 376, endPoint x: 461, endPoint y: 373, distance: 536.5
click at [461, 373] on rect at bounding box center [460, 388] width 7 height 59
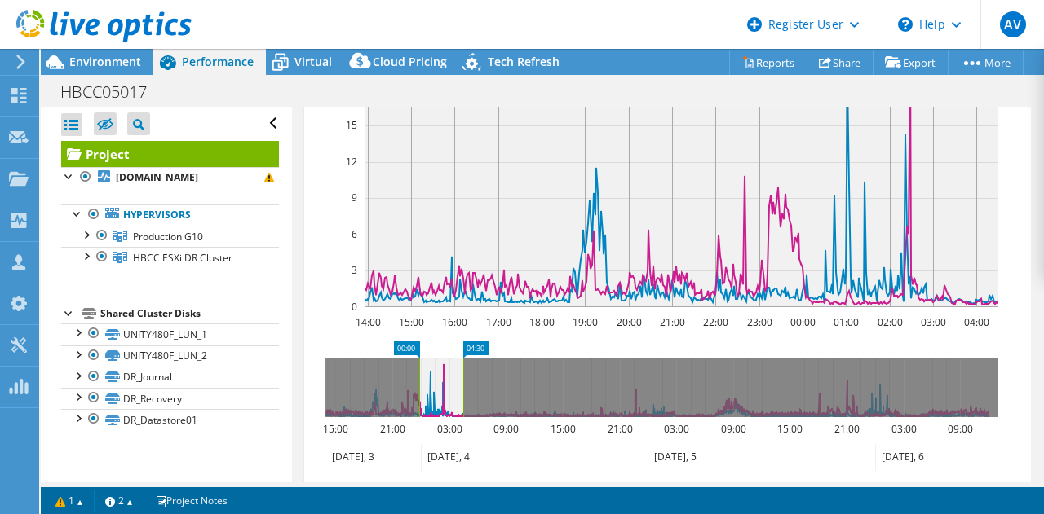
drag, startPoint x: 328, startPoint y: 385, endPoint x: 422, endPoint y: 381, distance: 93.8
click at [422, 381] on rect at bounding box center [419, 388] width 7 height 59
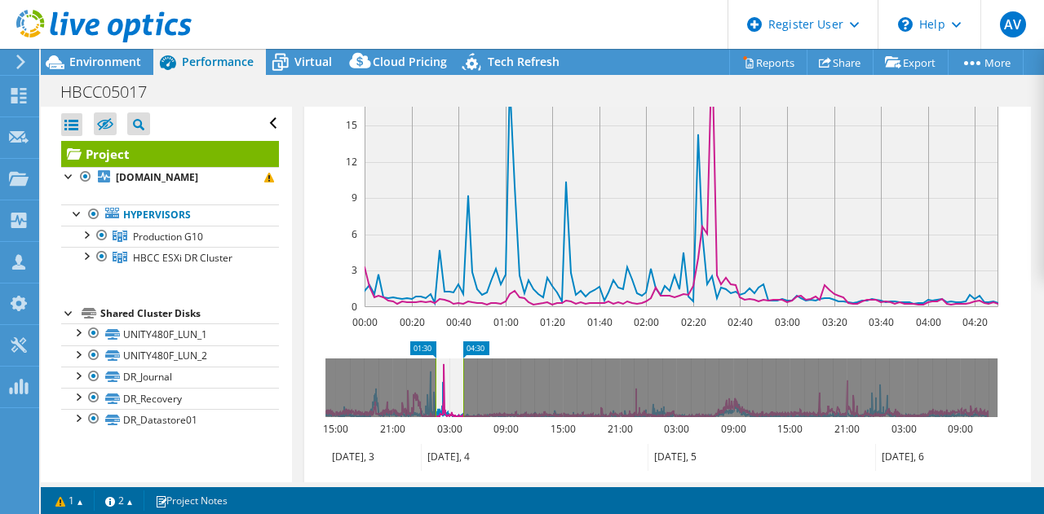
drag, startPoint x: 422, startPoint y: 395, endPoint x: 437, endPoint y: 396, distance: 14.7
click at [437, 396] on rect at bounding box center [435, 388] width 7 height 59
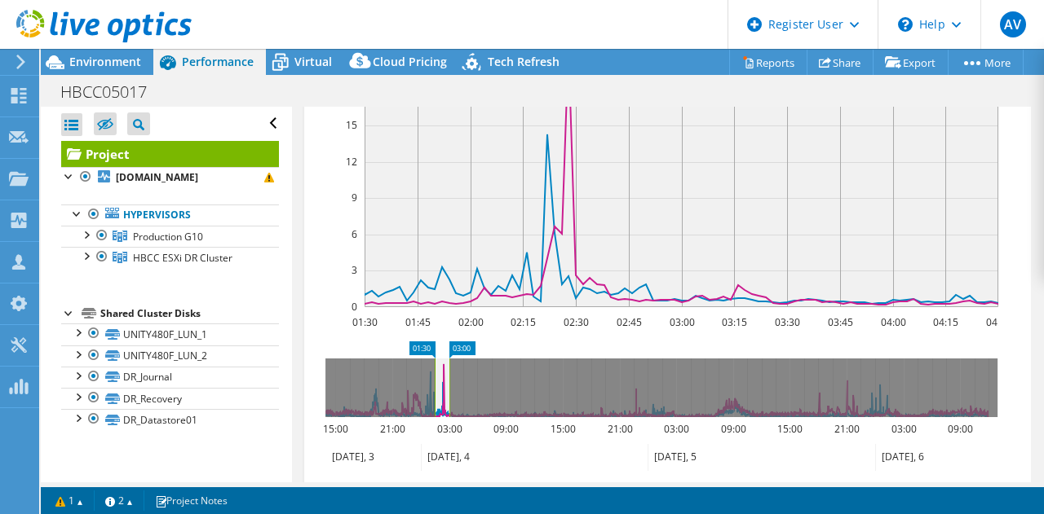
drag, startPoint x: 462, startPoint y: 391, endPoint x: 448, endPoint y: 391, distance: 13.9
click at [448, 391] on rect at bounding box center [449, 388] width 7 height 59
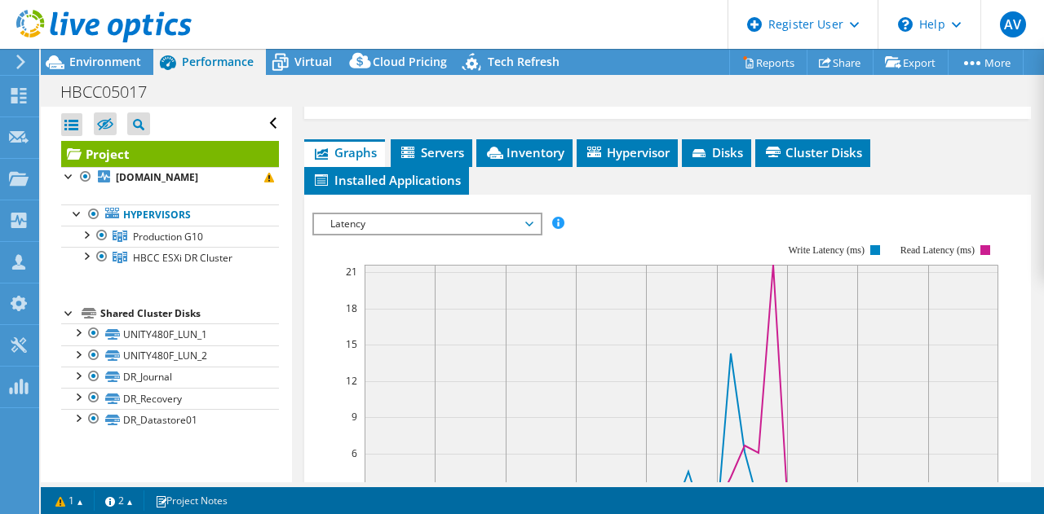
scroll to position [408, 0]
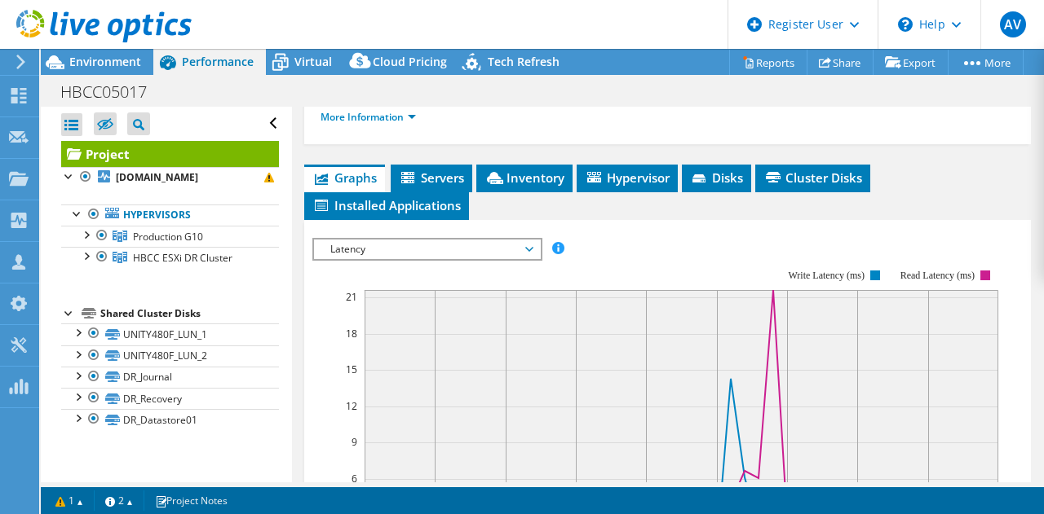
click at [435, 246] on span "Latency" at bounding box center [427, 250] width 210 height 20
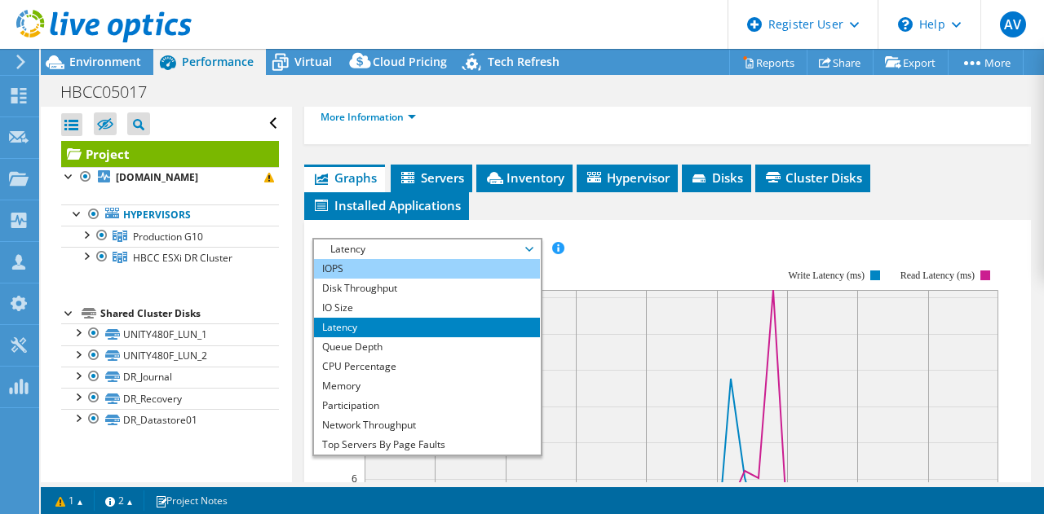
click at [401, 268] on li "IOPS" at bounding box center [427, 269] width 226 height 20
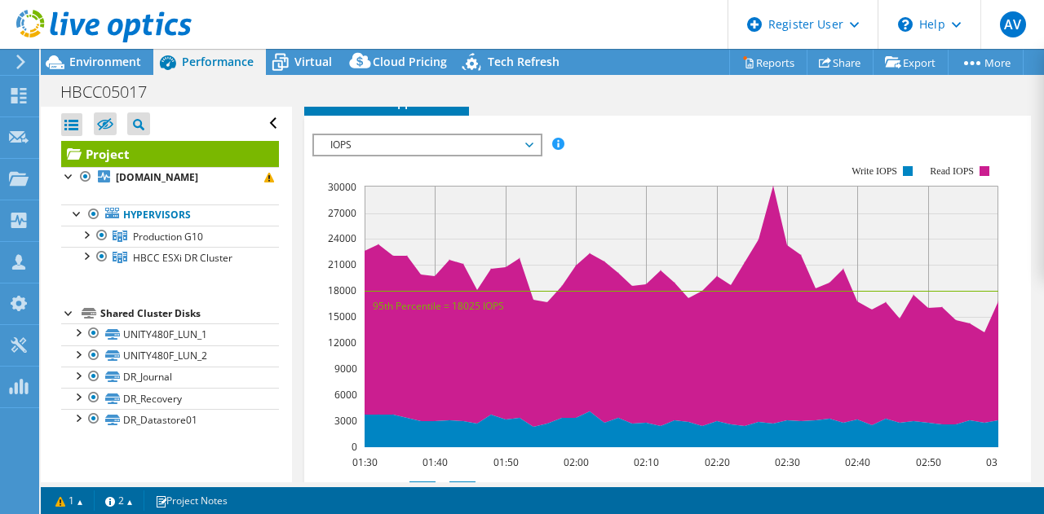
scroll to position [489, 0]
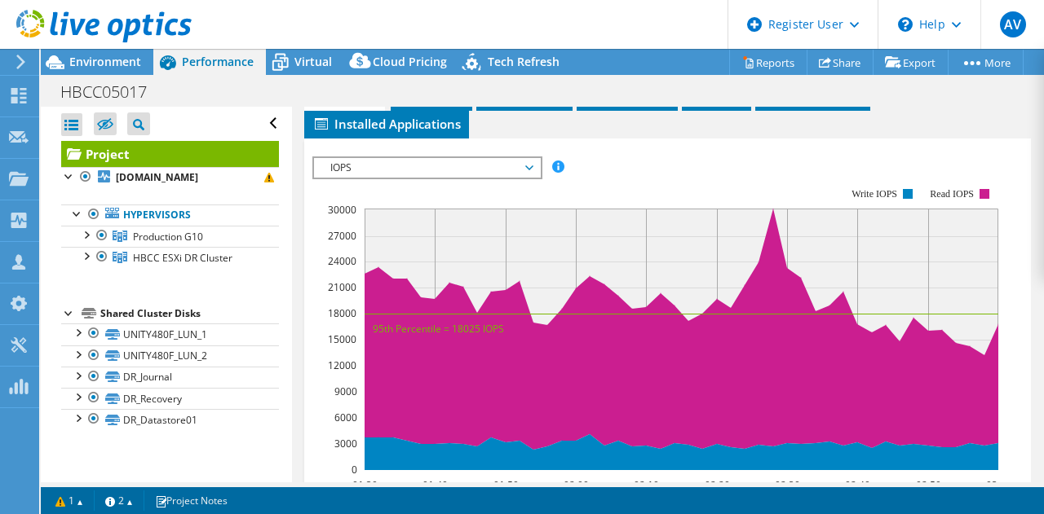
click at [483, 163] on span "IOPS" at bounding box center [427, 168] width 210 height 20
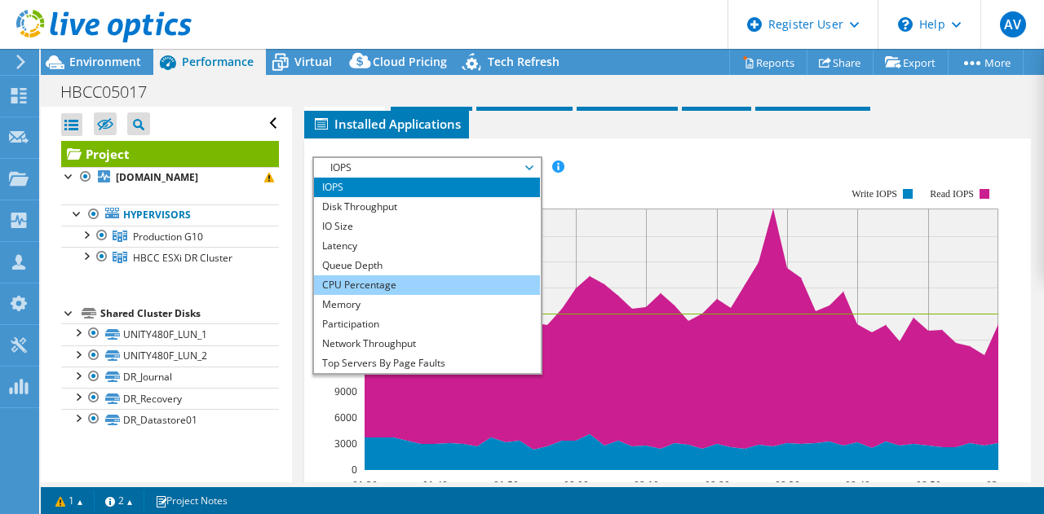
click at [416, 280] on li "CPU Percentage" at bounding box center [427, 286] width 226 height 20
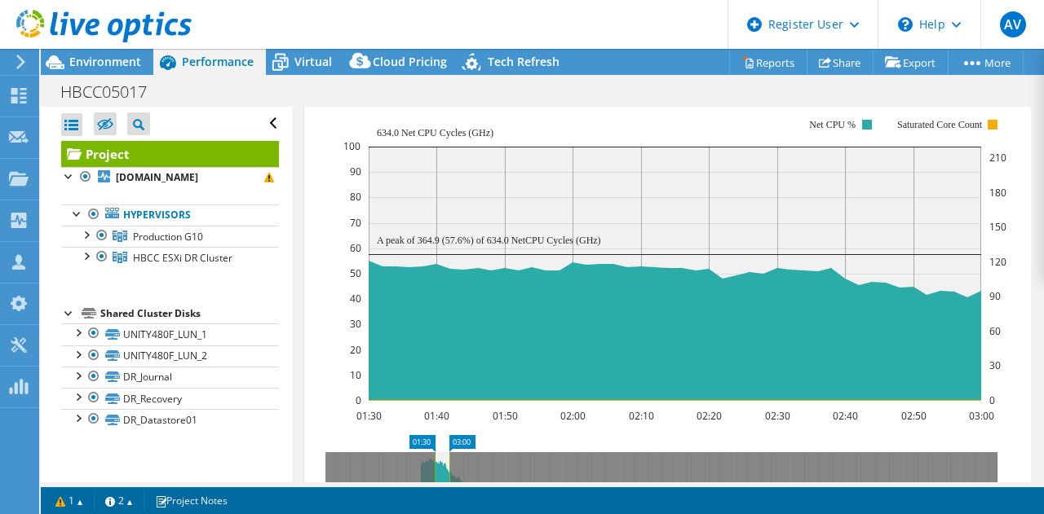
scroll to position [734, 0]
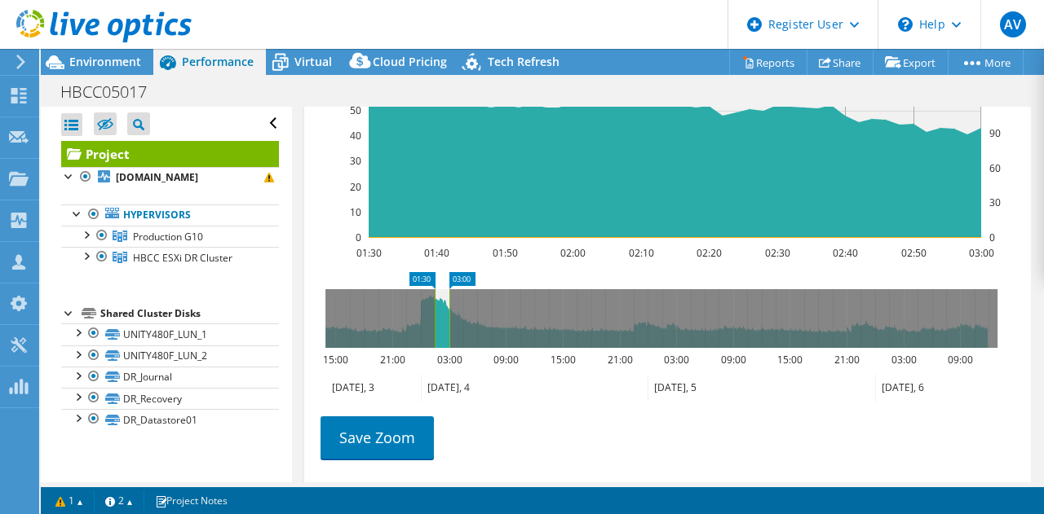
drag, startPoint x: 434, startPoint y: 306, endPoint x: 371, endPoint y: 306, distance: 62.8
click at [431, 306] on rect at bounding box center [434, 318] width 7 height 59
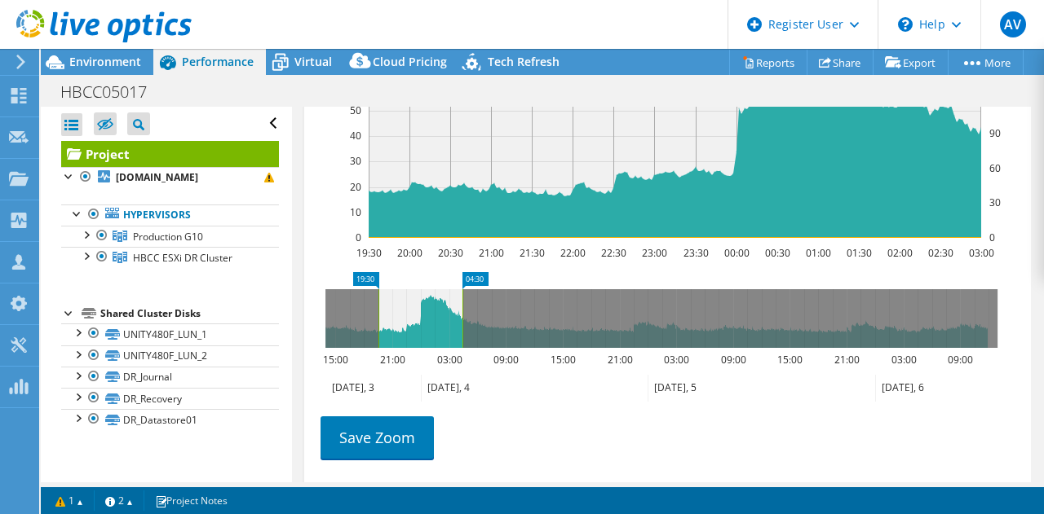
drag, startPoint x: 447, startPoint y: 306, endPoint x: 458, endPoint y: 301, distance: 12.4
click at [500, 306] on g at bounding box center [661, 318] width 672 height 59
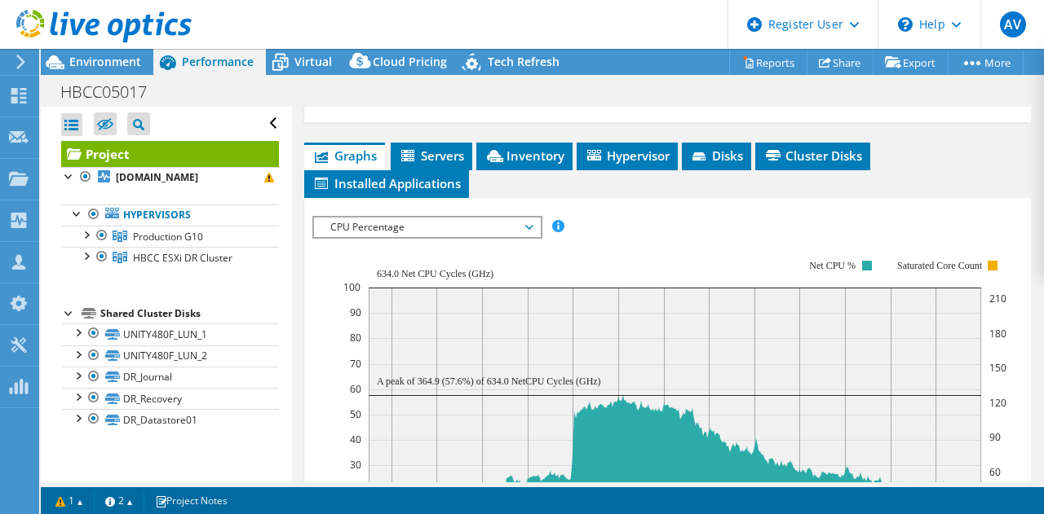
scroll to position [326, 0]
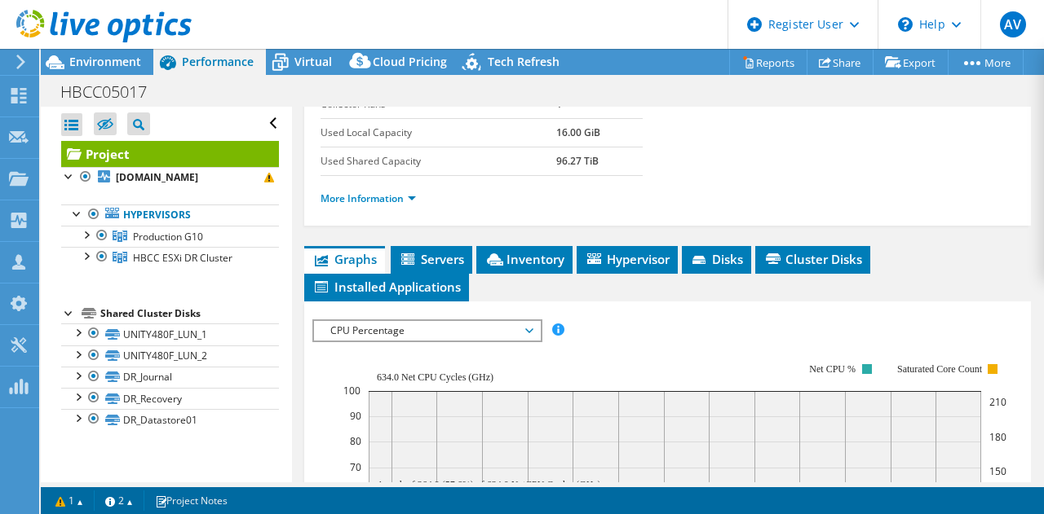
click at [393, 320] on div "CPU Percentage IOPS Disk Throughput IO Size Latency Queue Depth CPU Percentage …" at bounding box center [427, 331] width 230 height 23
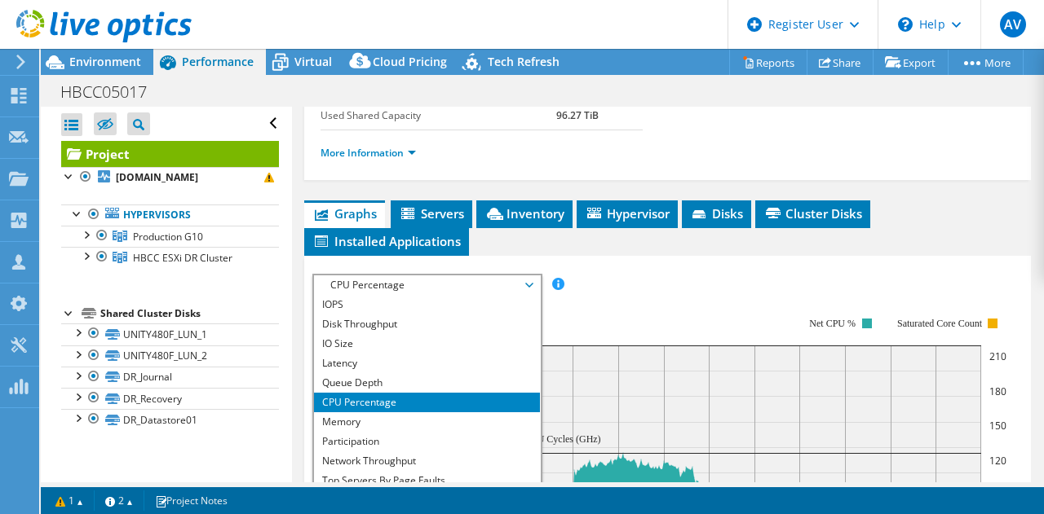
scroll to position [408, 0]
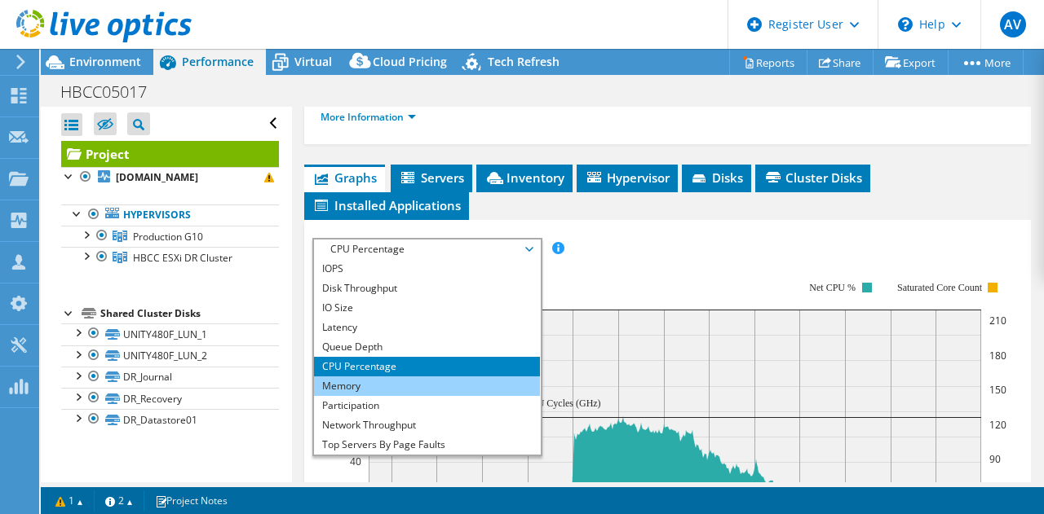
click at [397, 377] on li "Memory" at bounding box center [427, 387] width 226 height 20
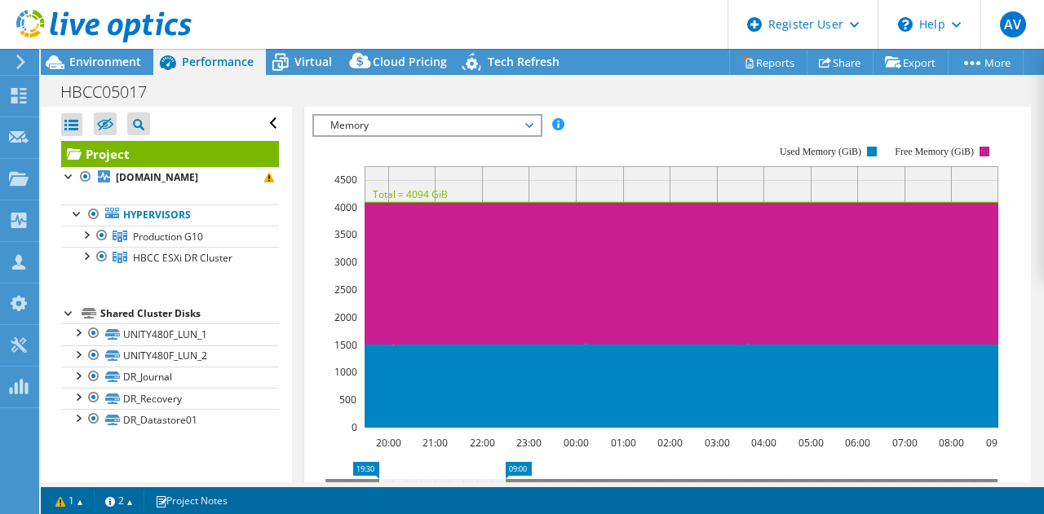
scroll to position [489, 0]
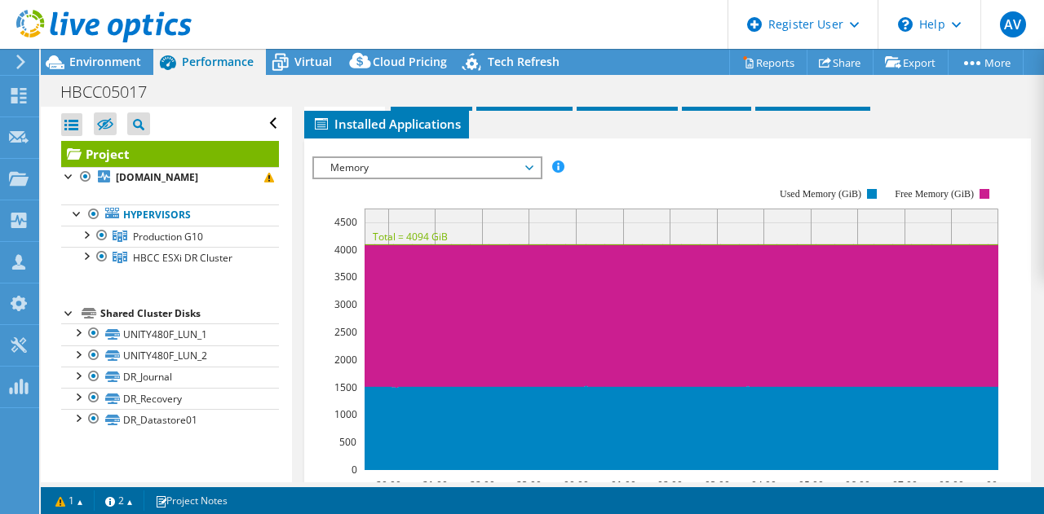
click at [471, 158] on span "Memory" at bounding box center [427, 168] width 210 height 20
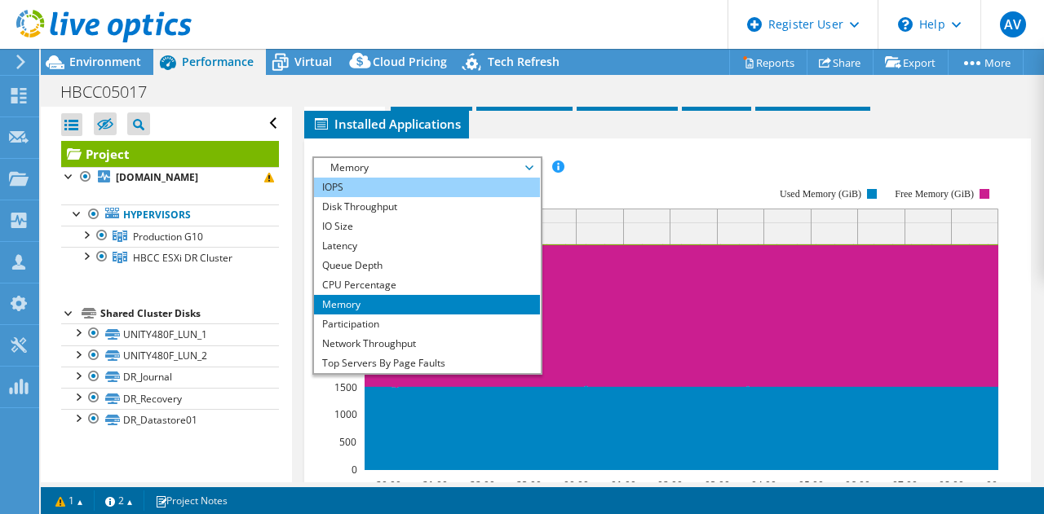
click at [429, 179] on li "IOPS" at bounding box center [427, 188] width 226 height 20
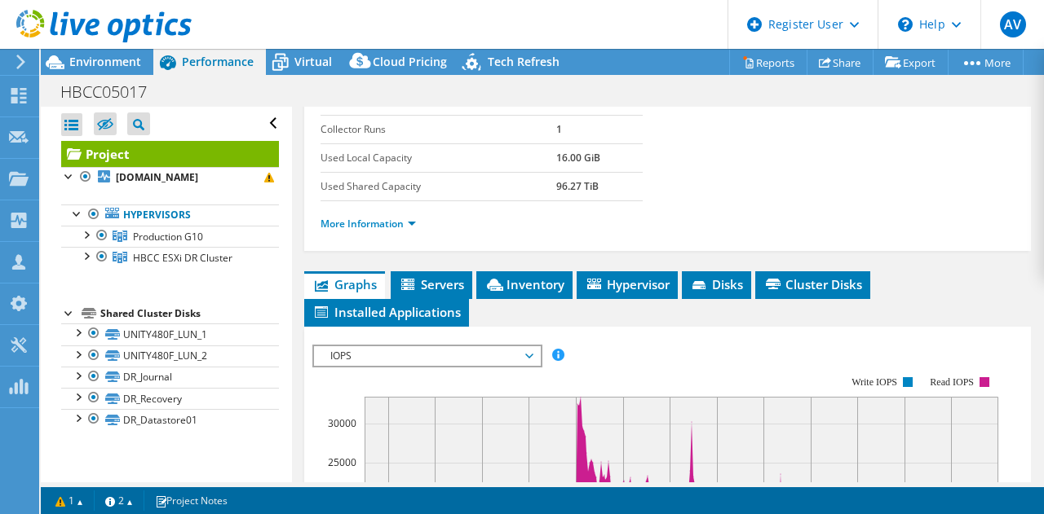
scroll to position [326, 0]
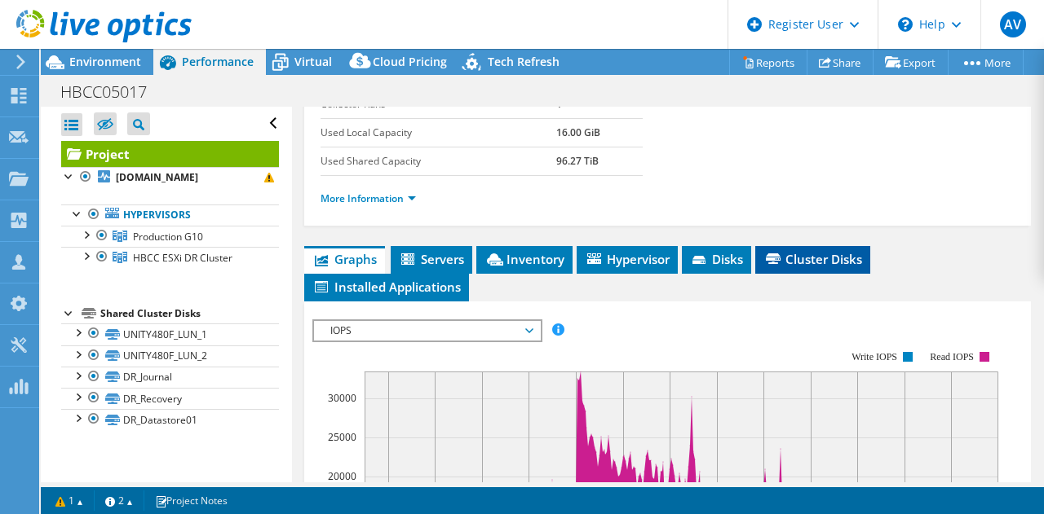
click at [802, 263] on li "Cluster Disks" at bounding box center [812, 260] width 115 height 28
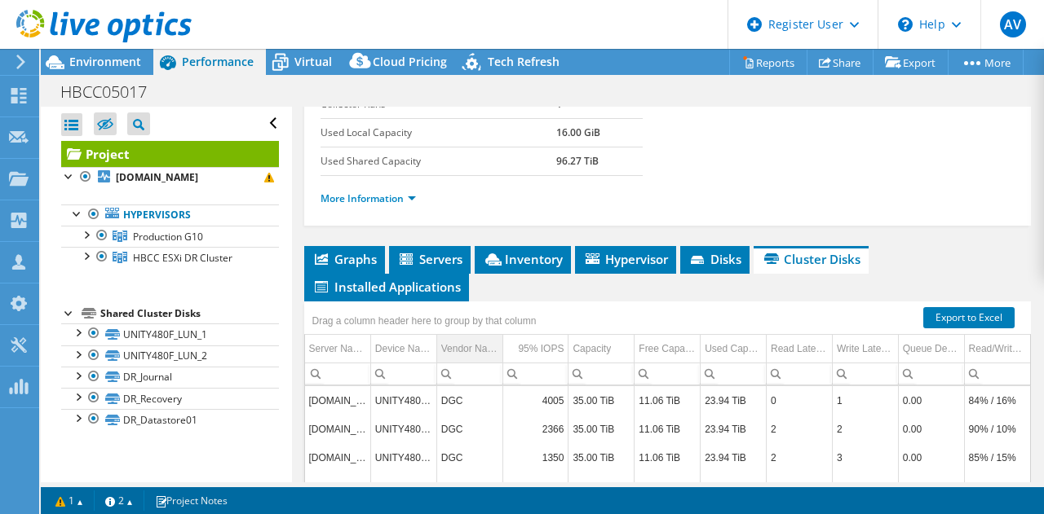
scroll to position [489, 0]
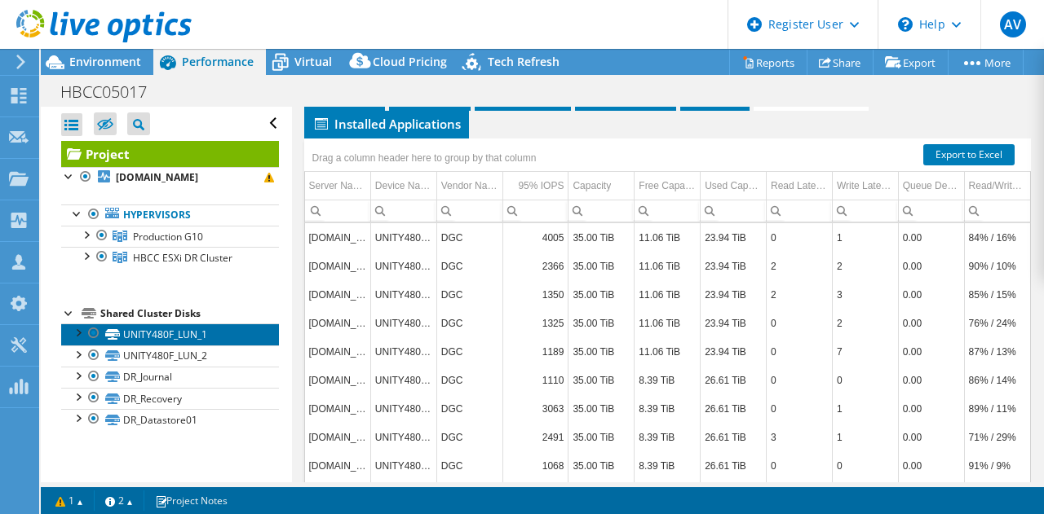
click at [136, 343] on link "UNITY480F_LUN_1" at bounding box center [170, 334] width 218 height 21
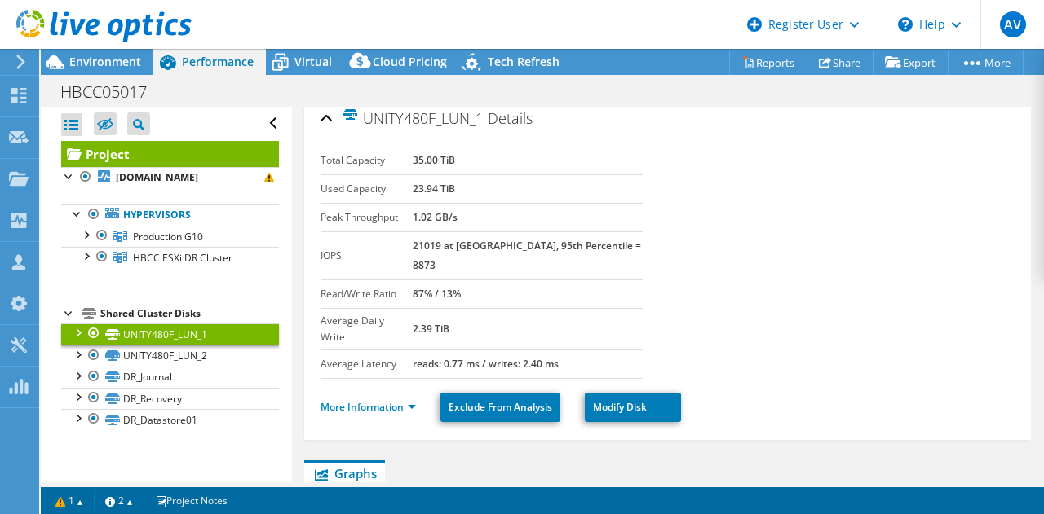
scroll to position [0, 0]
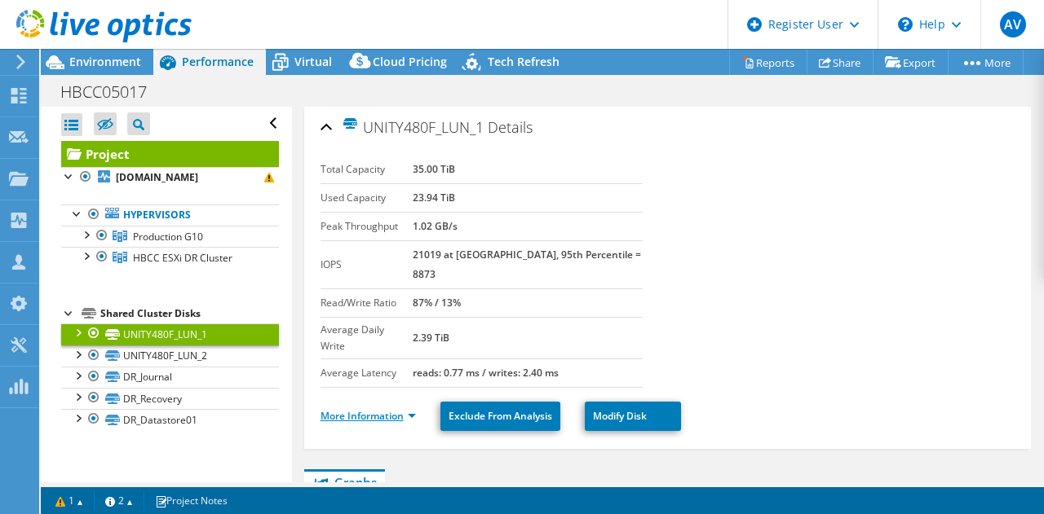
click at [346, 409] on link "More Information" at bounding box center [367, 416] width 95 height 14
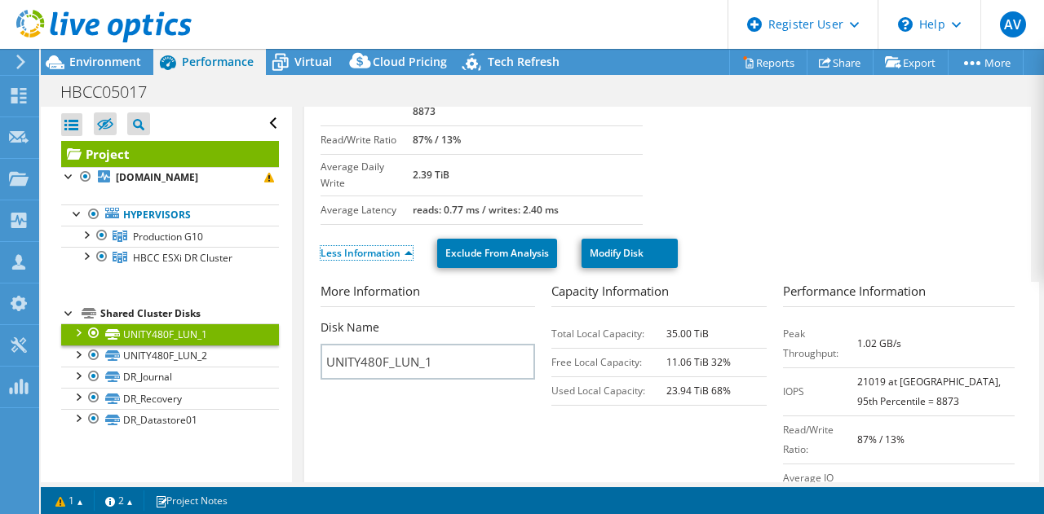
scroll to position [245, 0]
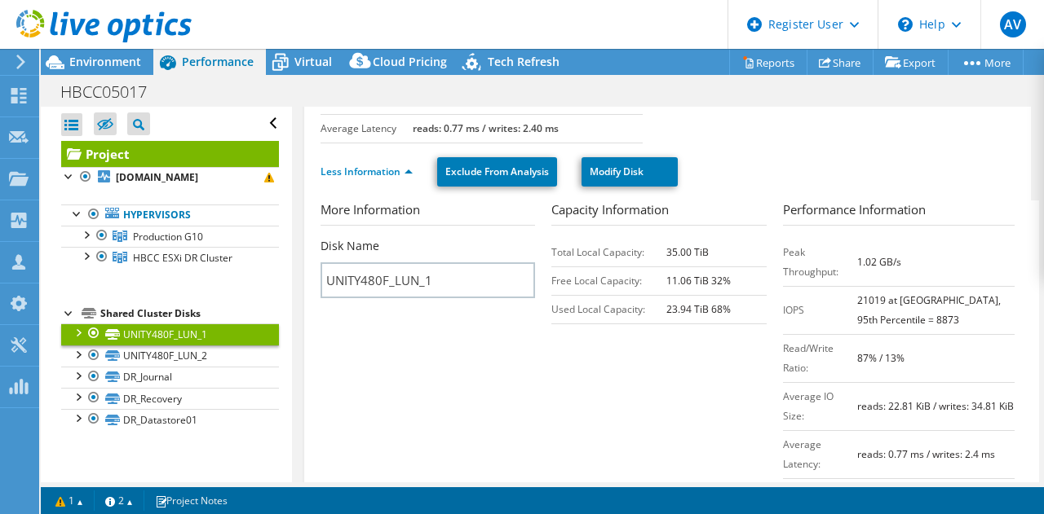
drag, startPoint x: 654, startPoint y: 222, endPoint x: 730, endPoint y: 221, distance: 75.8
click at [730, 238] on tr "Total Local Capacity: 35.00 TiB" at bounding box center [658, 252] width 215 height 29
drag, startPoint x: 651, startPoint y: 276, endPoint x: 724, endPoint y: 276, distance: 72.6
click at [724, 295] on tr "Used Local Capacity: 23.94 TiB 68%" at bounding box center [658, 309] width 215 height 29
click at [136, 367] on link "UNITY480F_LUN_2" at bounding box center [170, 356] width 218 height 21
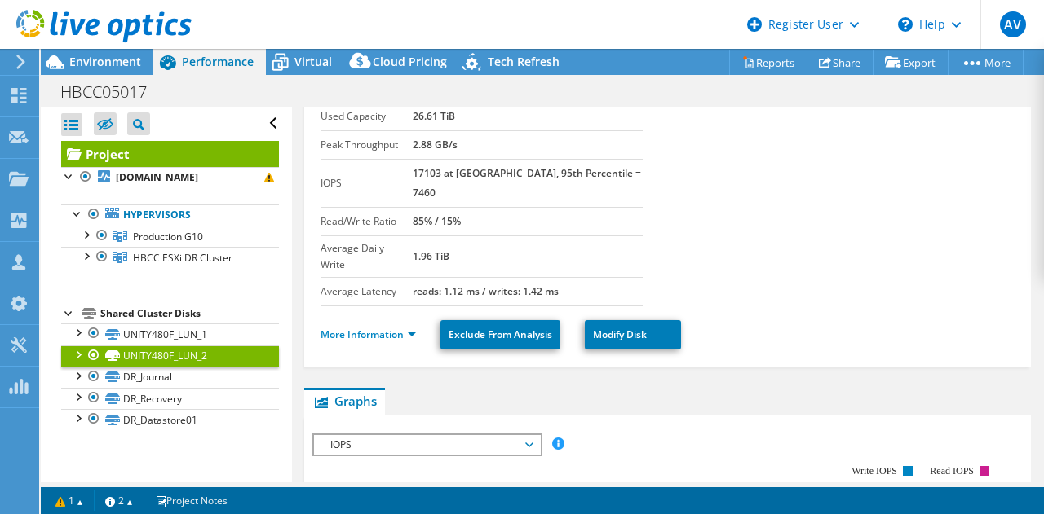
scroll to position [0, 0]
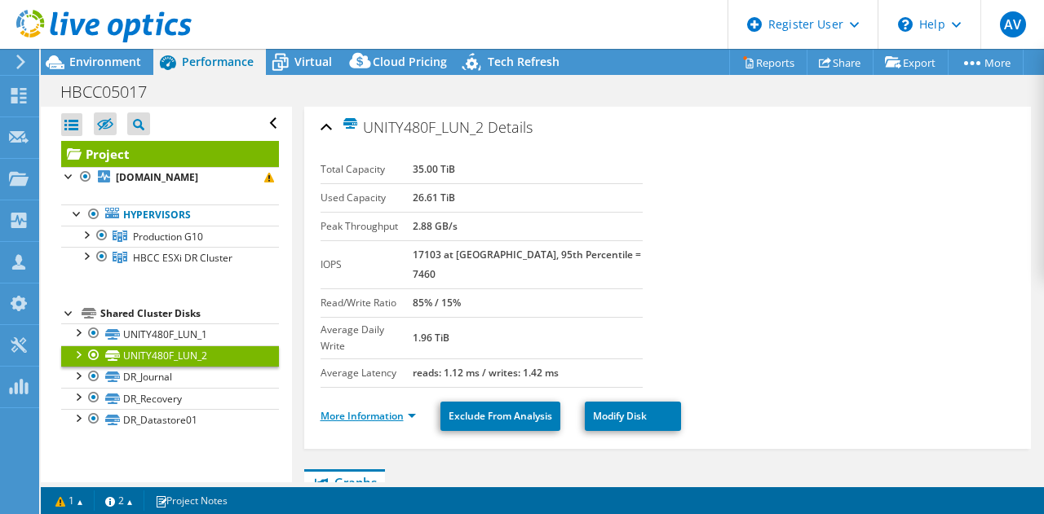
click at [377, 409] on link "More Information" at bounding box center [367, 416] width 95 height 14
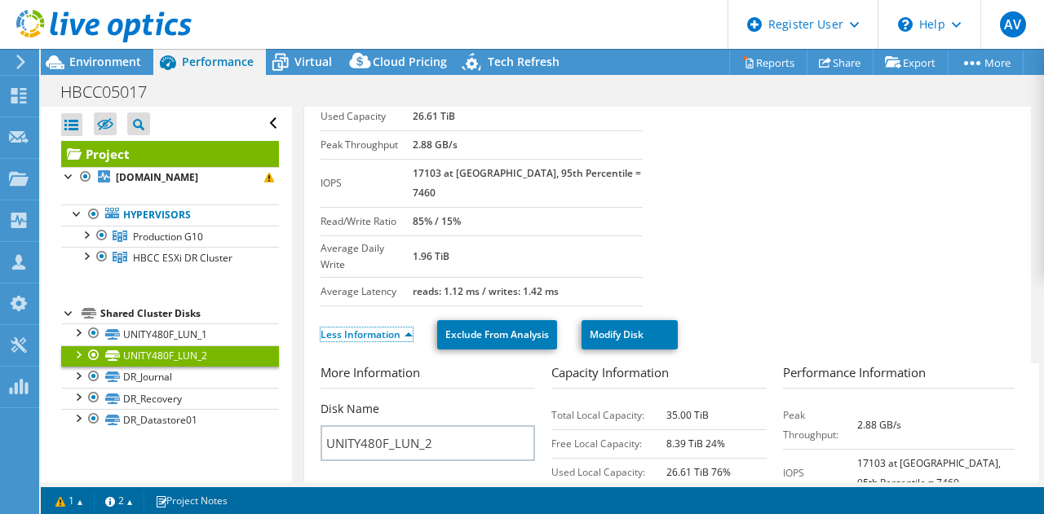
scroll to position [163, 0]
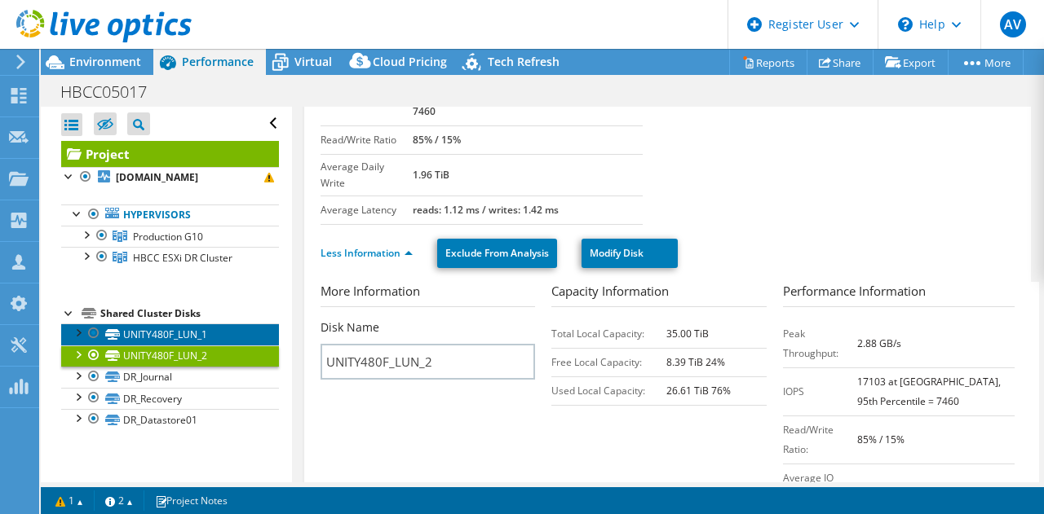
click at [168, 345] on link "UNITY480F_LUN_1" at bounding box center [170, 334] width 218 height 21
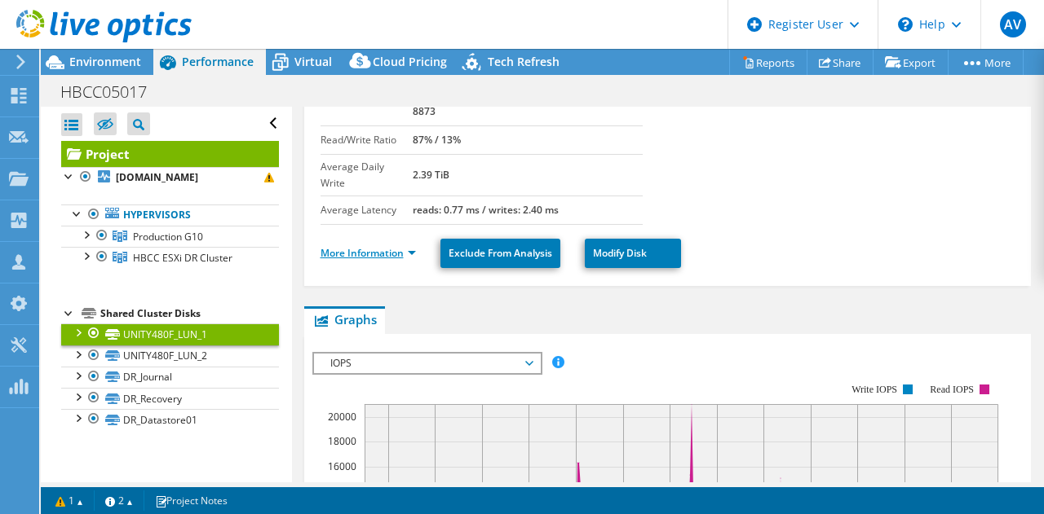
click at [349, 246] on link "More Information" at bounding box center [367, 253] width 95 height 14
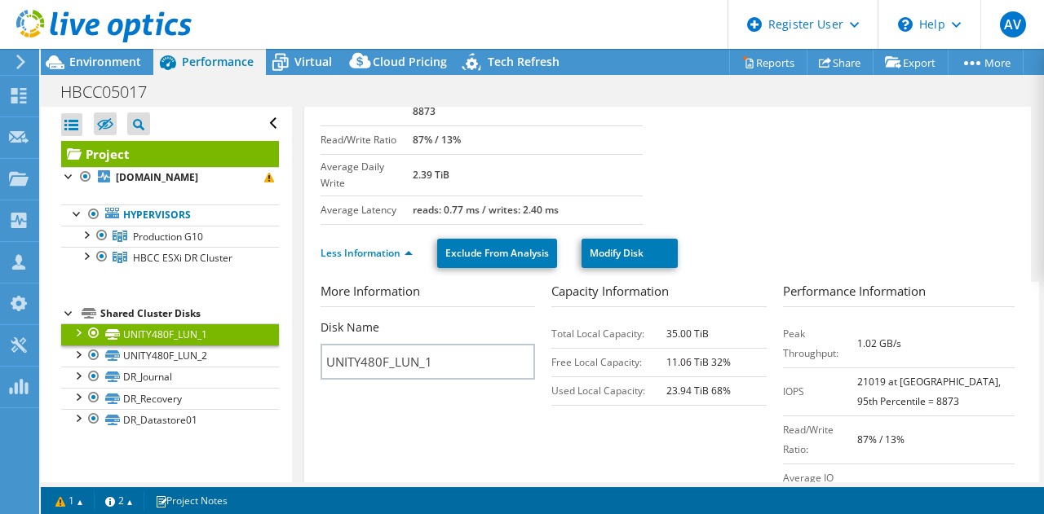
click at [468, 407] on section "More Information Disk Name UNITY480F_LUN_1 Capacity Information Total Local Cap…" at bounding box center [671, 449] width 702 height 335
click at [422, 397] on section "More Information Disk Name UNITY480F_LUN_1 Capacity Information Total Local Cap…" at bounding box center [671, 449] width 702 height 335
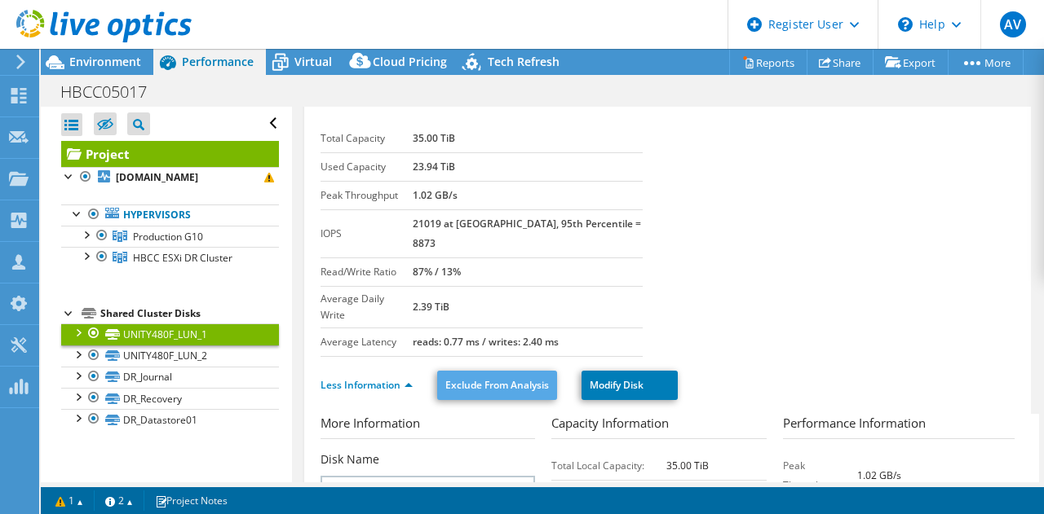
scroll to position [0, 0]
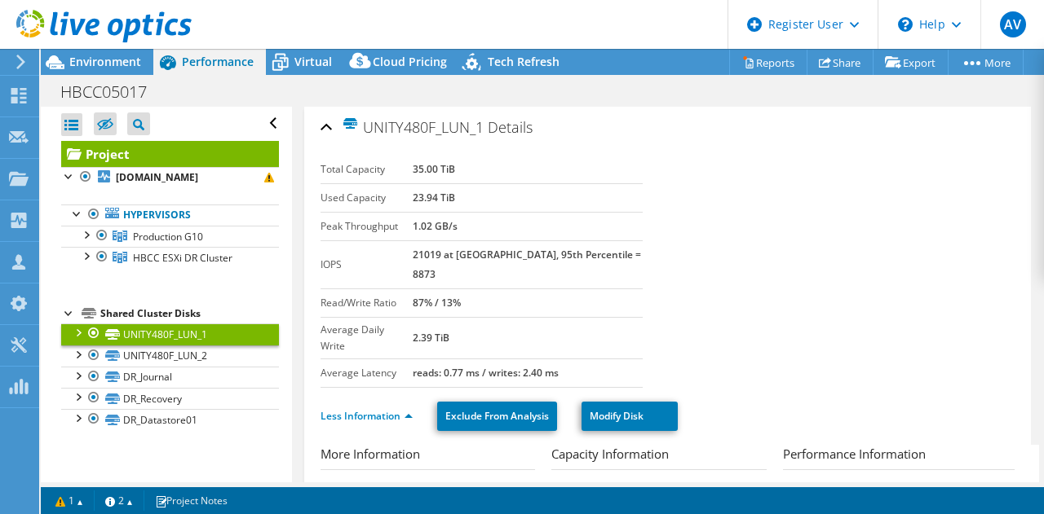
drag, startPoint x: 421, startPoint y: 249, endPoint x: 501, endPoint y: 255, distance: 80.1
click at [501, 255] on tr "IOPS 21019 at Peak, 95th Percentile = 8873" at bounding box center [481, 265] width 323 height 48
click at [821, 267] on section "Total Capacity 35.00 TiB Used Capacity 23.94 TiB Peak Throughput 1.02 GB/s IOPS…" at bounding box center [667, 272] width 695 height 232
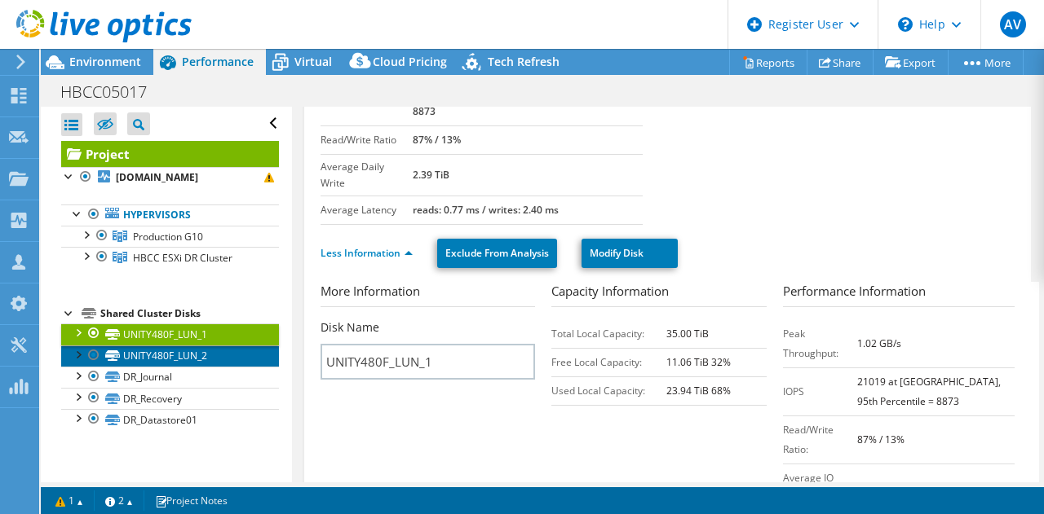
click at [213, 367] on link "UNITY480F_LUN_2" at bounding box center [170, 356] width 218 height 21
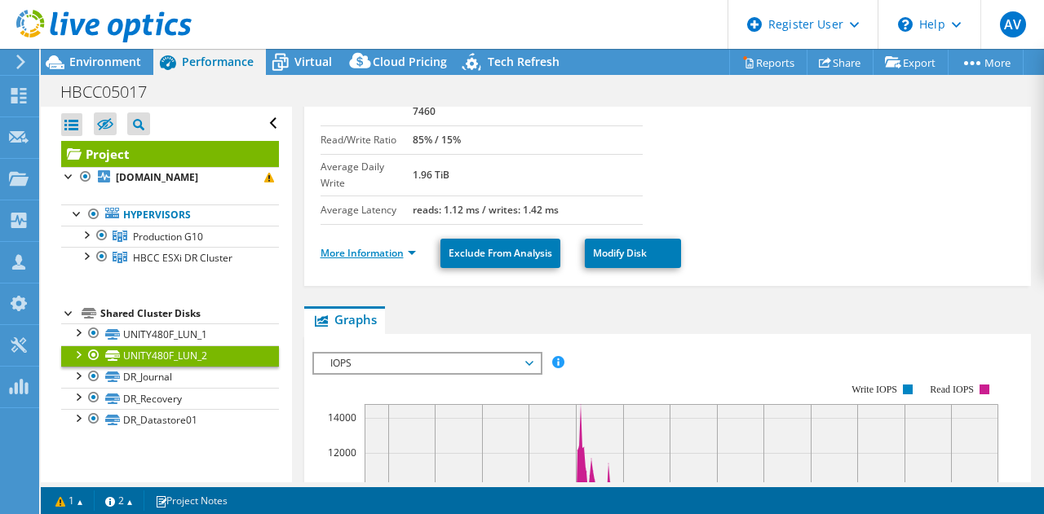
click at [378, 246] on link "More Information" at bounding box center [367, 253] width 95 height 14
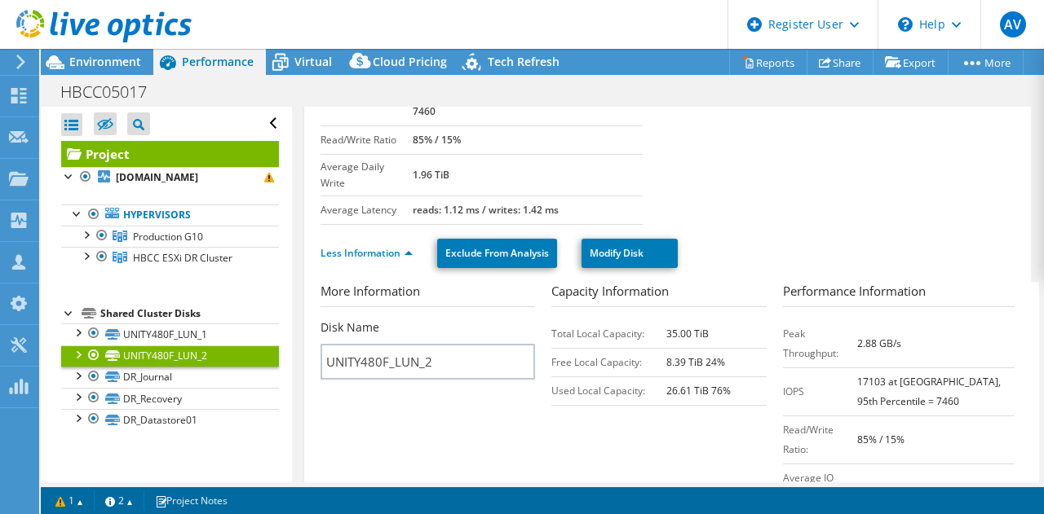
drag, startPoint x: 692, startPoint y: 299, endPoint x: 587, endPoint y: 413, distance: 155.2
click at [587, 413] on section "More Information Disk Name UNITY480F_LUN_2 Capacity Information Total Local Cap…" at bounding box center [671, 449] width 702 height 335
click at [166, 388] on link "DR_Journal" at bounding box center [170, 377] width 218 height 21
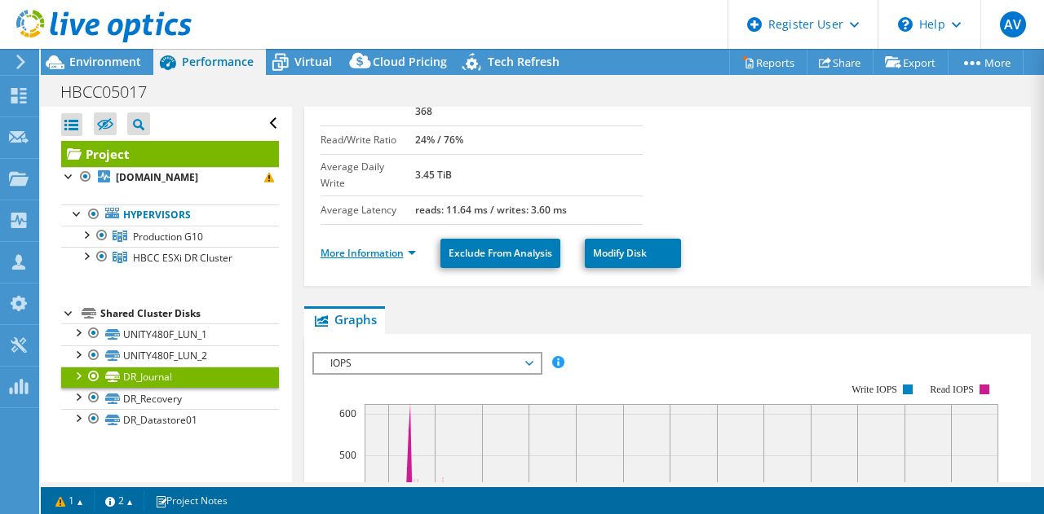
click at [390, 246] on link "More Information" at bounding box center [367, 253] width 95 height 14
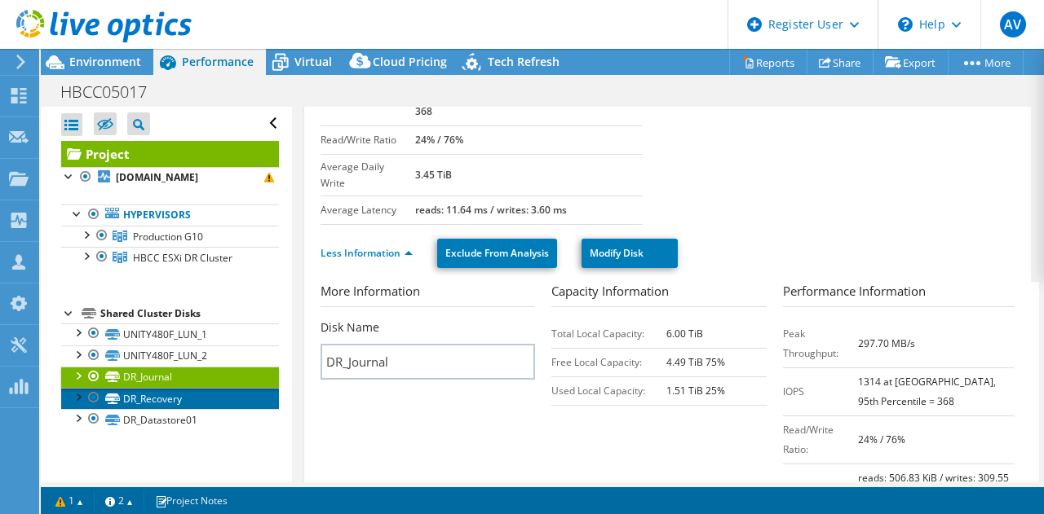
click at [143, 409] on link "DR_Recovery" at bounding box center [170, 398] width 218 height 21
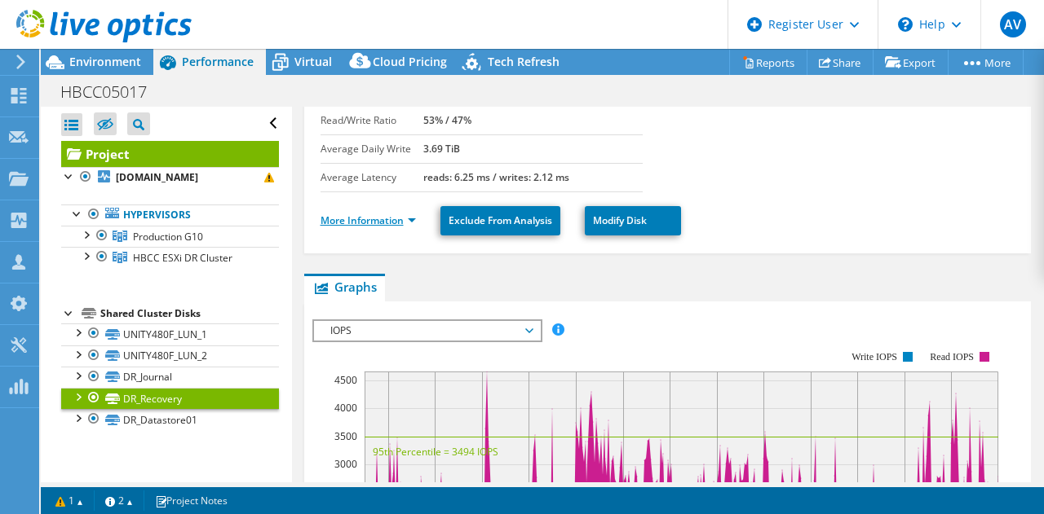
click at [382, 221] on link "More Information" at bounding box center [367, 221] width 95 height 14
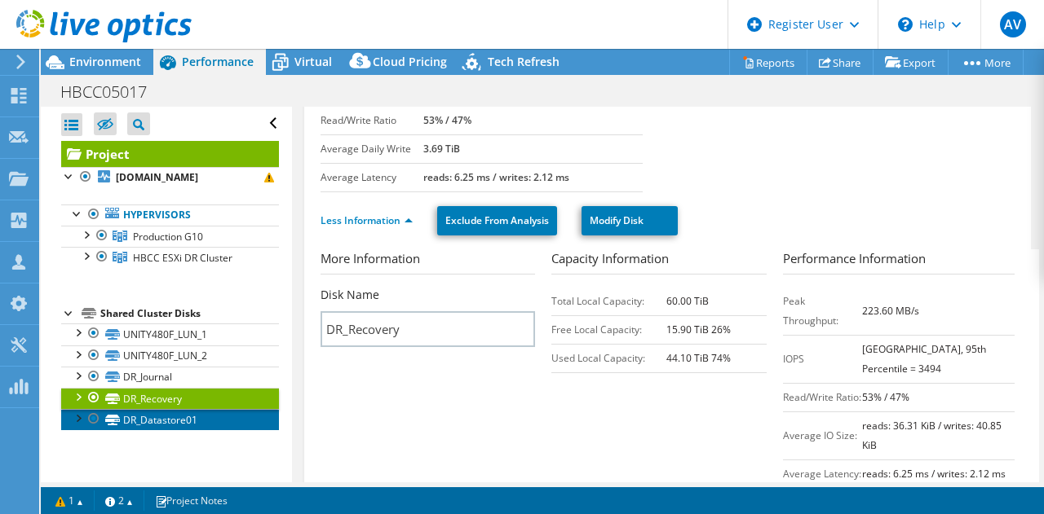
click at [174, 426] on link "DR_Datastore01" at bounding box center [170, 419] width 218 height 21
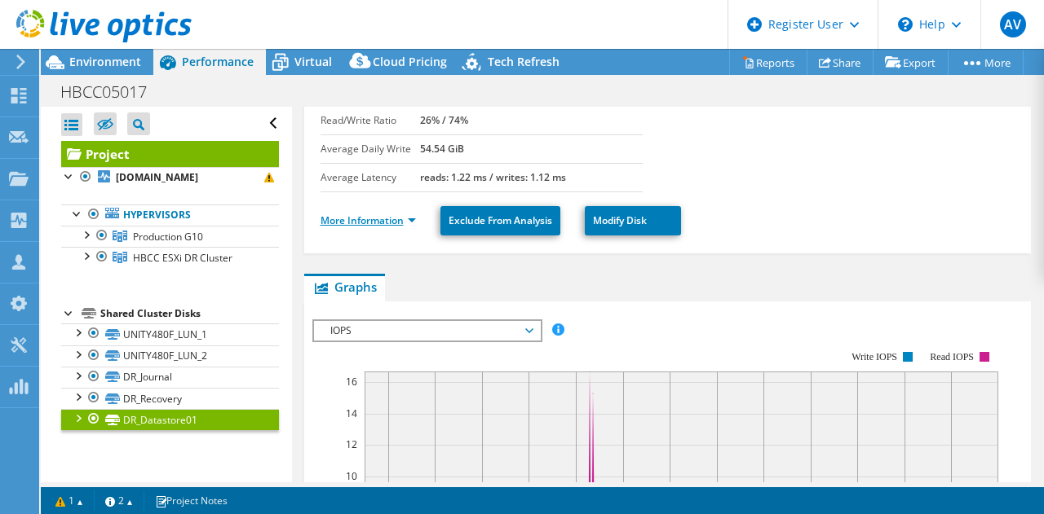
click at [351, 221] on link "More Information" at bounding box center [367, 221] width 95 height 14
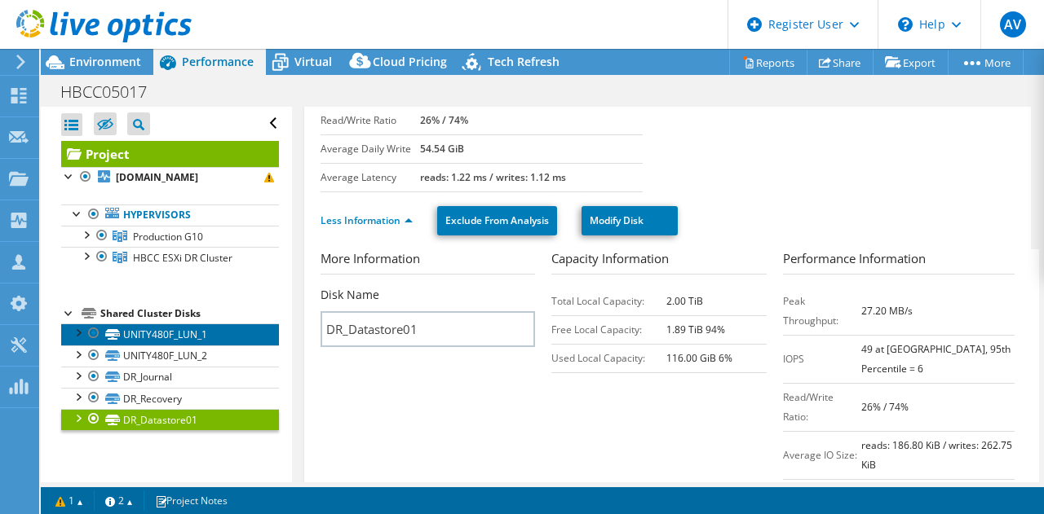
click at [146, 344] on link "UNITY480F_LUN_1" at bounding box center [170, 334] width 218 height 21
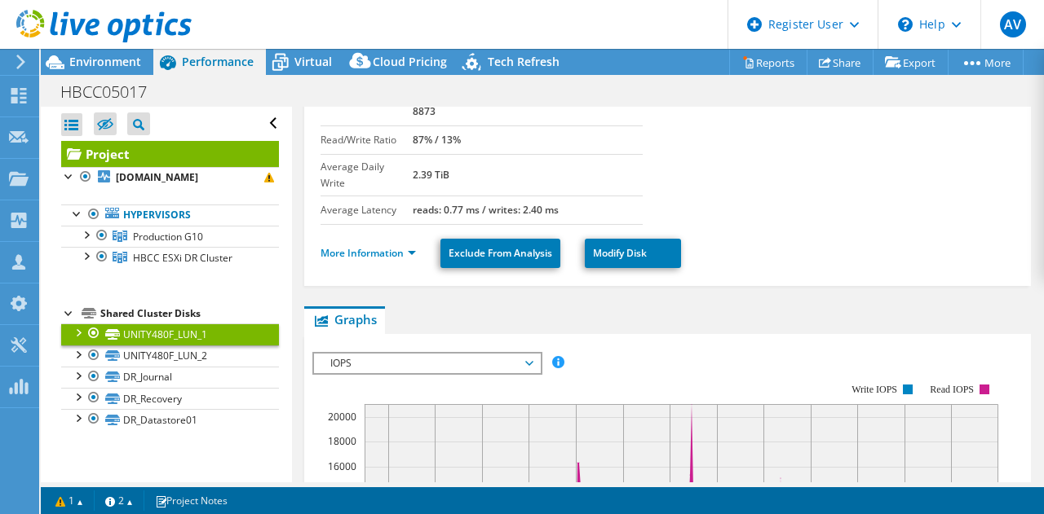
scroll to position [0, 0]
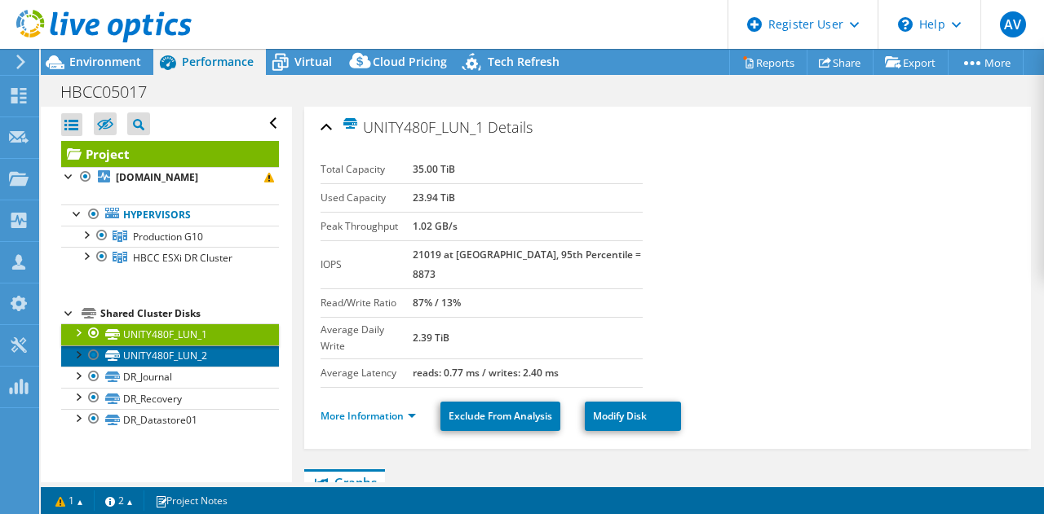
click at [176, 367] on link "UNITY480F_LUN_2" at bounding box center [170, 356] width 218 height 21
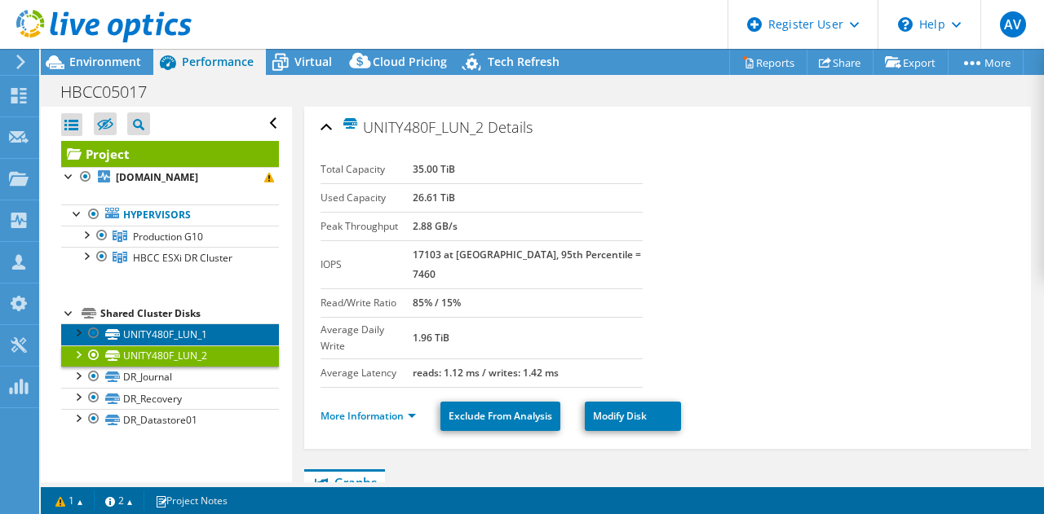
click at [187, 345] on link "UNITY480F_LUN_1" at bounding box center [170, 334] width 218 height 21
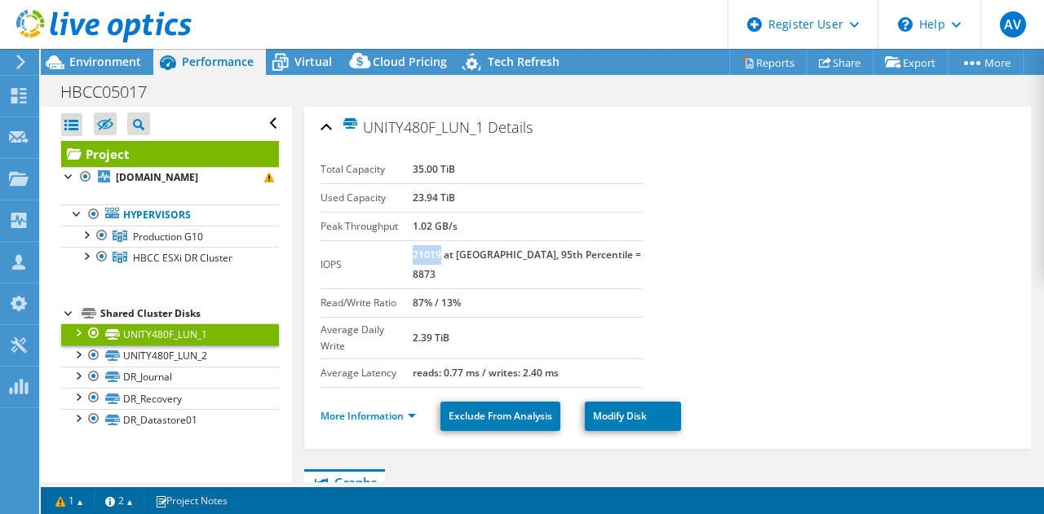
drag, startPoint x: 432, startPoint y: 254, endPoint x: 459, endPoint y: 255, distance: 26.9
click at [459, 255] on b "21019 at [GEOGRAPHIC_DATA], 95th Percentile = 8873" at bounding box center [527, 264] width 228 height 33
click at [178, 367] on link "UNITY480F_LUN_2" at bounding box center [170, 356] width 218 height 21
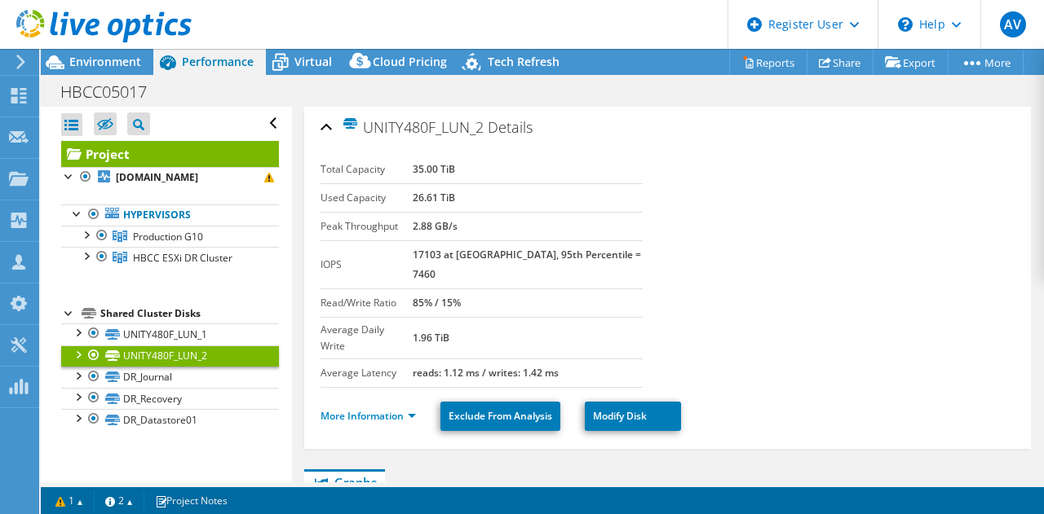
click at [435, 255] on b "17103 at Peak, 95th Percentile = 7460" at bounding box center [527, 264] width 228 height 33
drag, startPoint x: 430, startPoint y: 256, endPoint x: 461, endPoint y: 258, distance: 30.3
click at [461, 258] on tr "IOPS 17103 at Peak, 95th Percentile = 7460" at bounding box center [481, 265] width 323 height 48
click at [106, 64] on span "Environment" at bounding box center [105, 61] width 72 height 15
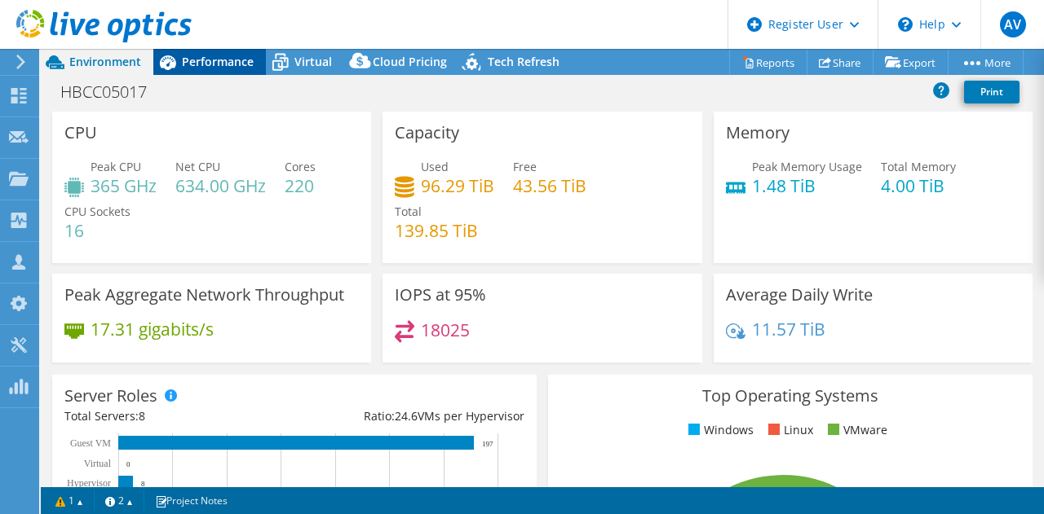
click at [240, 72] on div "Performance" at bounding box center [209, 62] width 113 height 26
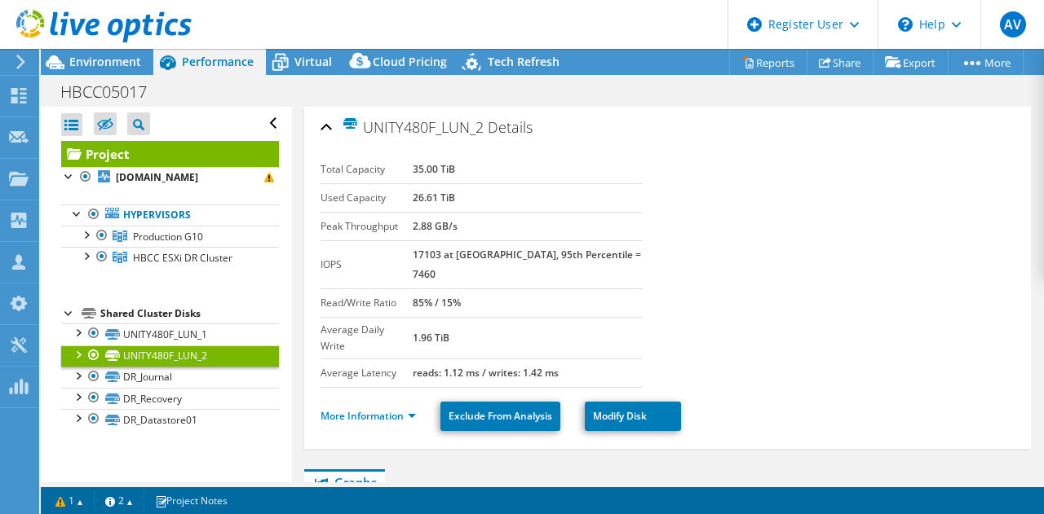
click at [162, 155] on link "Project" at bounding box center [170, 154] width 218 height 26
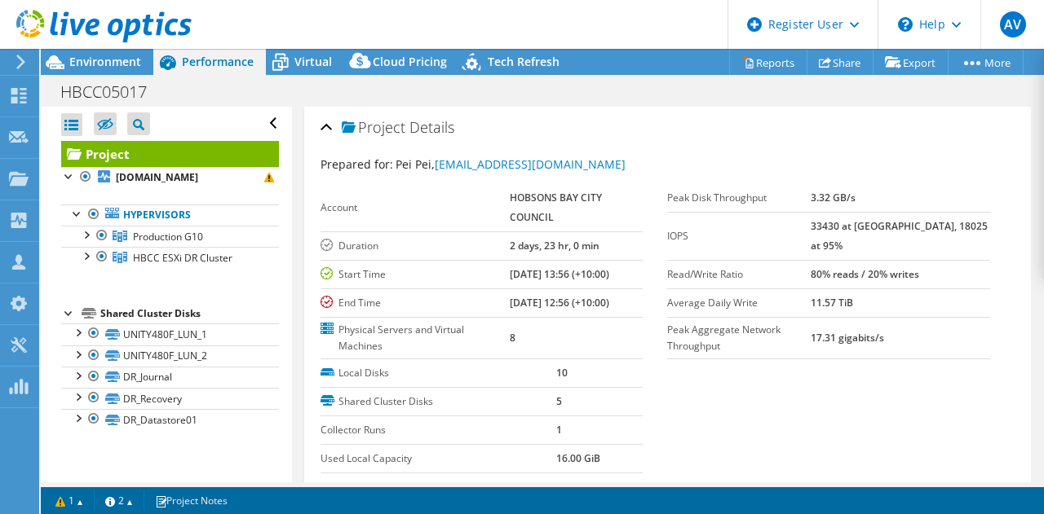
drag, startPoint x: 828, startPoint y: 254, endPoint x: 953, endPoint y: 244, distance: 125.2
click at [953, 260] on tr "Read/Write Ratio 80% reads / 20% writes" at bounding box center [828, 274] width 323 height 29
select select "USD"
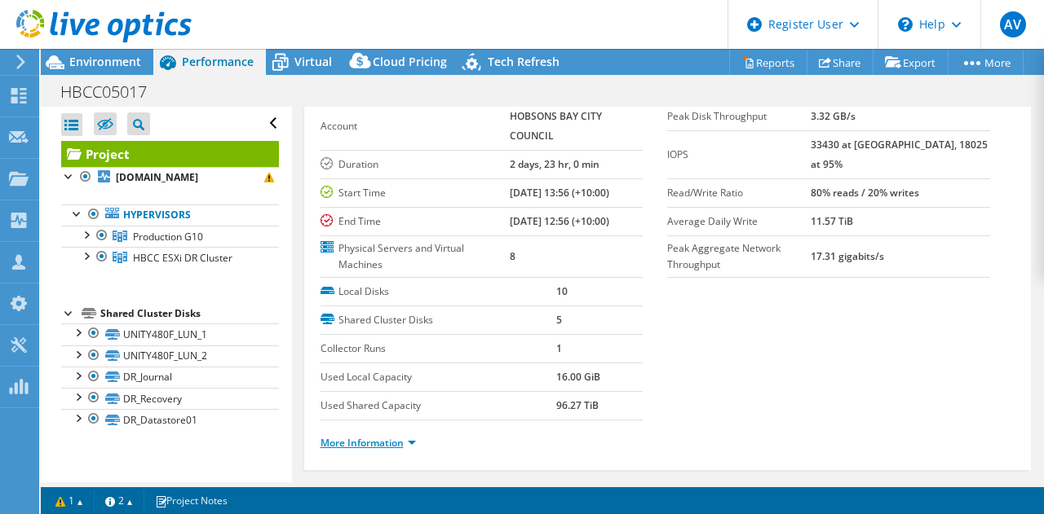
click at [403, 439] on link "More Information" at bounding box center [367, 443] width 95 height 14
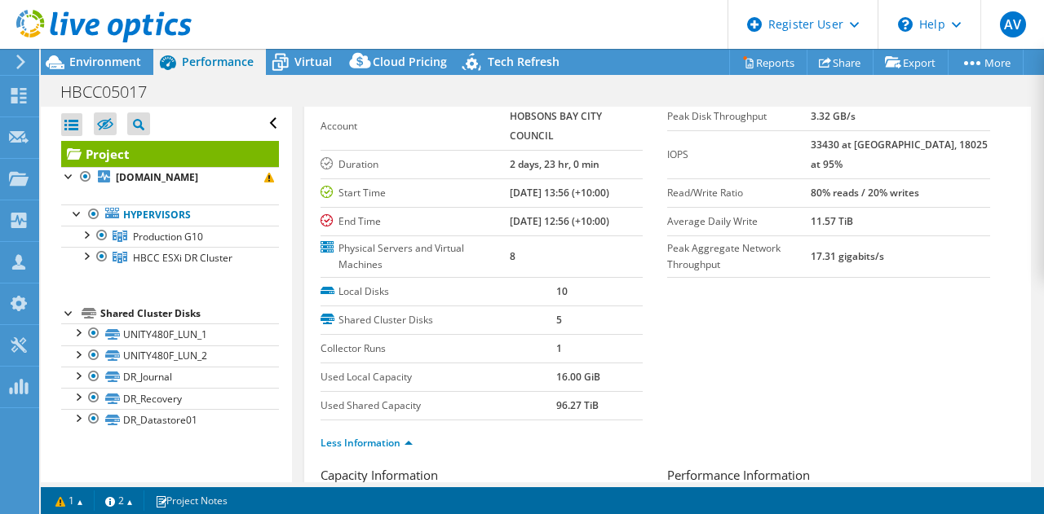
click at [163, 152] on link "Project" at bounding box center [170, 154] width 218 height 26
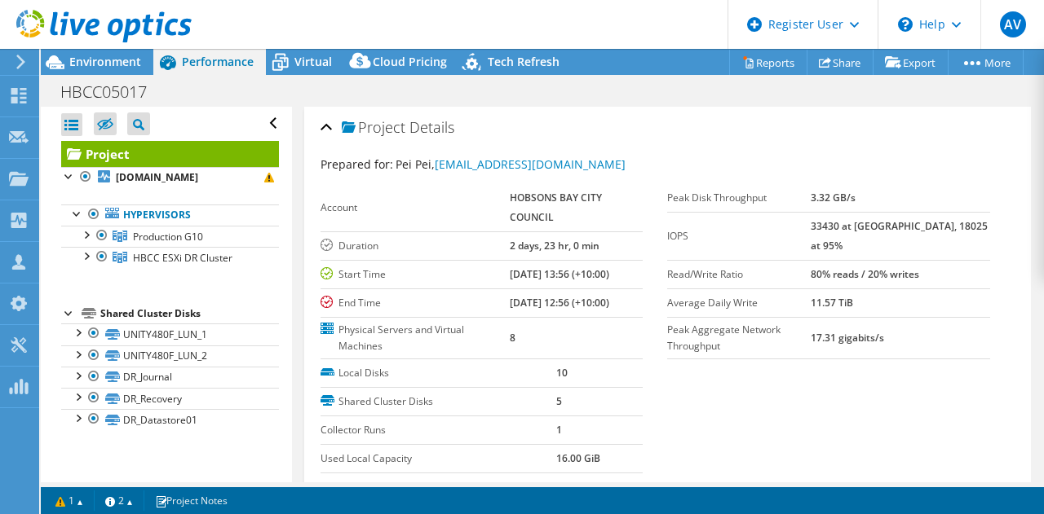
click at [155, 157] on link "Project" at bounding box center [170, 154] width 218 height 26
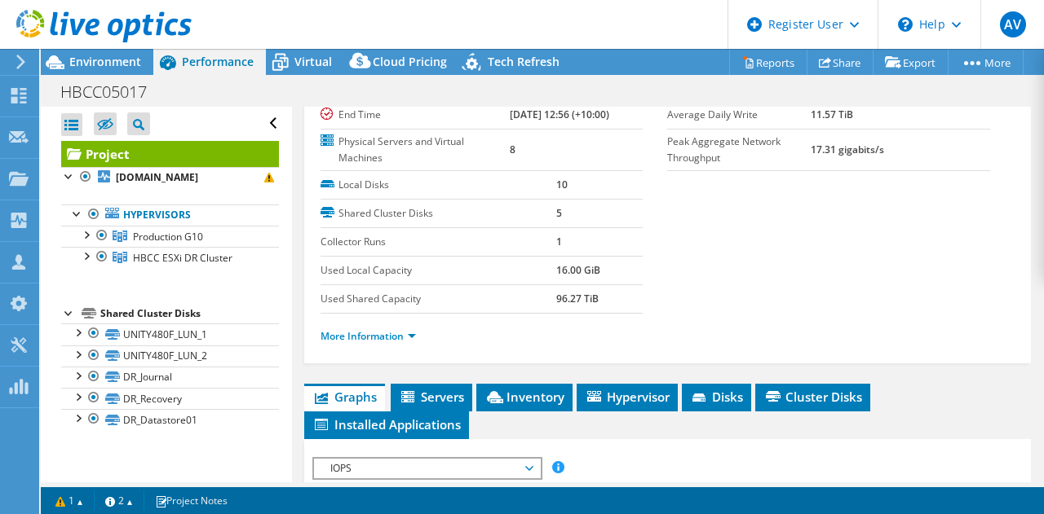
scroll to position [163, 0]
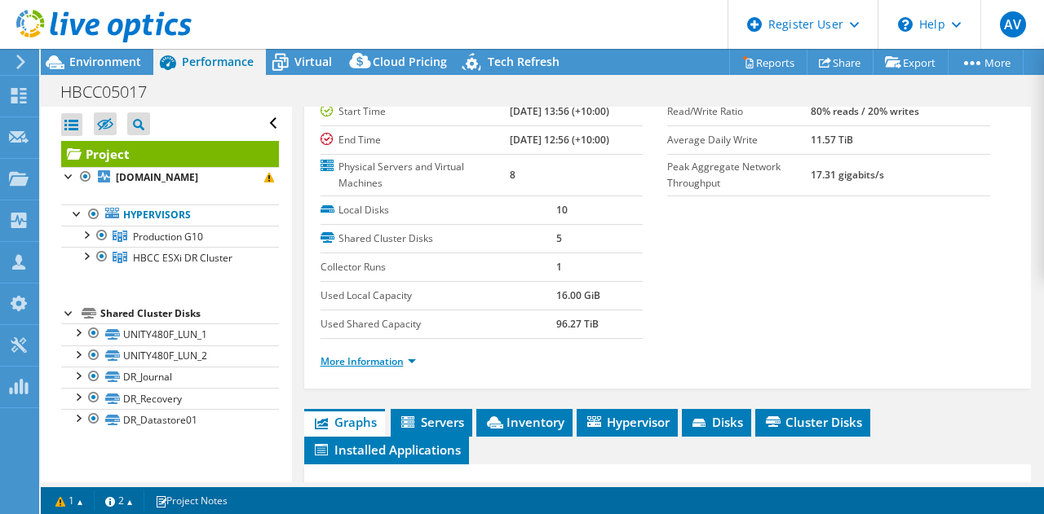
click at [380, 355] on link "More Information" at bounding box center [367, 362] width 95 height 14
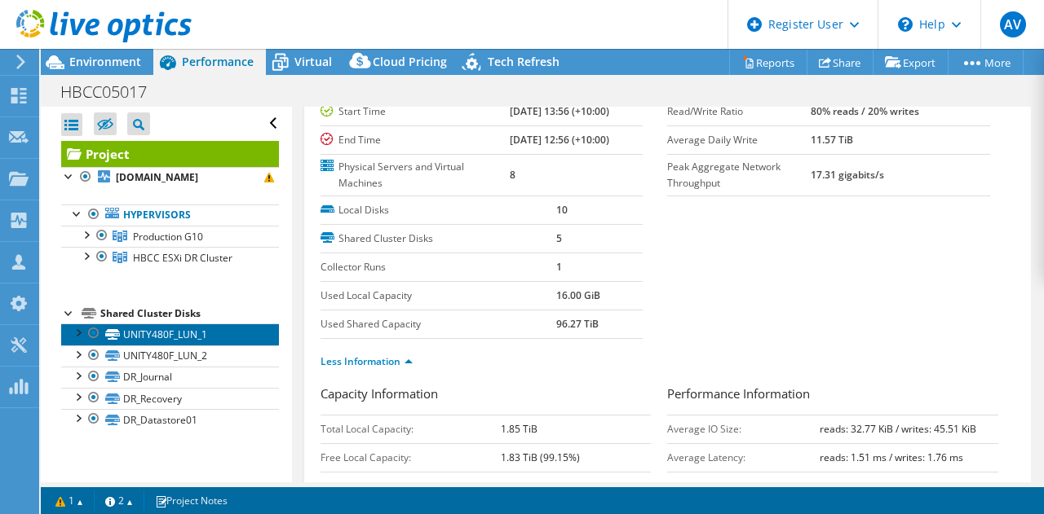
click at [148, 345] on link "UNITY480F_LUN_1" at bounding box center [170, 334] width 218 height 21
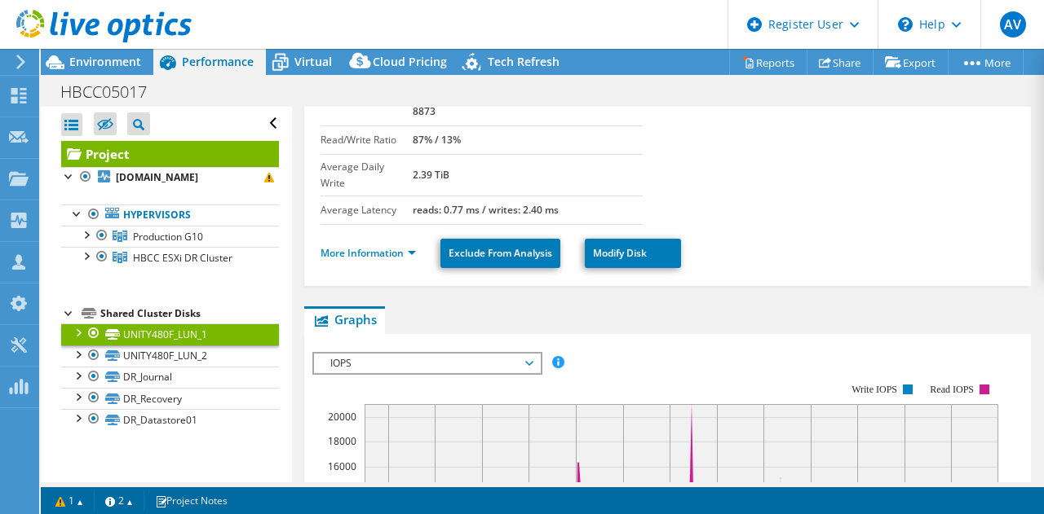
scroll to position [0, 0]
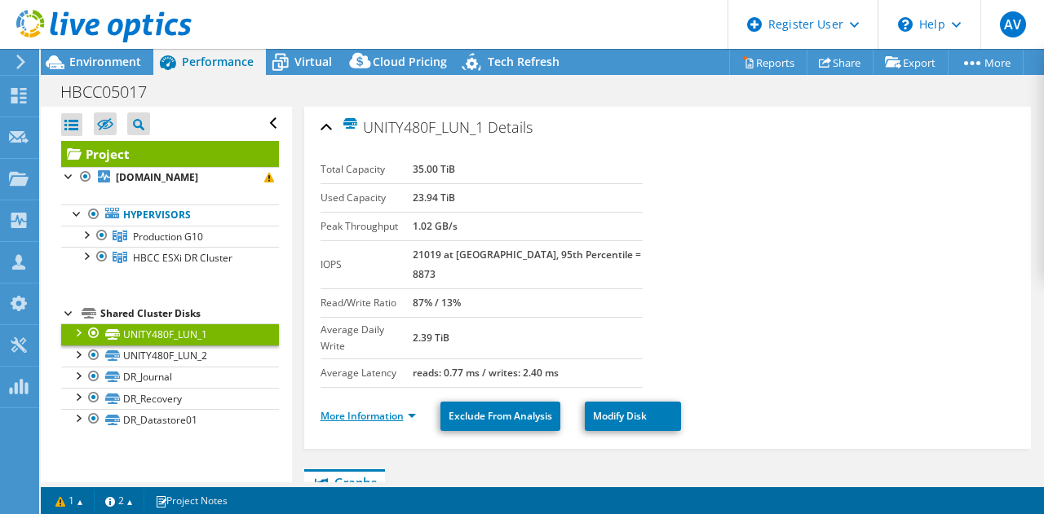
click at [385, 409] on link "More Information" at bounding box center [367, 416] width 95 height 14
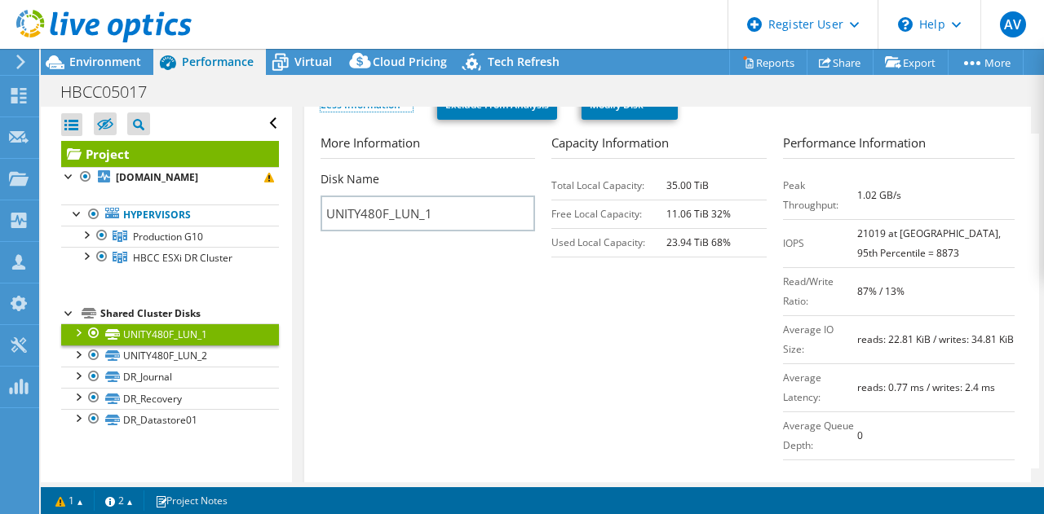
scroll to position [291, 0]
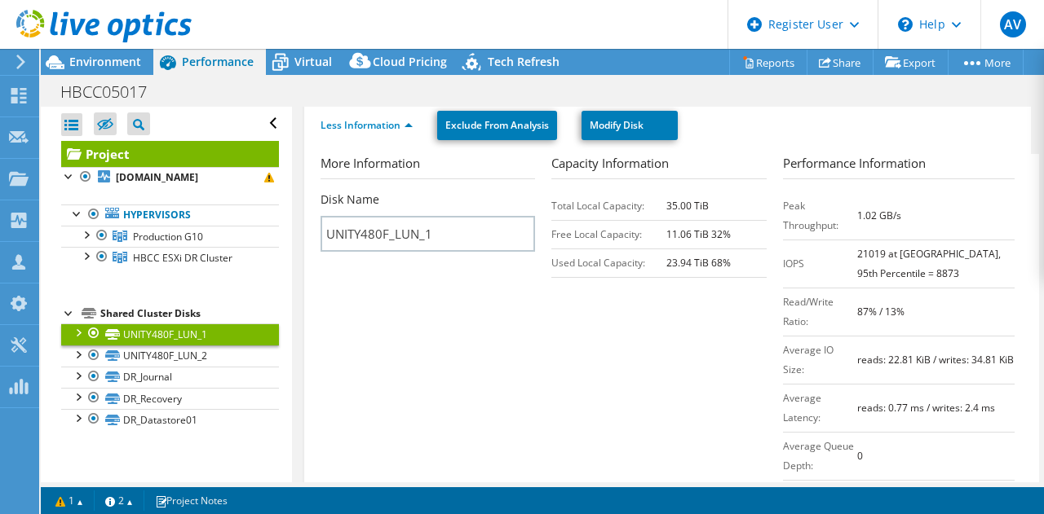
click at [91, 147] on link "Project" at bounding box center [170, 154] width 218 height 26
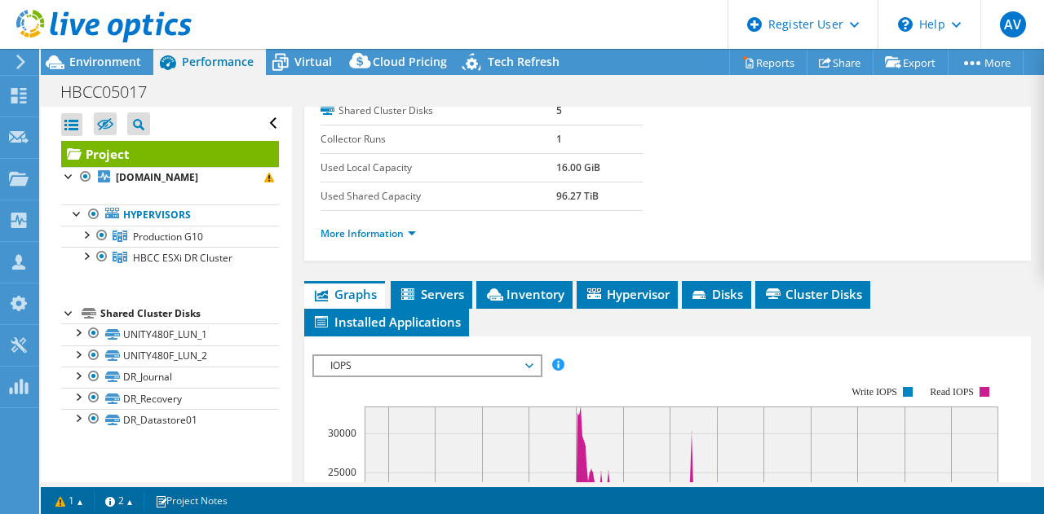
click at [75, 152] on icon at bounding box center [75, 155] width 14 height 7
click at [540, 290] on span "Inventory" at bounding box center [524, 294] width 80 height 16
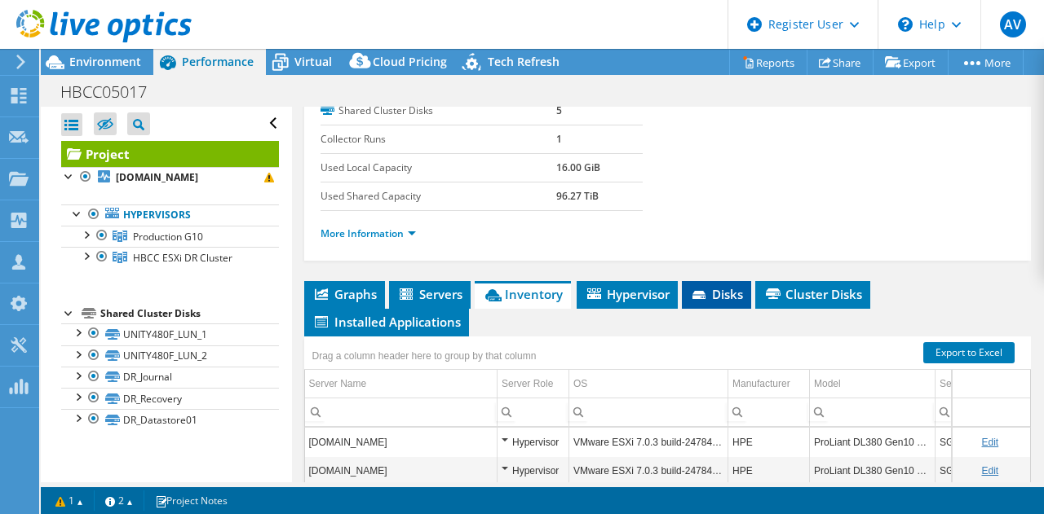
click at [691, 289] on span "Disks" at bounding box center [716, 294] width 53 height 16
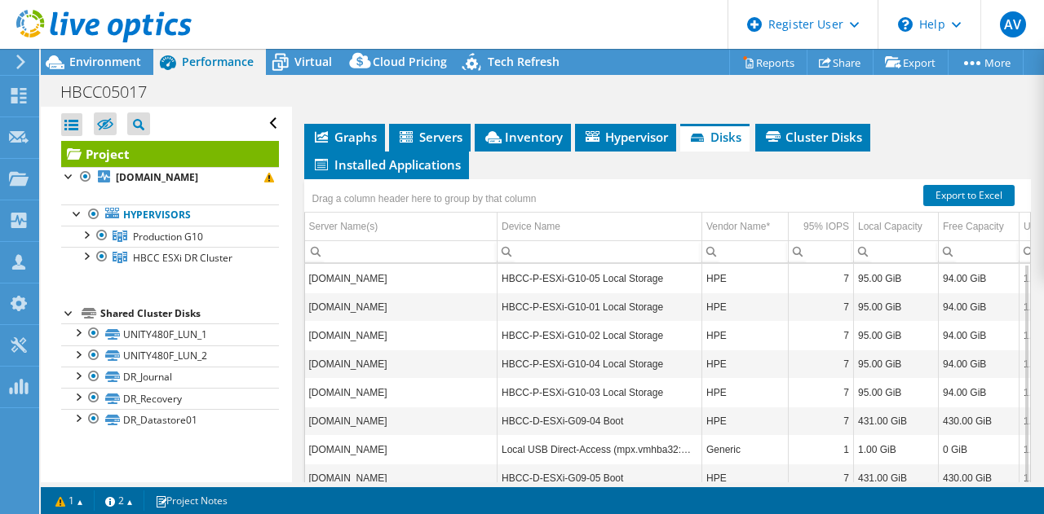
scroll to position [454, 0]
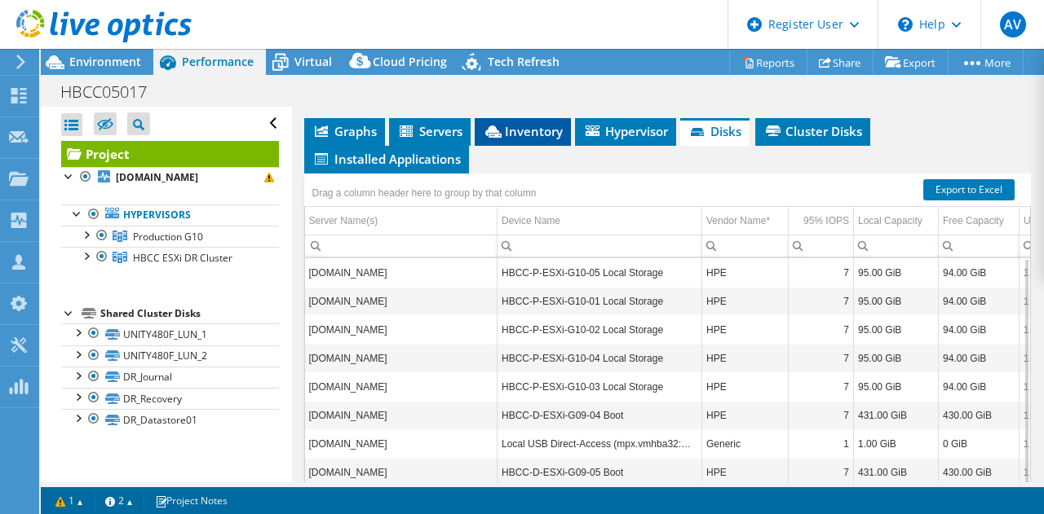
click at [507, 130] on span "Inventory" at bounding box center [523, 131] width 80 height 16
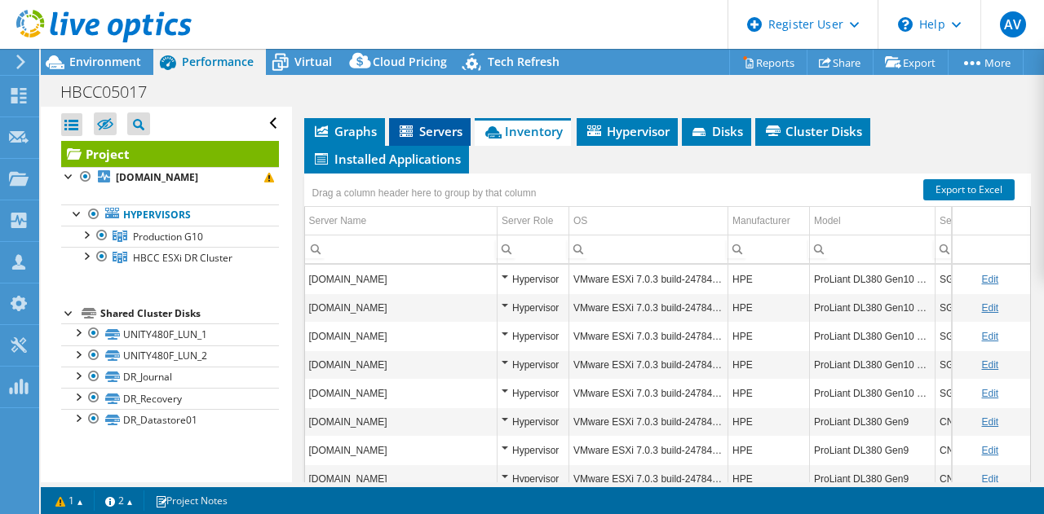
click at [458, 129] on span "Servers" at bounding box center [429, 131] width 65 height 16
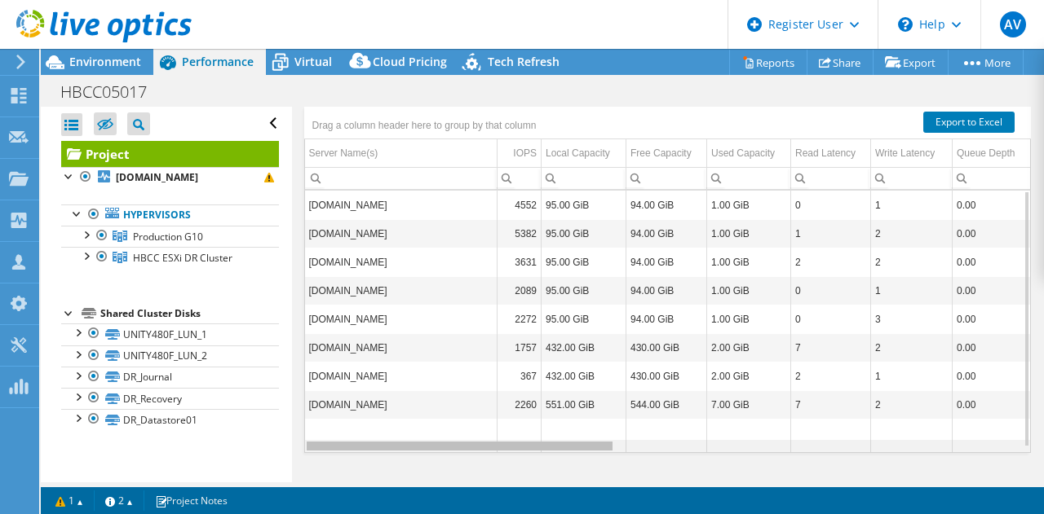
scroll to position [0, 33]
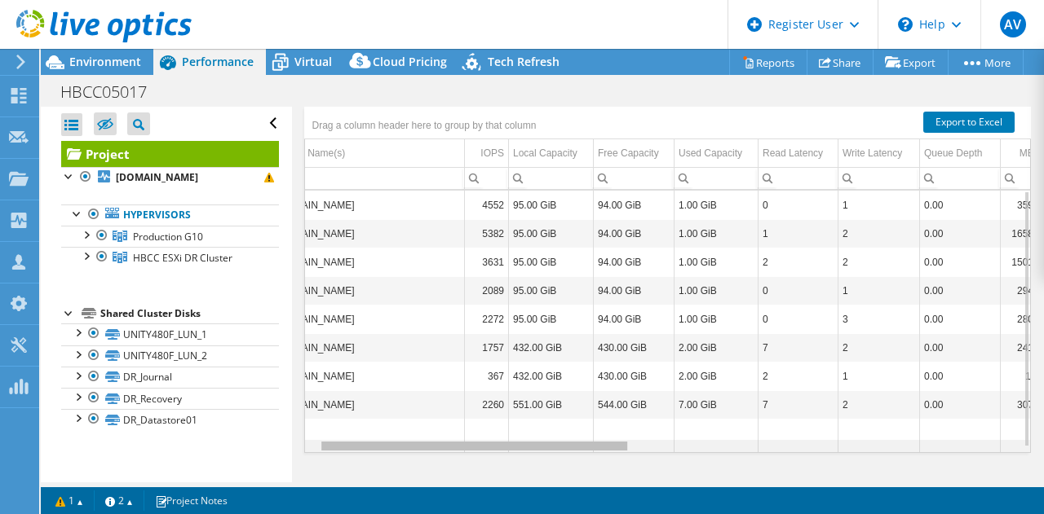
drag, startPoint x: 523, startPoint y: 438, endPoint x: 547, endPoint y: 438, distance: 24.5
click at [547, 438] on body "AV Dell User [PERSON_NAME] [EMAIL_ADDRESS][DOMAIN_NAME] Dell My Profile Log Out…" at bounding box center [522, 257] width 1044 height 514
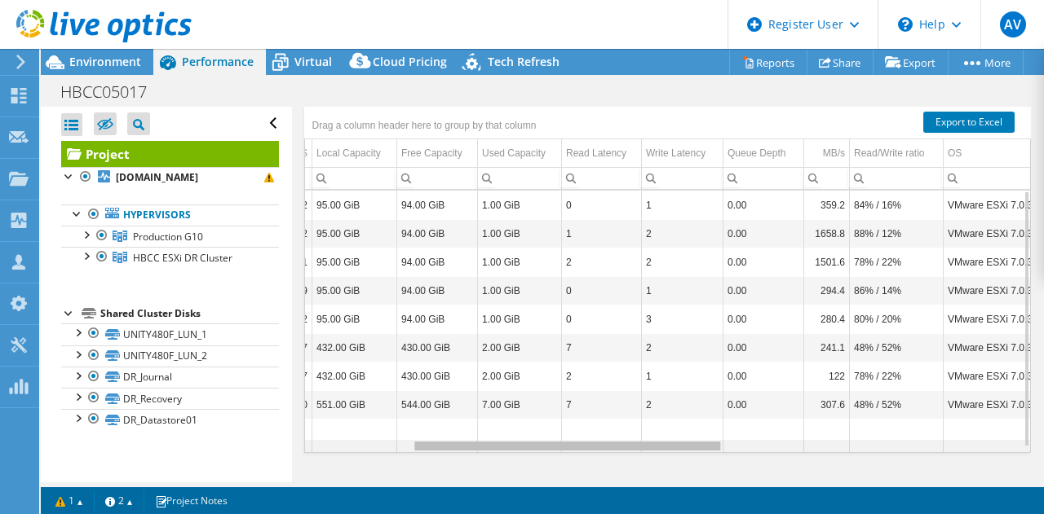
scroll to position [0, 0]
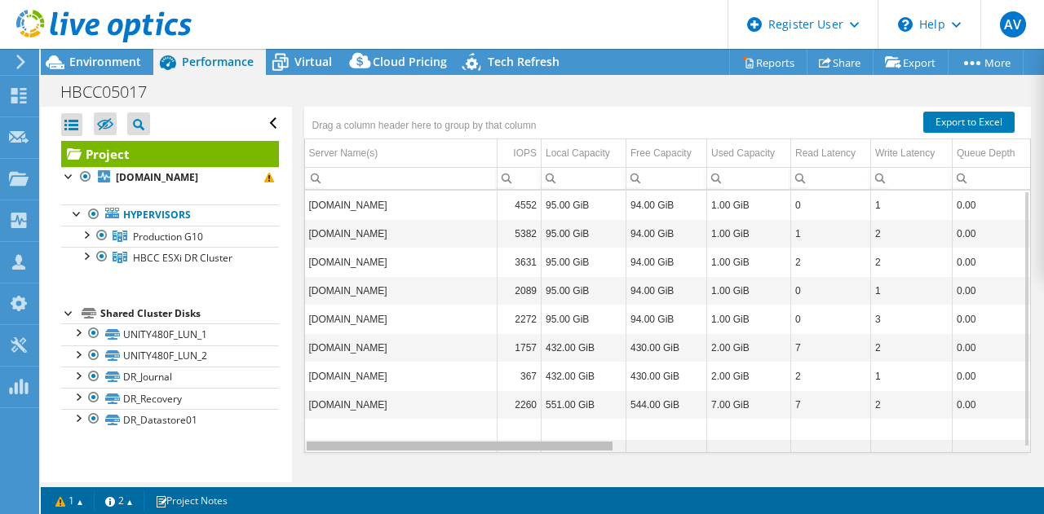
drag, startPoint x: 546, startPoint y: 438, endPoint x: 517, endPoint y: 324, distance: 117.9
click at [338, 433] on body "AV Dell User [PERSON_NAME] [EMAIL_ADDRESS][DOMAIN_NAME] Dell My Profile Log Out…" at bounding box center [522, 257] width 1044 height 514
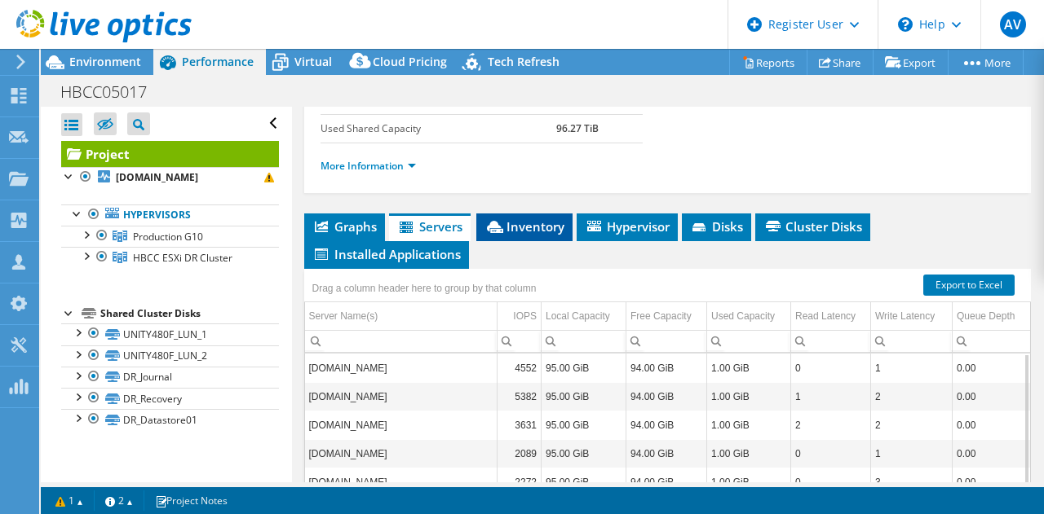
click at [515, 214] on li "Inventory" at bounding box center [524, 228] width 96 height 28
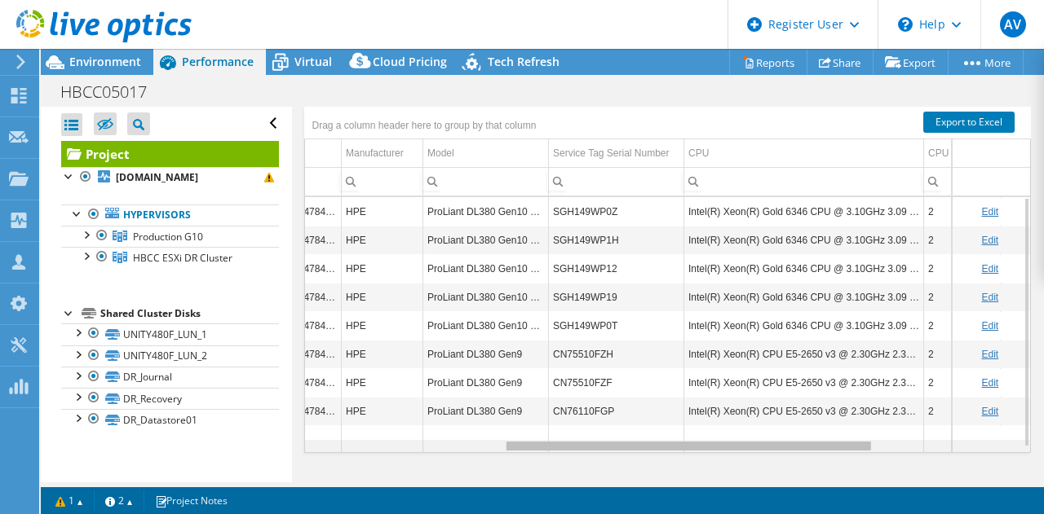
drag, startPoint x: 541, startPoint y: 443, endPoint x: 700, endPoint y: 439, distance: 158.2
click at [700, 439] on body "AV Dell User [PERSON_NAME] [EMAIL_ADDRESS][DOMAIN_NAME] Dell My Profile Log Out…" at bounding box center [522, 257] width 1044 height 514
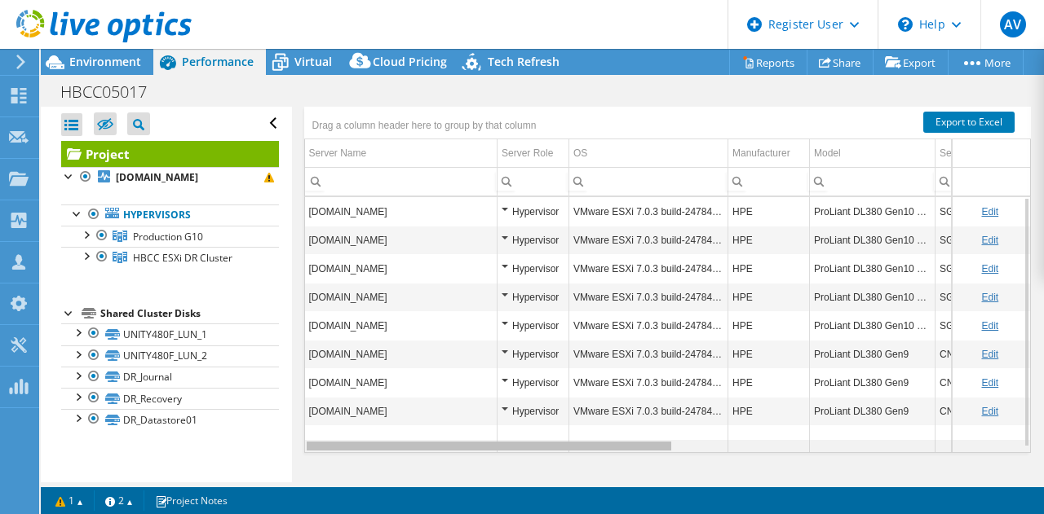
drag, startPoint x: 660, startPoint y: 441, endPoint x: 461, endPoint y: 433, distance: 199.9
click at [461, 436] on body "AV Dell User [PERSON_NAME] [EMAIL_ADDRESS][DOMAIN_NAME] Dell My Profile Log Out…" at bounding box center [522, 257] width 1044 height 514
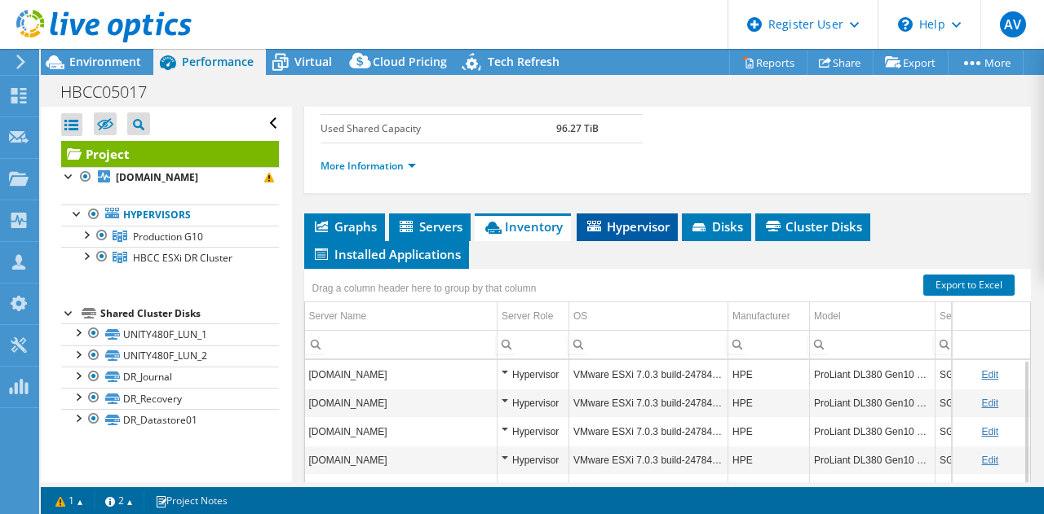
click at [603, 227] on span "Hypervisor" at bounding box center [627, 226] width 85 height 16
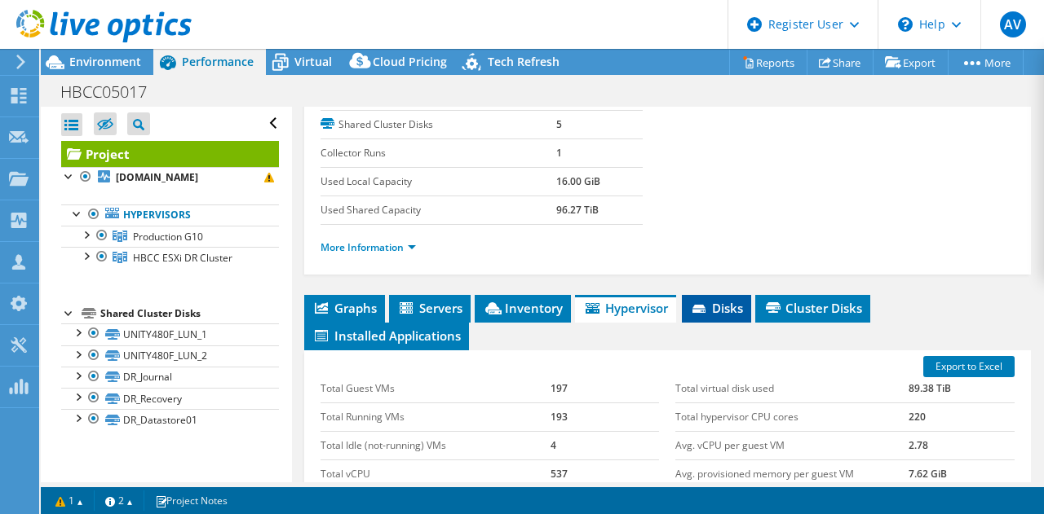
click at [709, 300] on span "Disks" at bounding box center [716, 308] width 53 height 16
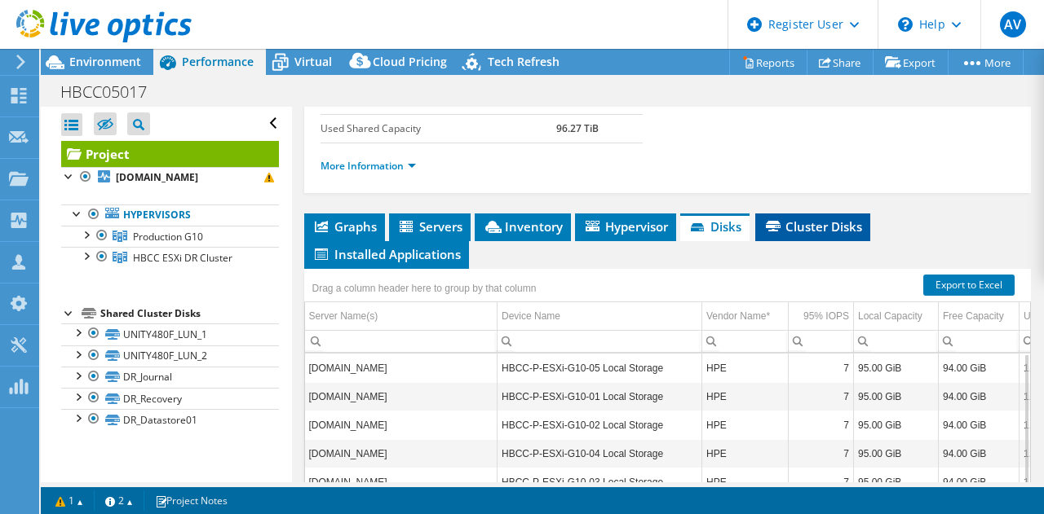
click at [789, 227] on span "Cluster Disks" at bounding box center [812, 226] width 99 height 16
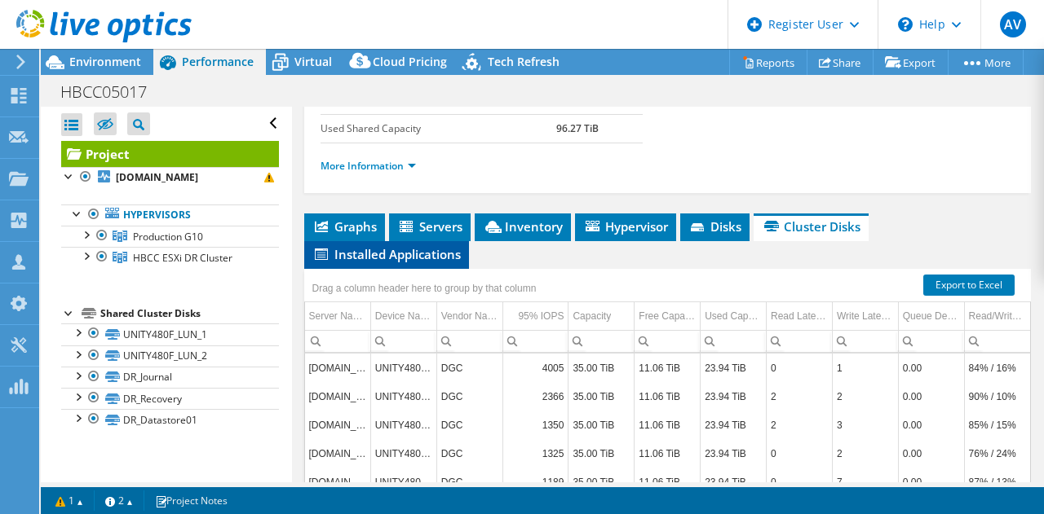
click at [377, 246] on span "Installed Applications" at bounding box center [386, 254] width 148 height 16
